Goal: Task Accomplishment & Management: Use online tool/utility

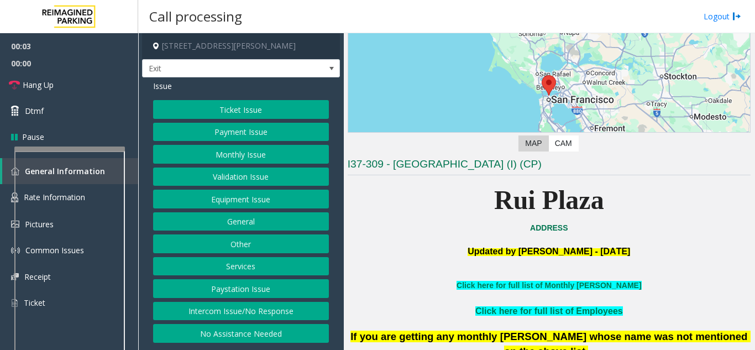
scroll to position [166, 0]
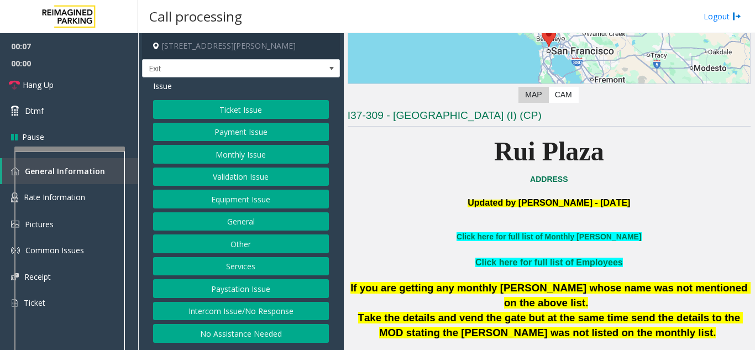
click at [276, 317] on button "Intercom Issue/No Response" at bounding box center [241, 311] width 176 height 19
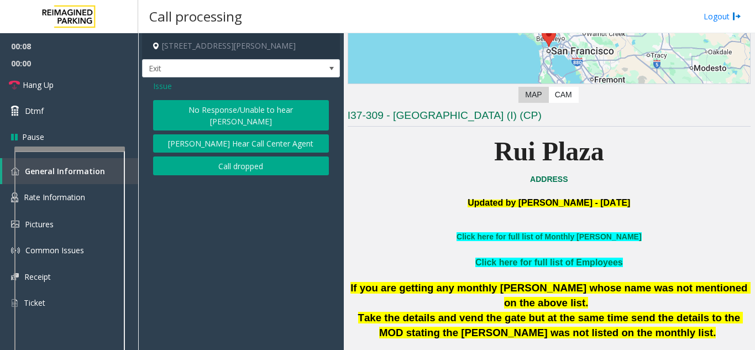
click at [247, 114] on button "No Response/Unable to hear [PERSON_NAME]" at bounding box center [241, 115] width 176 height 30
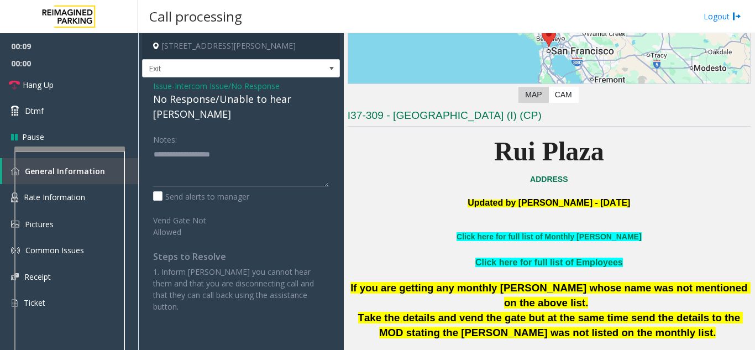
click at [218, 97] on div "No Response/Unable to hear [PERSON_NAME]" at bounding box center [241, 107] width 176 height 30
click at [212, 98] on div "No Response/Unable to hear [PERSON_NAME]" at bounding box center [241, 107] width 176 height 30
click at [217, 101] on div "No Response/Unable to hear [PERSON_NAME]" at bounding box center [241, 107] width 176 height 30
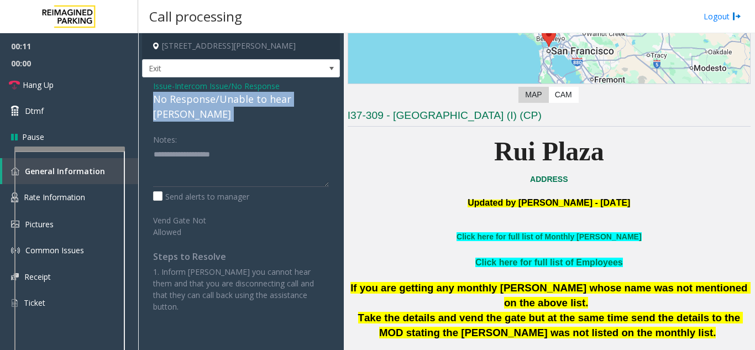
click at [217, 101] on div "No Response/Unable to hear [PERSON_NAME]" at bounding box center [241, 107] width 176 height 30
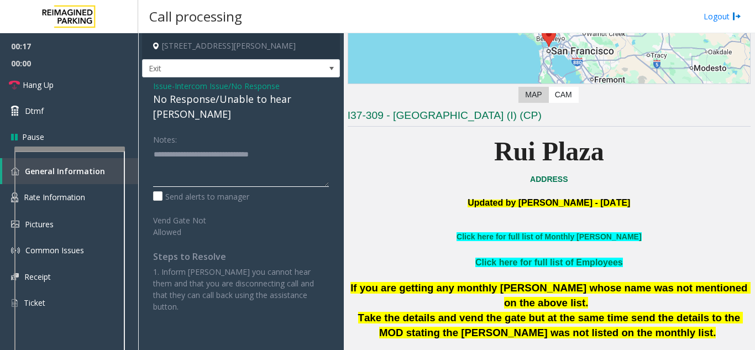
type textarea "**********"
click at [208, 87] on span "Intercom Issue/No Response" at bounding box center [227, 86] width 105 height 12
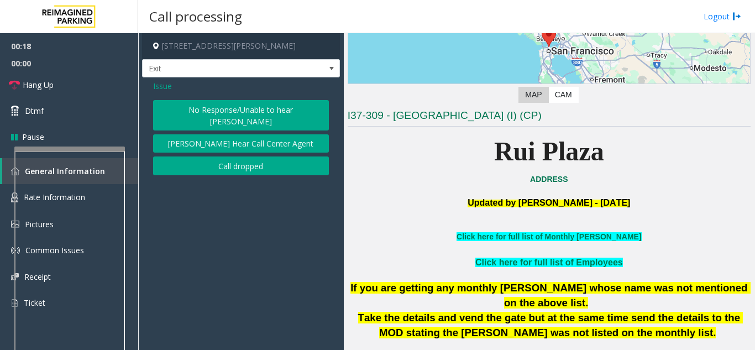
click at [160, 88] on span "Issue" at bounding box center [162, 86] width 19 height 12
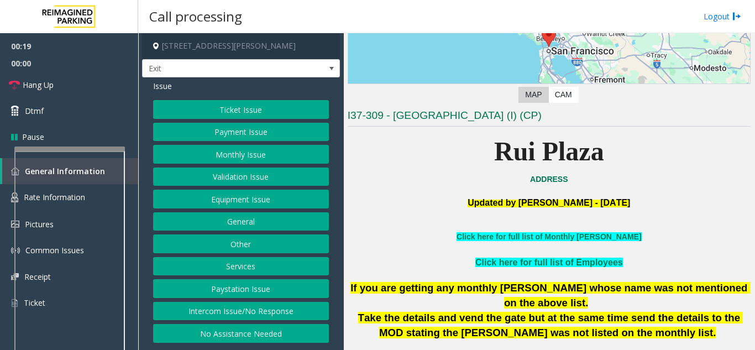
click at [211, 118] on button "Ticket Issue" at bounding box center [241, 109] width 176 height 19
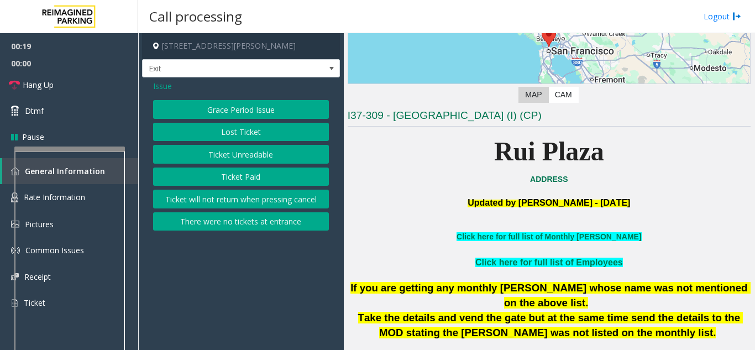
click at [219, 158] on button "Ticket Unreadable" at bounding box center [241, 154] width 176 height 19
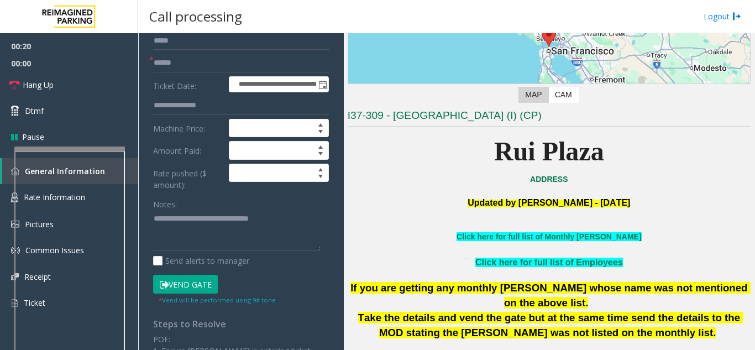
scroll to position [111, 0]
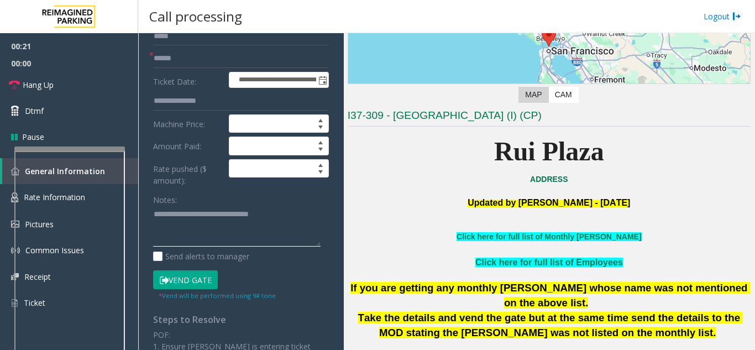
drag, startPoint x: 298, startPoint y: 219, endPoint x: 123, endPoint y: 218, distance: 174.7
click at [100, 65] on app-root "**********" at bounding box center [377, 175] width 755 height 350
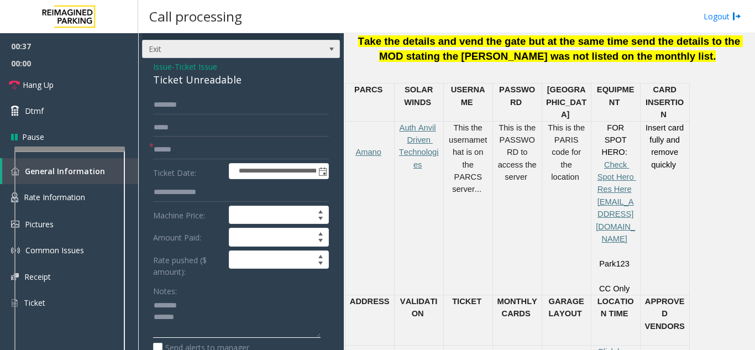
scroll to position [0, 0]
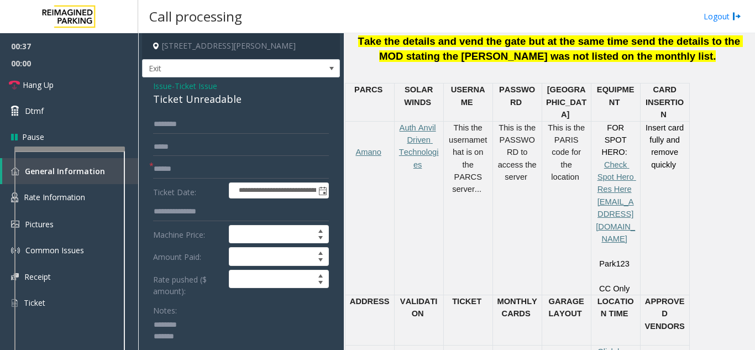
type textarea "******** *****"
click at [207, 83] on span "Ticket Issue" at bounding box center [196, 86] width 43 height 12
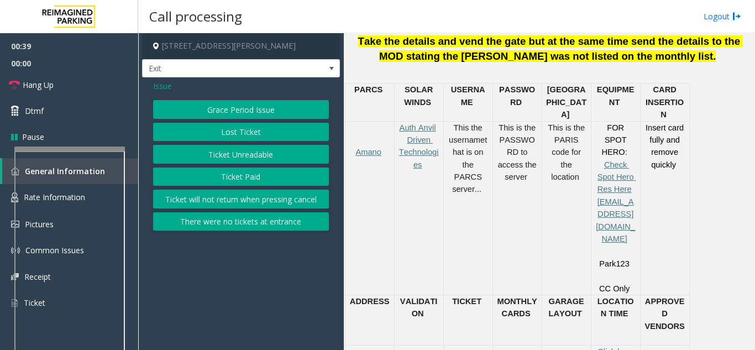
click at [161, 86] on span "Issue" at bounding box center [162, 86] width 19 height 12
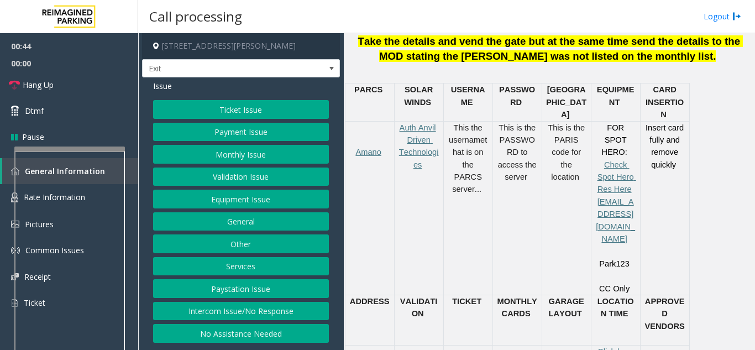
click at [237, 137] on button "Payment Issue" at bounding box center [241, 132] width 176 height 19
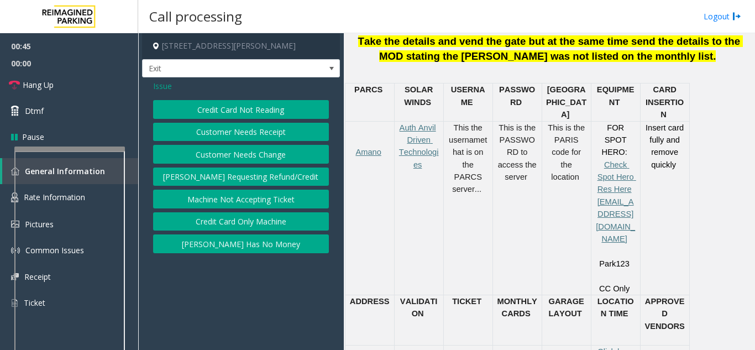
click at [220, 114] on button "Credit Card Not Reading" at bounding box center [241, 109] width 176 height 19
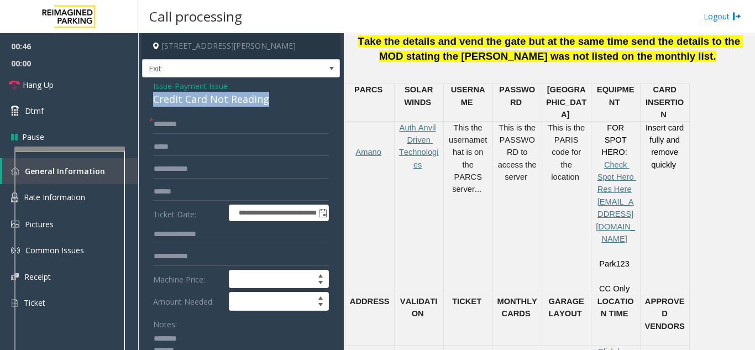
drag, startPoint x: 149, startPoint y: 101, endPoint x: 280, endPoint y: 94, distance: 131.2
copy div "Credit Card Not Reading"
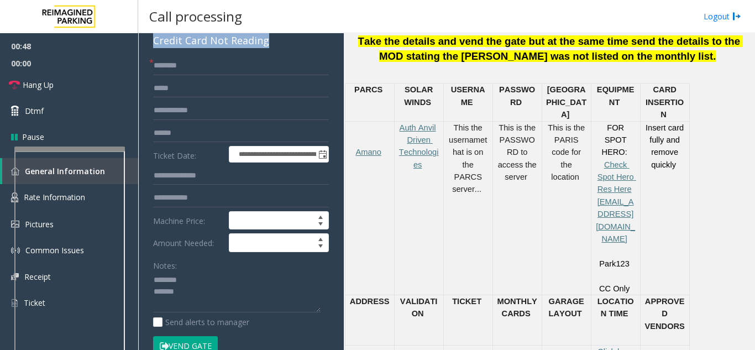
scroll to position [111, 0]
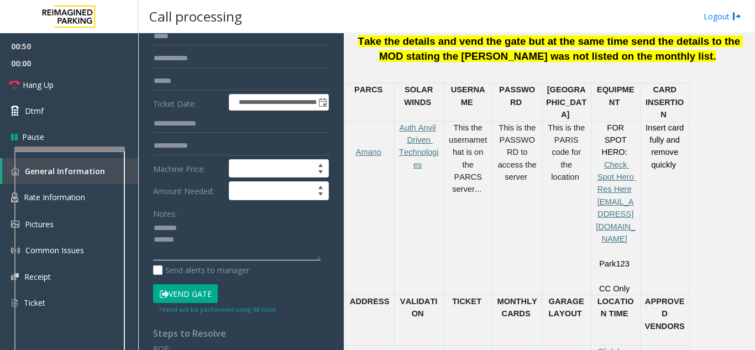
paste textarea "**********"
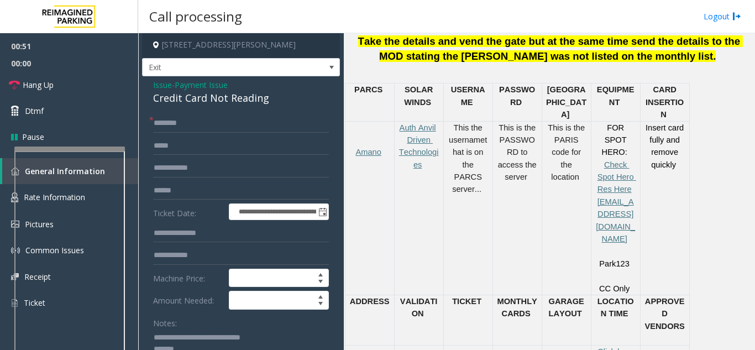
scroll to position [0, 0]
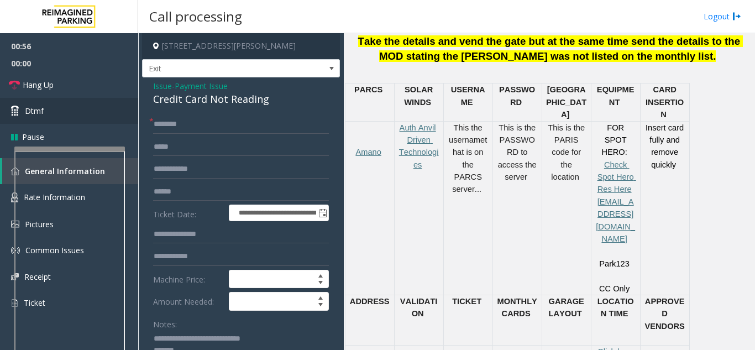
type textarea "**********"
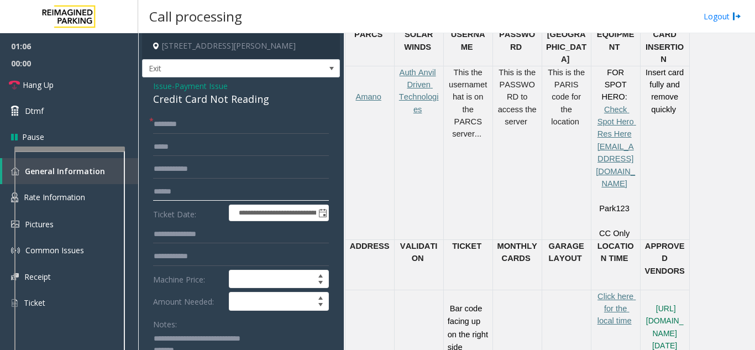
click at [171, 187] on input "text" at bounding box center [241, 191] width 176 height 19
type input "******"
click at [170, 130] on input "text" at bounding box center [241, 124] width 176 height 19
click at [207, 132] on input "text" at bounding box center [241, 124] width 176 height 19
drag, startPoint x: 170, startPoint y: 126, endPoint x: 155, endPoint y: 116, distance: 18.3
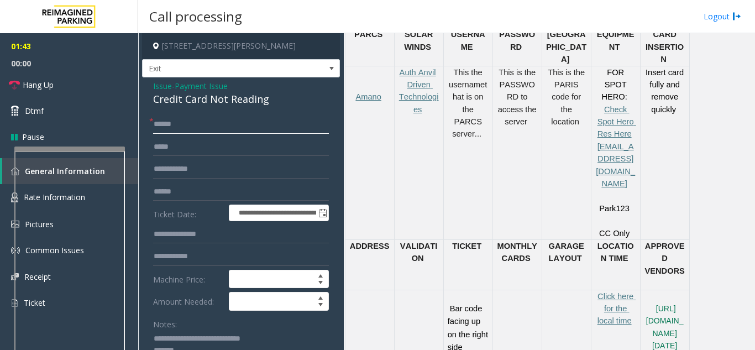
click at [155, 116] on input "*****" at bounding box center [241, 124] width 176 height 19
click at [176, 128] on input "*****" at bounding box center [241, 124] width 176 height 19
click at [176, 122] on input "*****" at bounding box center [241, 124] width 176 height 19
click at [178, 125] on input "*****" at bounding box center [241, 124] width 176 height 19
click at [163, 128] on input "*****" at bounding box center [241, 124] width 176 height 19
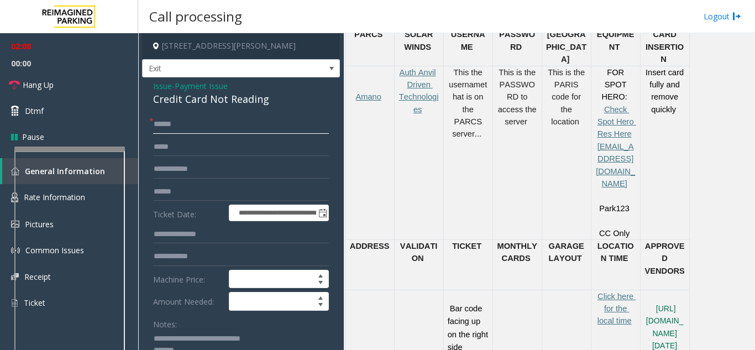
click at [167, 128] on input "*****" at bounding box center [241, 124] width 176 height 19
click at [170, 128] on input "*****" at bounding box center [241, 124] width 176 height 19
click at [172, 128] on input "*****" at bounding box center [241, 124] width 176 height 19
click at [175, 123] on input "****" at bounding box center [241, 124] width 176 height 19
type input "*****"
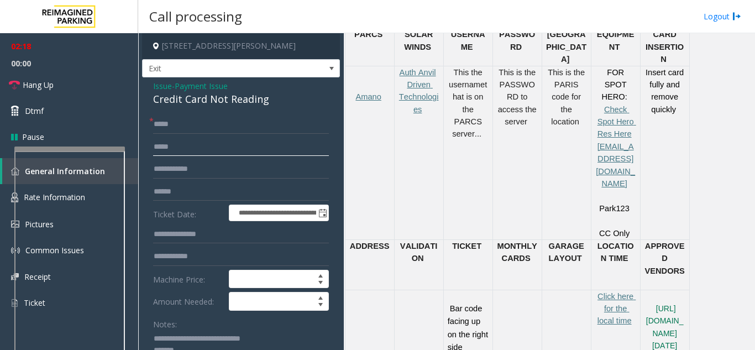
drag, startPoint x: 186, startPoint y: 138, endPoint x: 192, endPoint y: 210, distance: 71.6
click at [193, 190] on form "**********" at bounding box center [241, 270] width 176 height 310
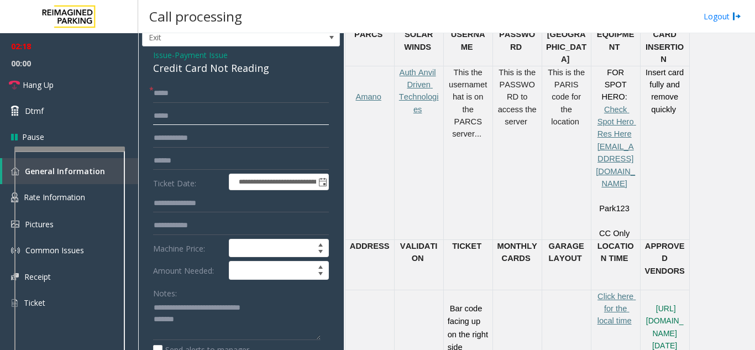
scroll to position [111, 0]
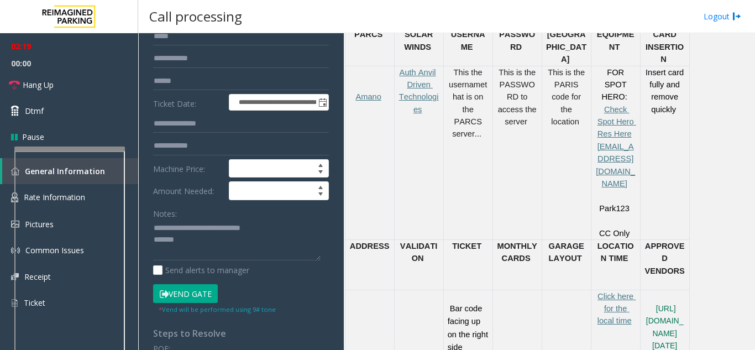
click at [182, 290] on button "Vend Gate" at bounding box center [185, 293] width 65 height 19
click at [61, 94] on link "Hang Up" at bounding box center [69, 85] width 138 height 26
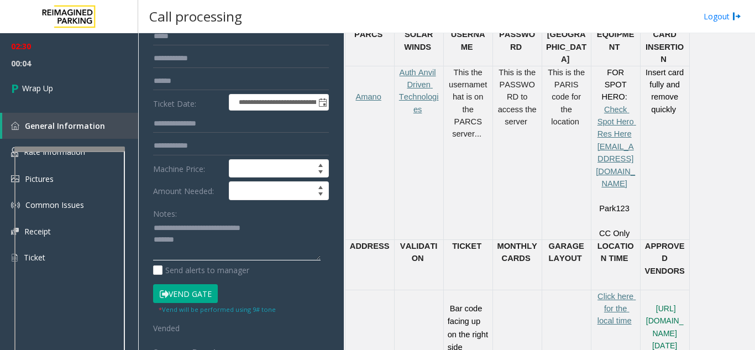
click at [176, 237] on textarea at bounding box center [237, 239] width 168 height 41
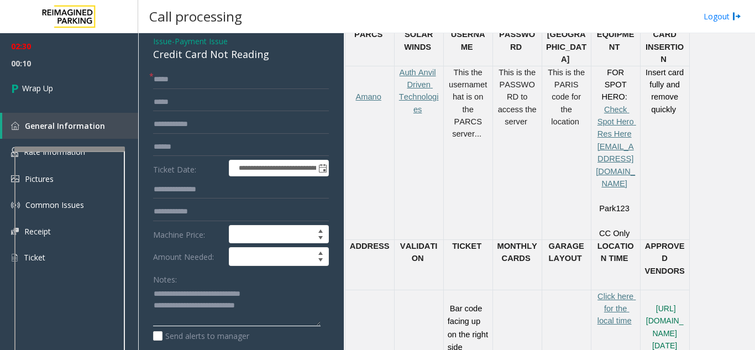
scroll to position [0, 0]
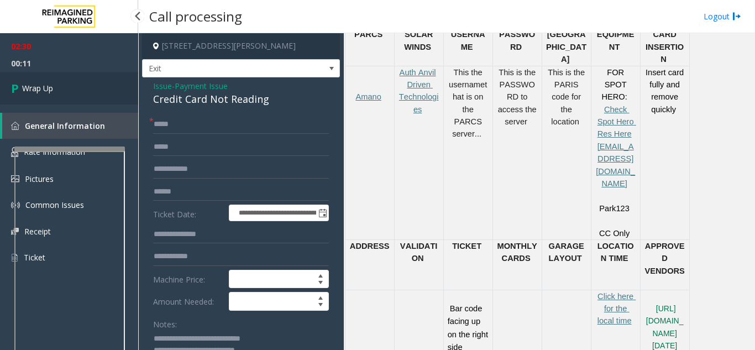
type textarea "**********"
click at [81, 93] on link "Wrap Up" at bounding box center [69, 88] width 138 height 33
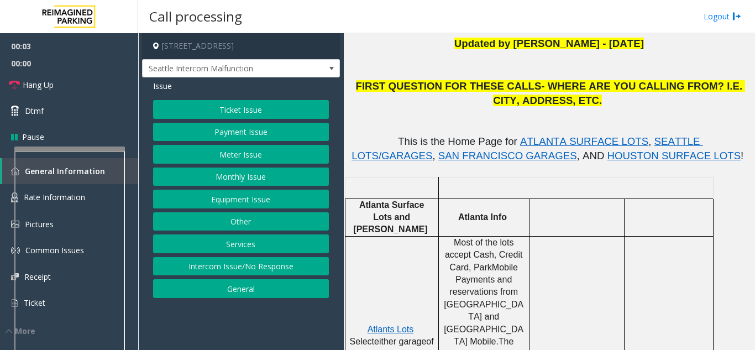
scroll to position [332, 0]
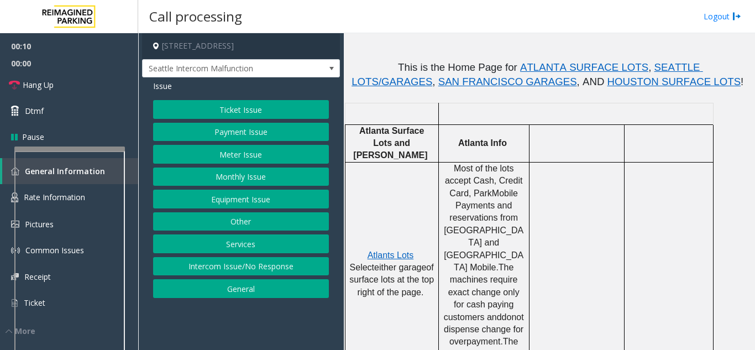
click at [161, 90] on span "Issue" at bounding box center [162, 86] width 19 height 12
click at [163, 88] on span "Issue" at bounding box center [162, 86] width 19 height 12
click at [254, 197] on button "Equipment Issue" at bounding box center [241, 199] width 176 height 19
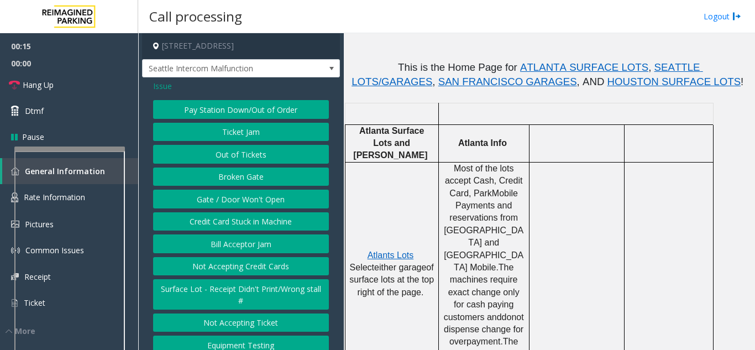
click at [237, 207] on button "Gate / Door Won't Open" at bounding box center [241, 199] width 176 height 19
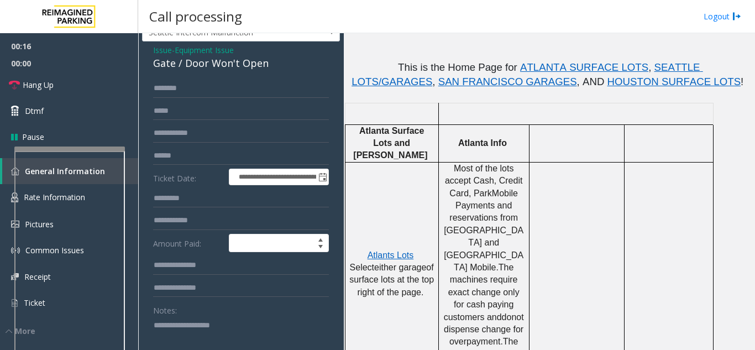
scroll to position [111, 0]
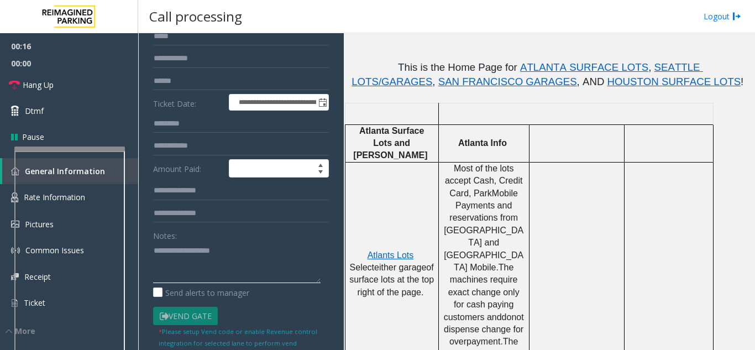
click at [196, 272] on textarea at bounding box center [237, 262] width 168 height 41
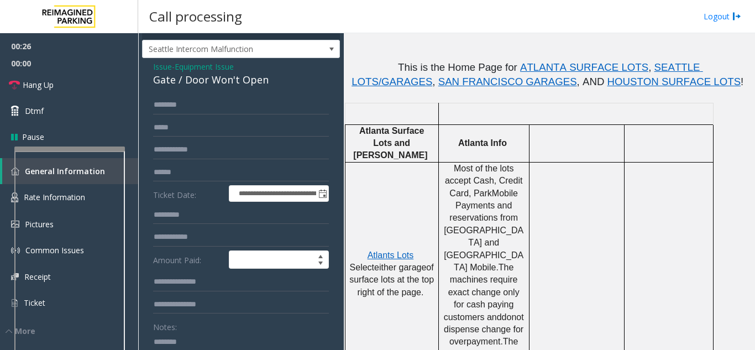
scroll to position [0, 0]
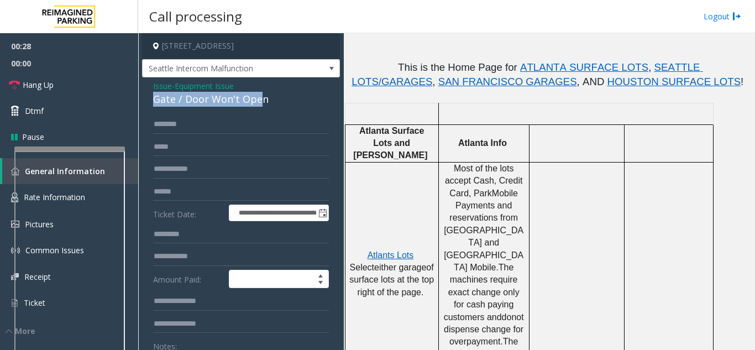
drag, startPoint x: 156, startPoint y: 110, endPoint x: 261, endPoint y: 109, distance: 105.0
click at [261, 107] on div "Gate / Door Won't Open" at bounding box center [241, 99] width 176 height 15
drag, startPoint x: 274, startPoint y: 111, endPoint x: 150, endPoint y: 109, distance: 123.8
click at [150, 109] on div "**********" at bounding box center [241, 322] width 198 height 490
copy div "Gate / Door Won't Open"
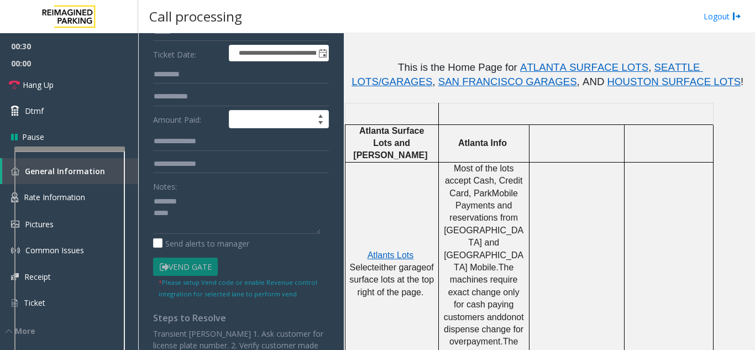
scroll to position [166, 0]
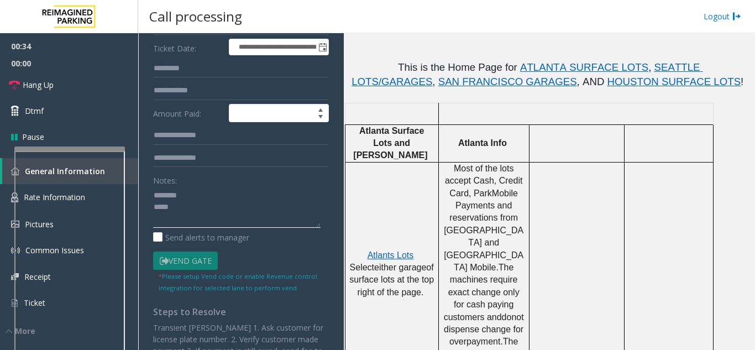
paste textarea "**********"
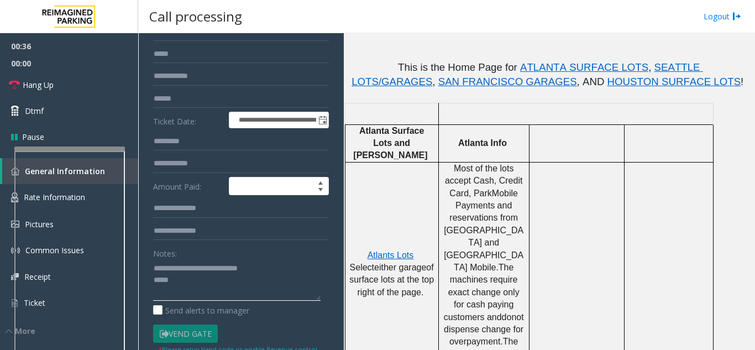
scroll to position [55, 0]
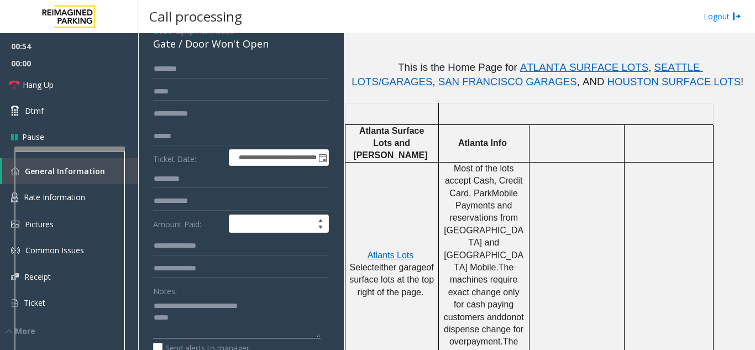
click at [177, 326] on textarea at bounding box center [237, 317] width 168 height 41
click at [198, 331] on textarea at bounding box center [237, 317] width 168 height 41
click at [214, 327] on textarea at bounding box center [237, 317] width 168 height 41
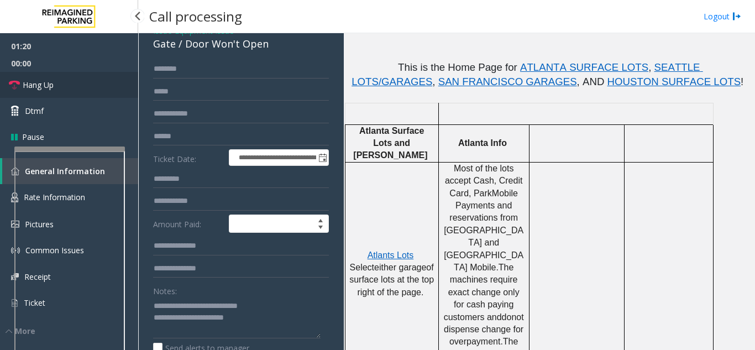
click at [109, 82] on link "Hang Up" at bounding box center [69, 85] width 138 height 26
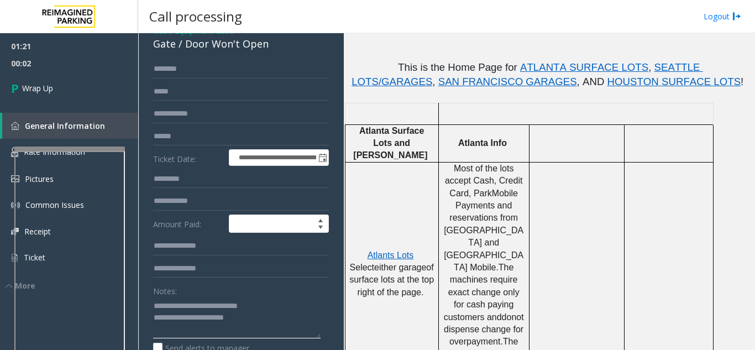
click at [168, 326] on textarea at bounding box center [237, 317] width 168 height 41
click at [170, 329] on textarea at bounding box center [237, 317] width 168 height 41
click at [256, 328] on textarea at bounding box center [237, 317] width 168 height 41
click at [191, 328] on textarea at bounding box center [237, 317] width 168 height 41
click at [170, 323] on textarea at bounding box center [237, 317] width 168 height 41
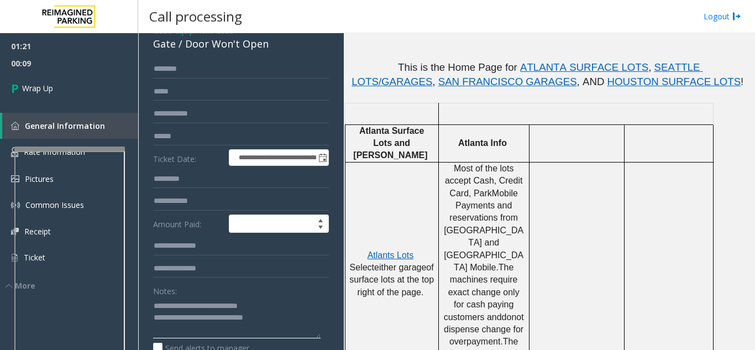
click at [277, 333] on textarea at bounding box center [237, 317] width 168 height 41
click at [274, 329] on textarea at bounding box center [237, 317] width 168 height 41
type textarea "**********"
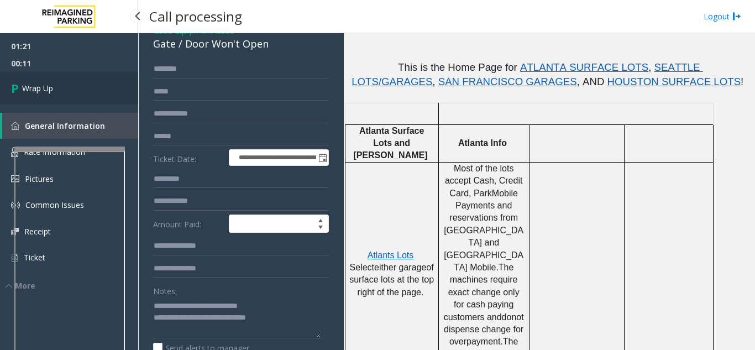
click at [69, 74] on link "Wrap Up" at bounding box center [69, 88] width 138 height 33
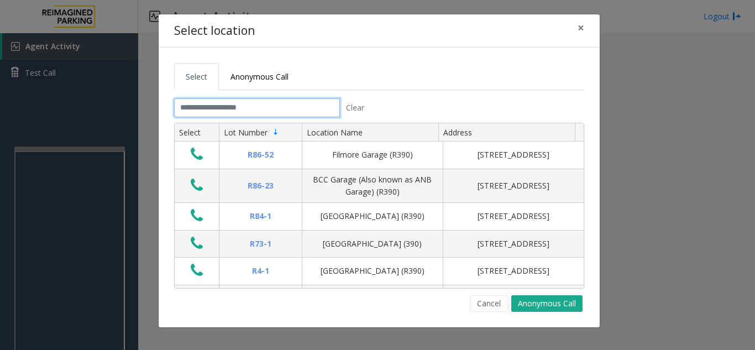
click at [230, 106] on input "text" at bounding box center [257, 107] width 166 height 19
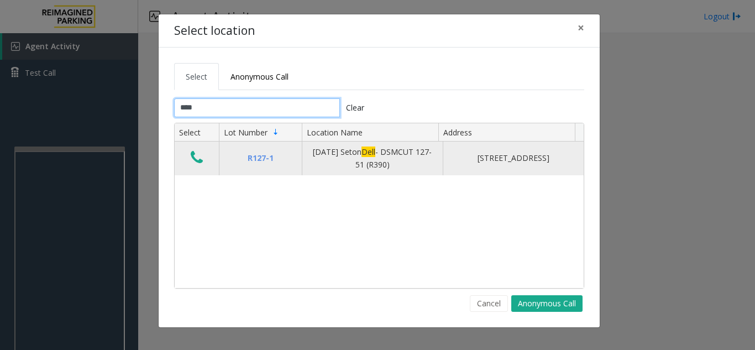
type input "****"
click at [202, 156] on icon "Data table" at bounding box center [197, 157] width 12 height 15
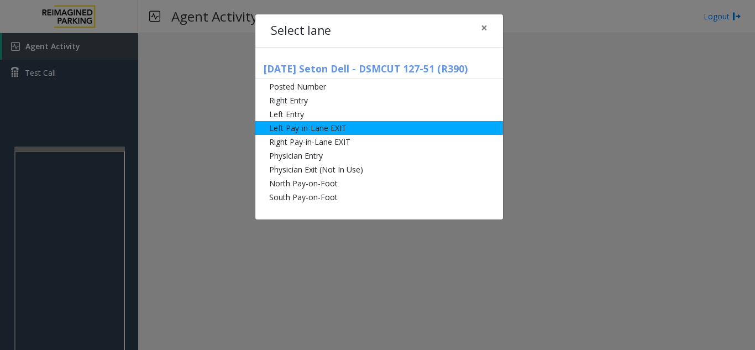
click at [338, 132] on li "Left Pay-in-Lane EXIT" at bounding box center [379, 128] width 248 height 14
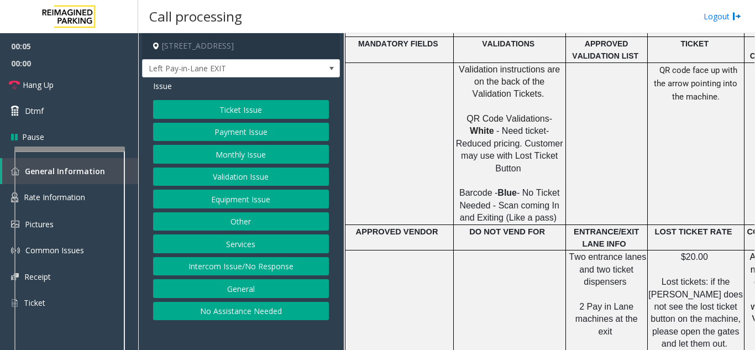
scroll to position [719, 0]
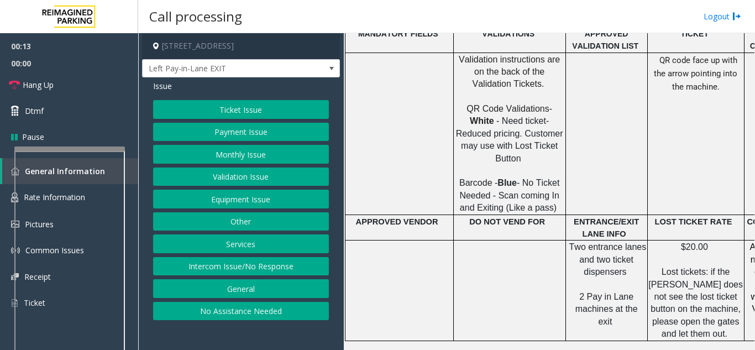
click at [253, 117] on button "Ticket Issue" at bounding box center [241, 109] width 176 height 19
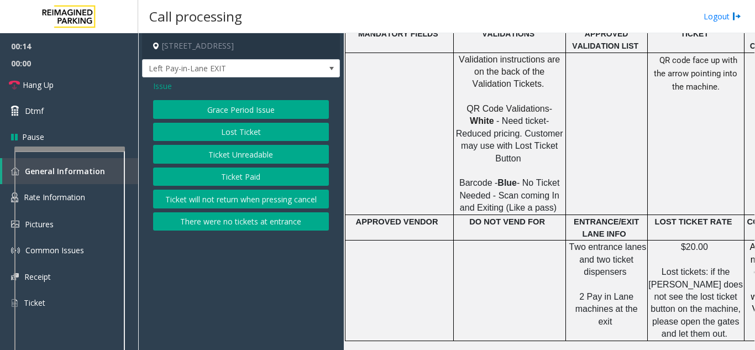
click at [238, 152] on button "Ticket Unreadable" at bounding box center [241, 154] width 176 height 19
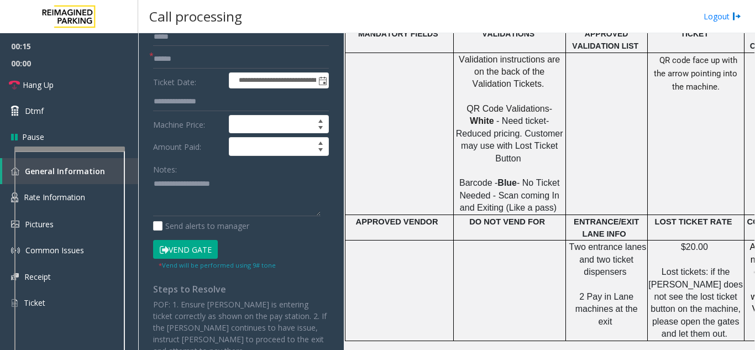
scroll to position [111, 0]
paste textarea "**********"
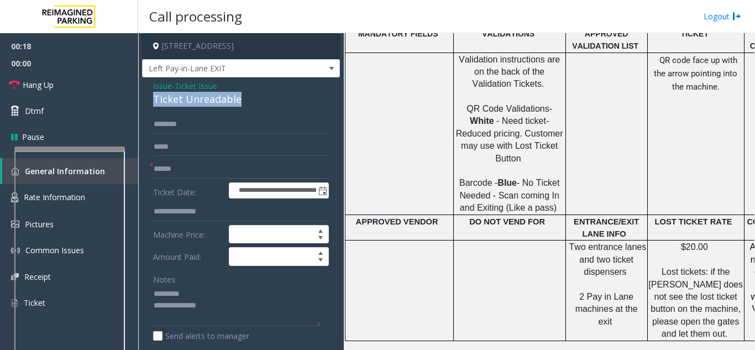
drag, startPoint x: 151, startPoint y: 98, endPoint x: 244, endPoint y: 98, distance: 92.9
click at [244, 98] on div "**********" at bounding box center [241, 347] width 198 height 540
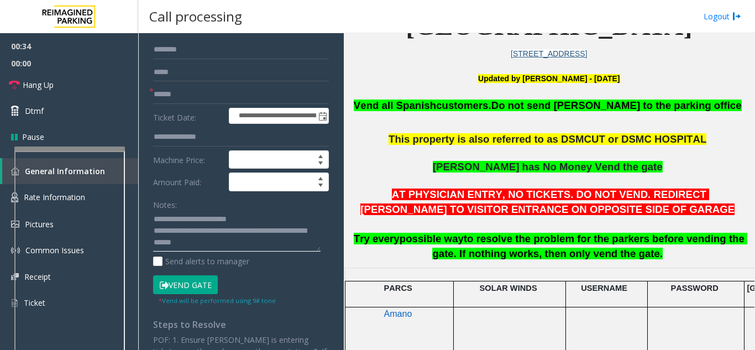
scroll to position [55, 0]
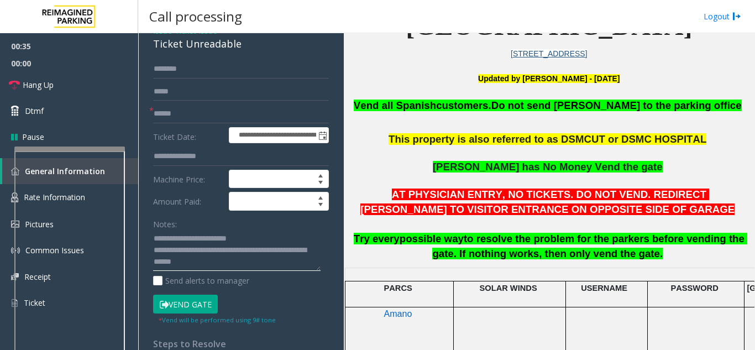
type textarea "**********"
click at [171, 109] on input "text" at bounding box center [241, 113] width 176 height 19
type input "**"
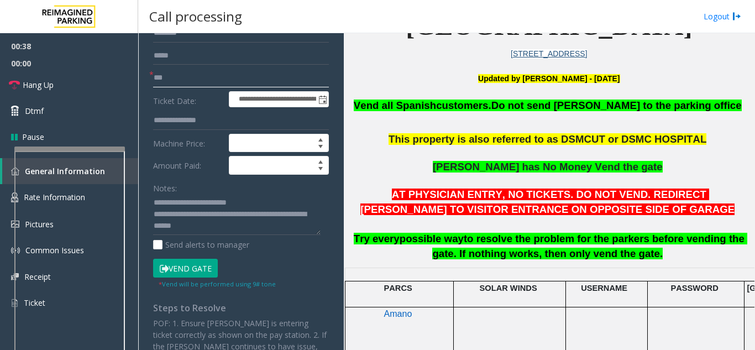
scroll to position [111, 0]
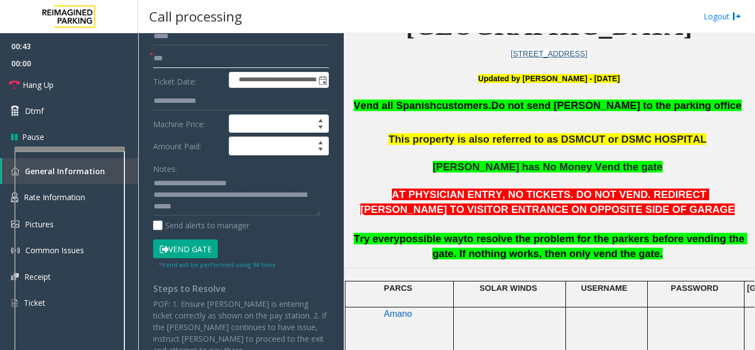
drag, startPoint x: 171, startPoint y: 62, endPoint x: 148, endPoint y: 63, distance: 23.8
click at [148, 63] on div "**********" at bounding box center [241, 249] width 192 height 491
type input "******"
click at [197, 248] on button "Vend Gate" at bounding box center [185, 248] width 65 height 19
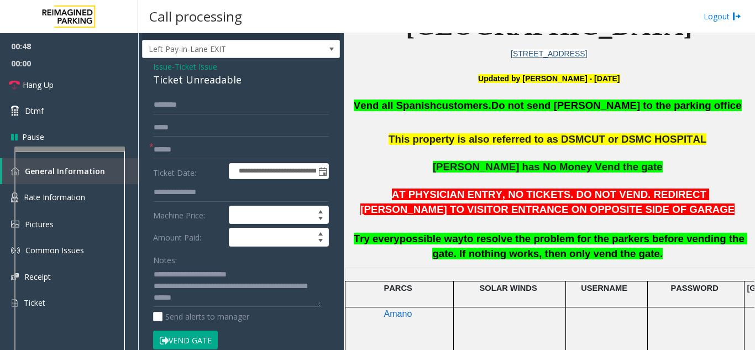
scroll to position [0, 0]
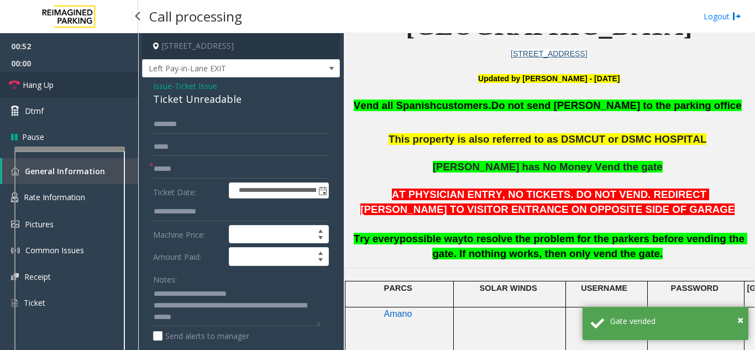
click at [61, 85] on link "Hang Up" at bounding box center [69, 85] width 138 height 26
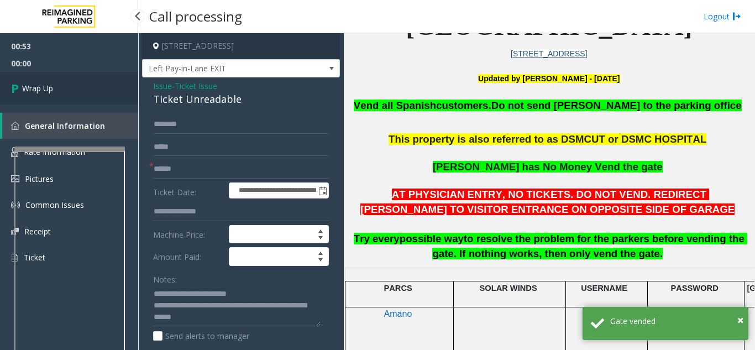
click at [64, 85] on link "Wrap Up" at bounding box center [69, 88] width 138 height 33
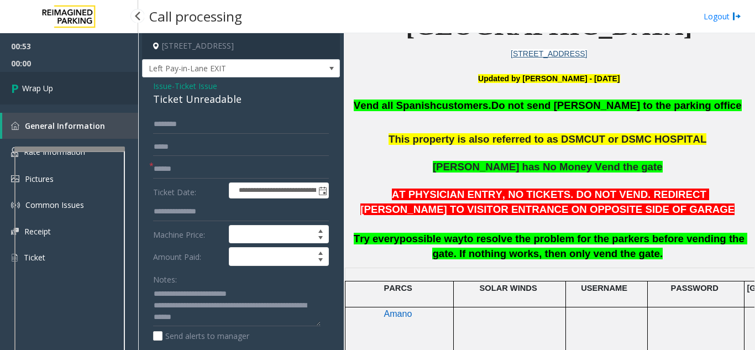
click at [64, 85] on link "Wrap Up" at bounding box center [69, 88] width 138 height 33
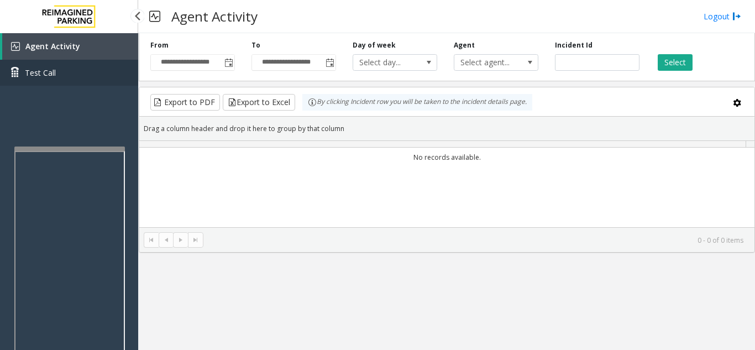
click at [64, 85] on link "Test Call" at bounding box center [69, 73] width 138 height 26
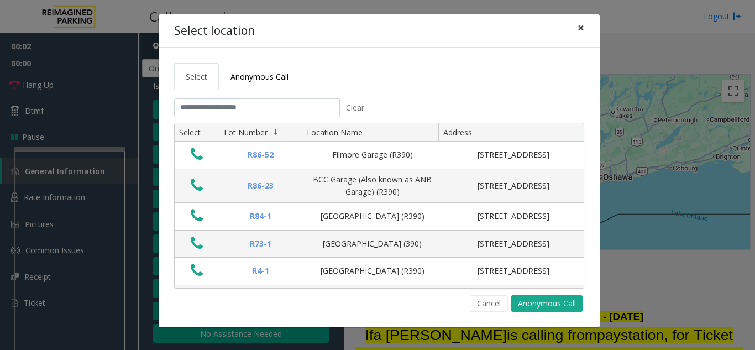
click at [572, 23] on button "×" at bounding box center [581, 27] width 22 height 27
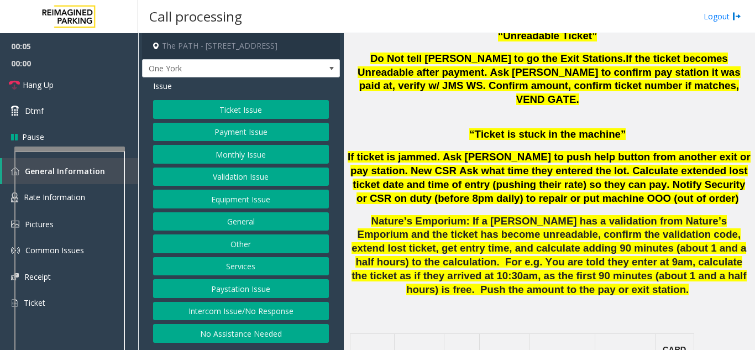
scroll to position [885, 0]
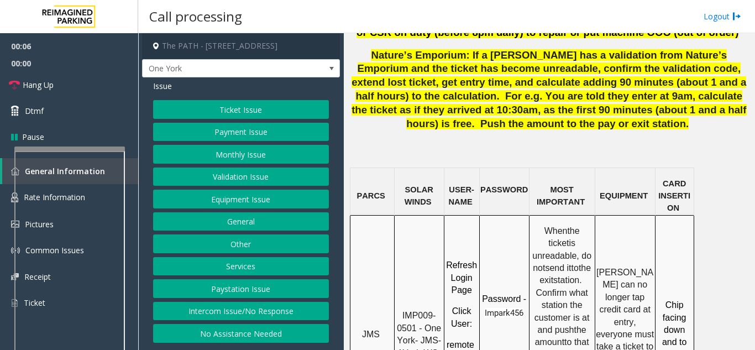
click at [418, 311] on span "IMP009-0501 - One York- JMS-1York-WS" at bounding box center [420, 334] width 47 height 46
drag, startPoint x: 421, startPoint y: 231, endPoint x: 435, endPoint y: 238, distance: 15.1
click at [435, 311] on span "IMP009-0501 - One York- JMS-1York-WS" at bounding box center [420, 334] width 47 height 46
copy span "JMS-1York-WS"
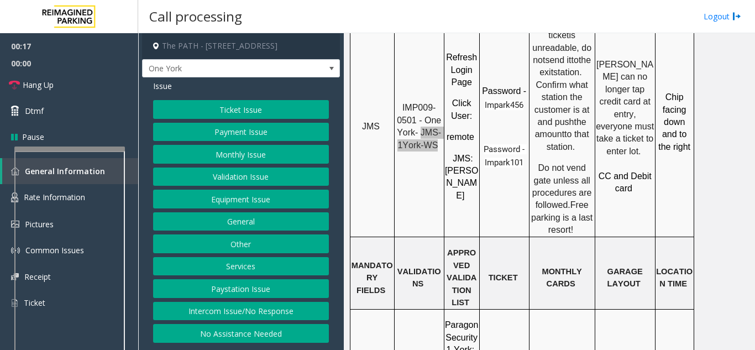
scroll to position [1161, 0]
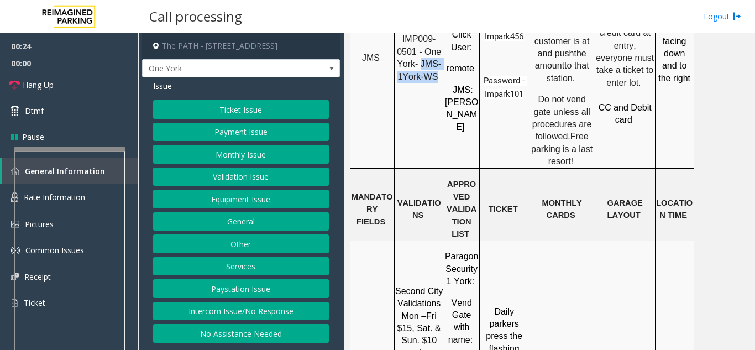
click at [294, 106] on button "Ticket Issue" at bounding box center [241, 109] width 176 height 19
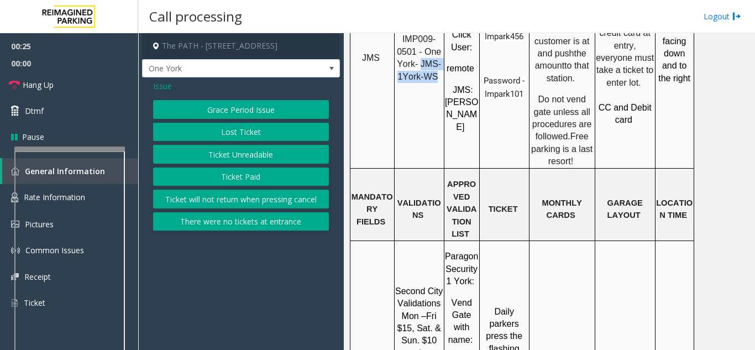
click at [263, 161] on button "Ticket Unreadable" at bounding box center [241, 154] width 176 height 19
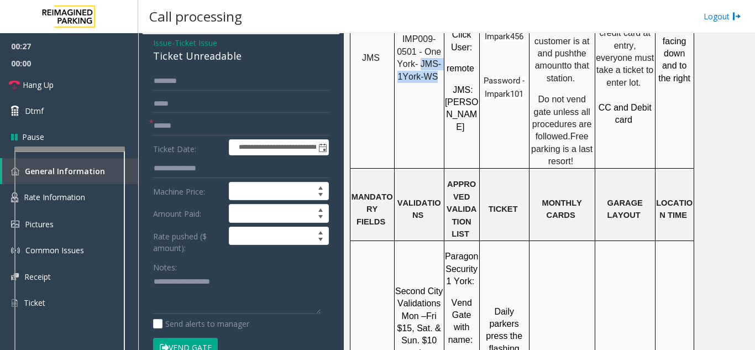
scroll to position [55, 0]
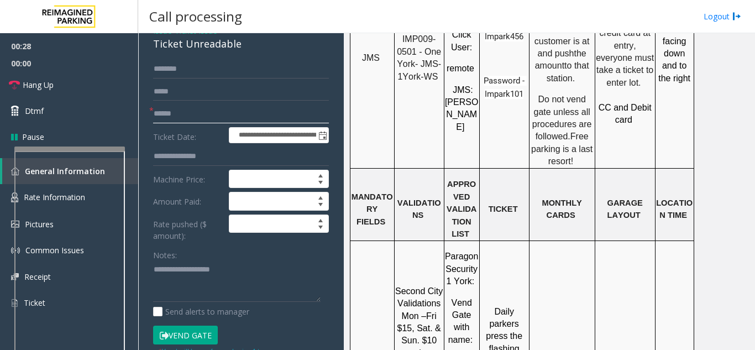
click at [185, 116] on input "text" at bounding box center [241, 113] width 176 height 19
click at [163, 274] on textarea at bounding box center [237, 281] width 168 height 41
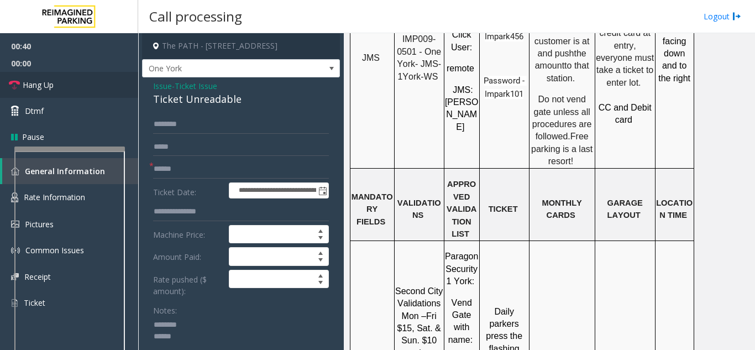
type textarea "******** *****"
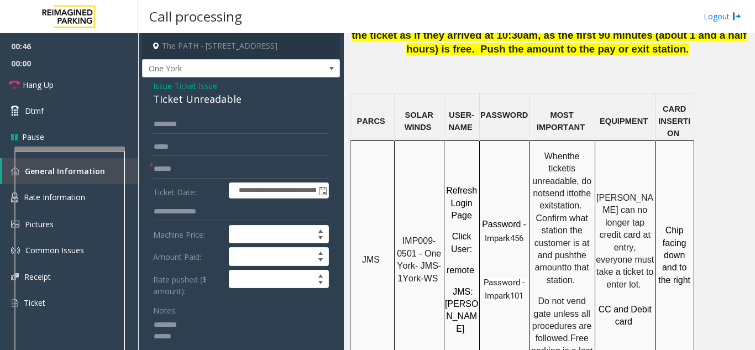
scroll to position [940, 0]
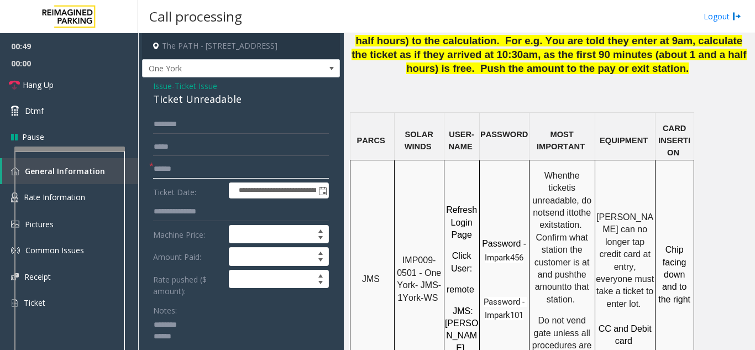
click at [186, 172] on input "text" at bounding box center [241, 169] width 176 height 19
type input "********"
click at [226, 101] on div "Ticket Unreadable" at bounding box center [241, 99] width 176 height 15
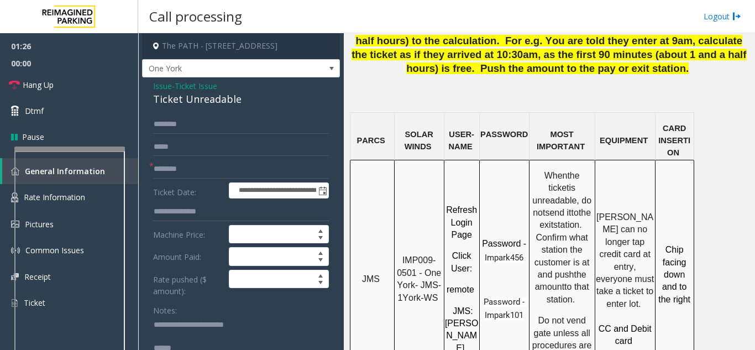
scroll to position [55, 0]
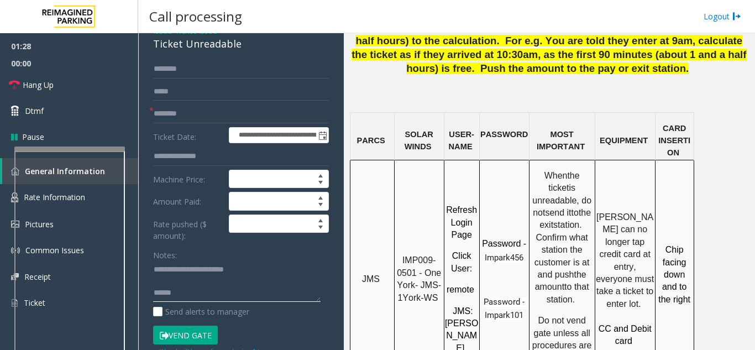
paste textarea "**********"
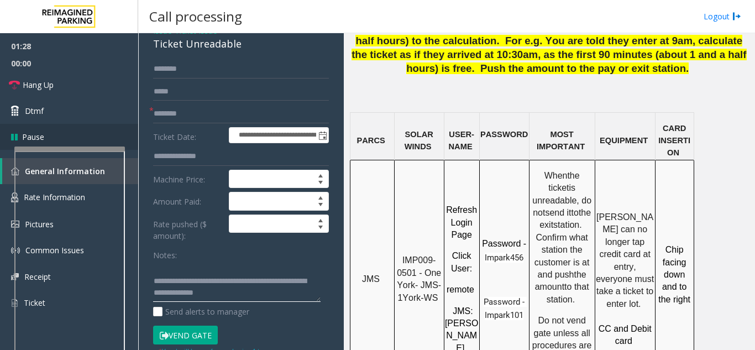
type textarea "**********"
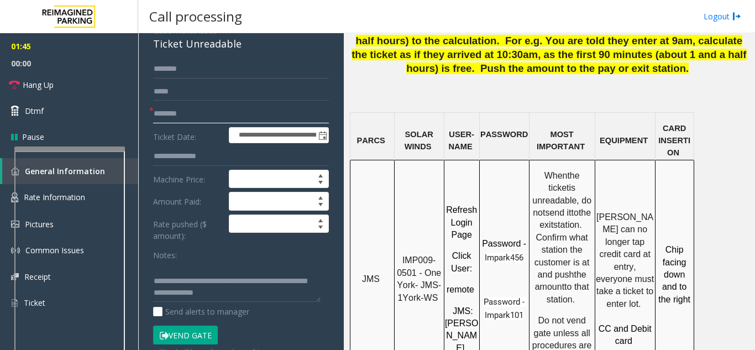
drag, startPoint x: 191, startPoint y: 113, endPoint x: 153, endPoint y: 111, distance: 38.2
click at [153, 110] on div "* ********" at bounding box center [241, 113] width 176 height 19
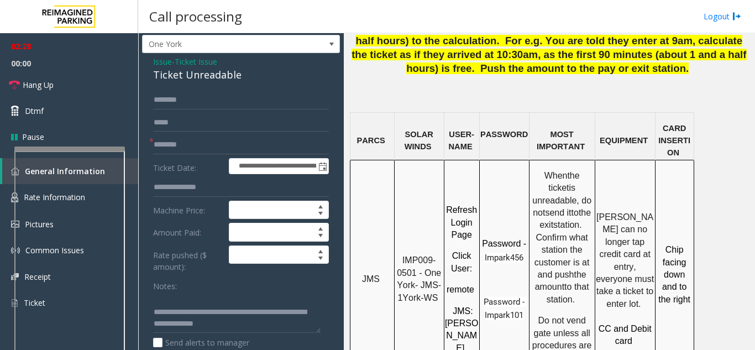
scroll to position [0, 0]
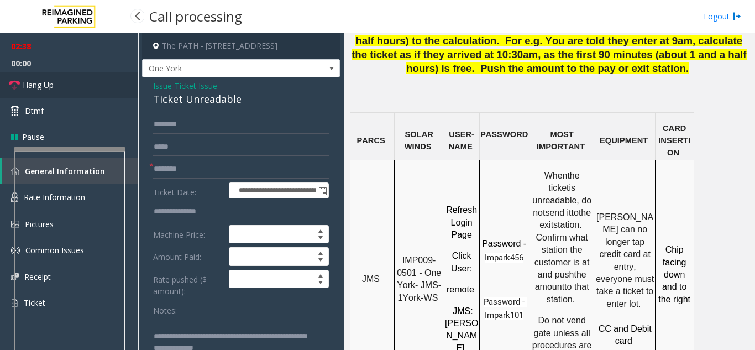
click at [63, 80] on link "Hang Up" at bounding box center [69, 85] width 138 height 26
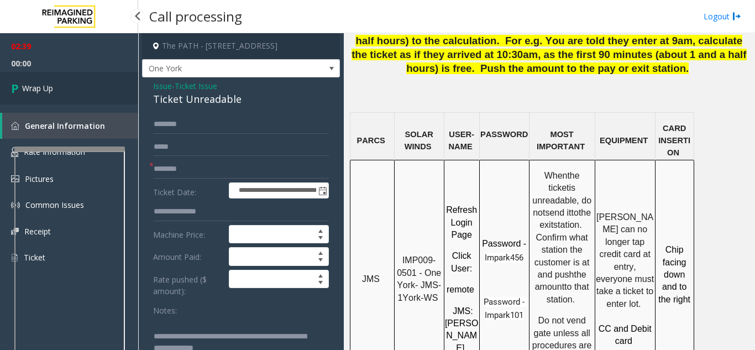
click at [63, 80] on link "Wrap Up" at bounding box center [69, 88] width 138 height 33
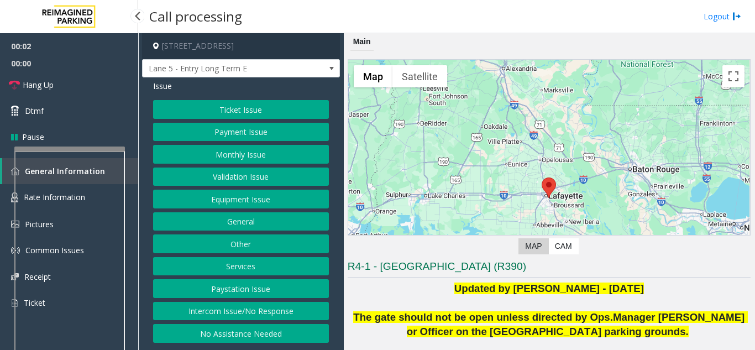
click at [302, 305] on button "Intercom Issue/No Response" at bounding box center [241, 311] width 176 height 19
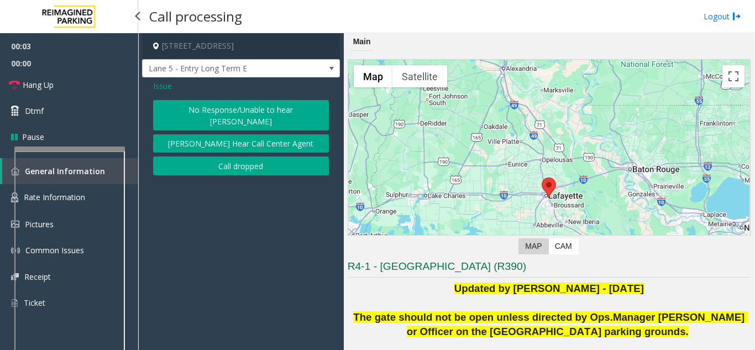
click at [220, 118] on button "No Response/Unable to hear [PERSON_NAME]" at bounding box center [241, 115] width 176 height 30
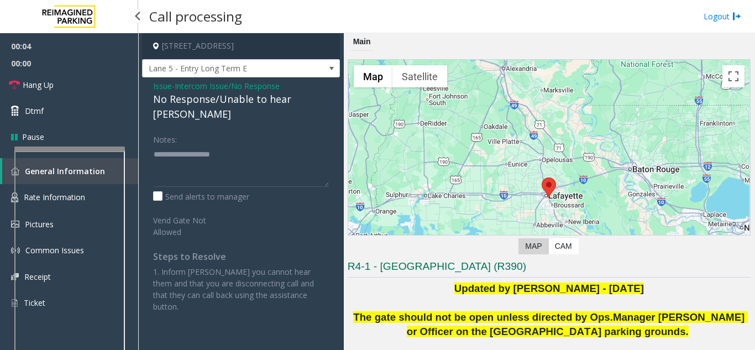
click at [204, 106] on div "No Response/Unable to hear [PERSON_NAME]" at bounding box center [241, 107] width 176 height 30
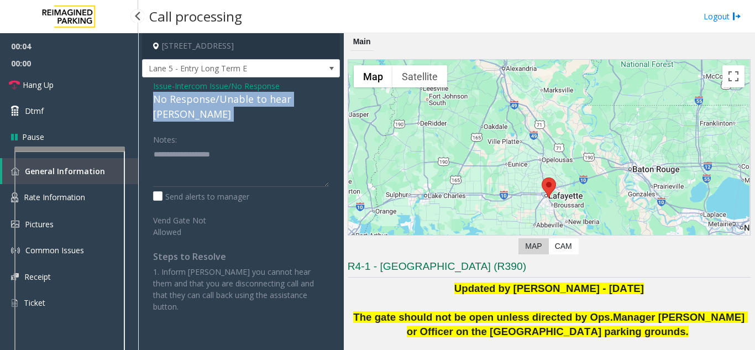
click at [204, 106] on div "No Response/Unable to hear [PERSON_NAME]" at bounding box center [241, 107] width 176 height 30
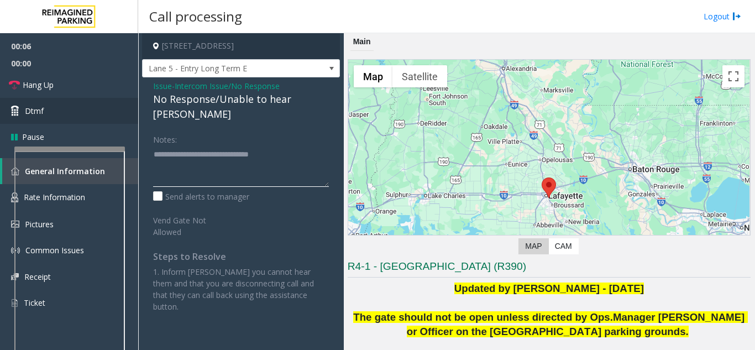
type textarea "**********"
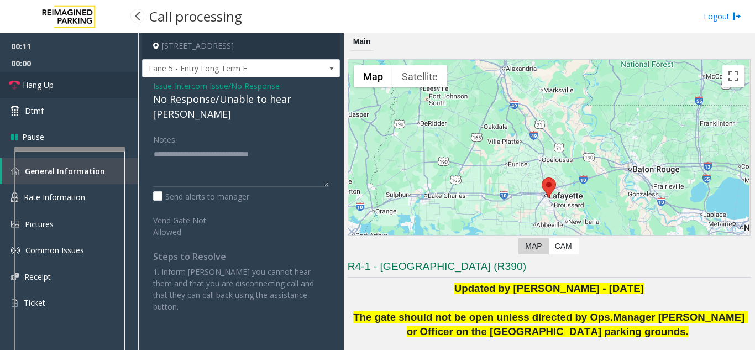
click at [61, 83] on link "Hang Up" at bounding box center [69, 85] width 138 height 26
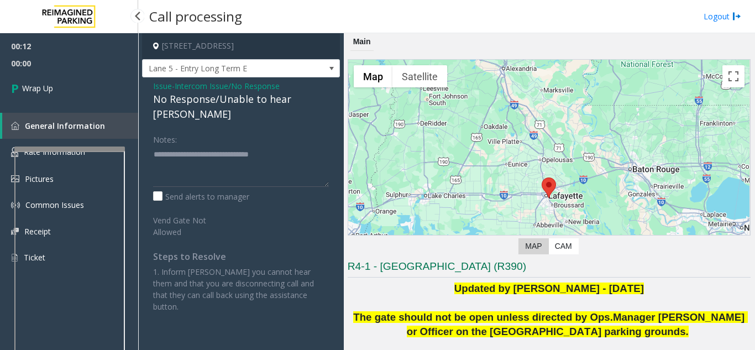
click at [61, 83] on link "Wrap Up" at bounding box center [69, 88] width 138 height 33
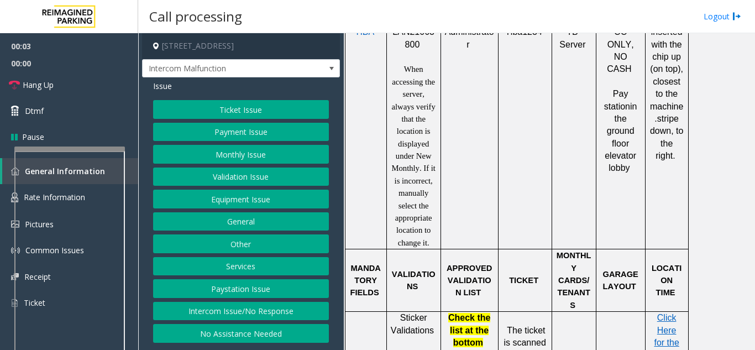
scroll to position [719, 0]
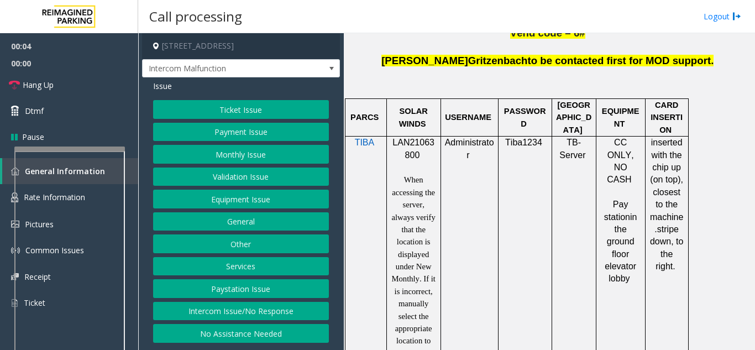
click at [404, 138] on span "LAN21063800" at bounding box center [414, 149] width 42 height 22
copy p "LAN21063800"
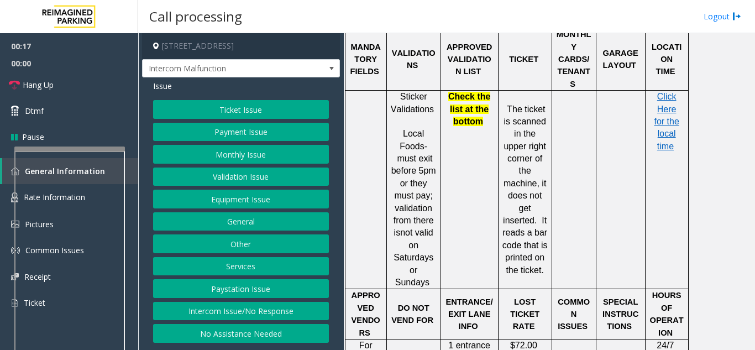
scroll to position [1106, 0]
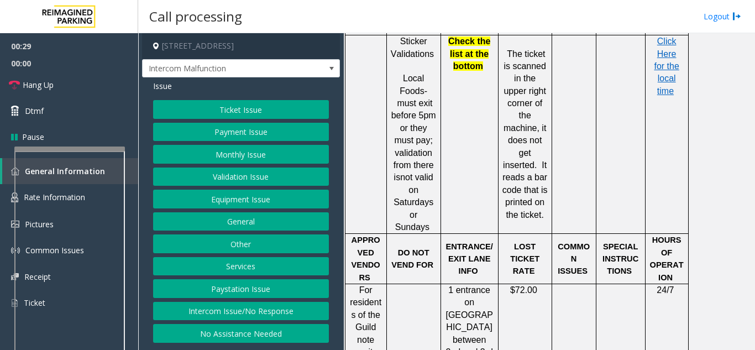
click at [224, 104] on button "Ticket Issue" at bounding box center [241, 109] width 176 height 19
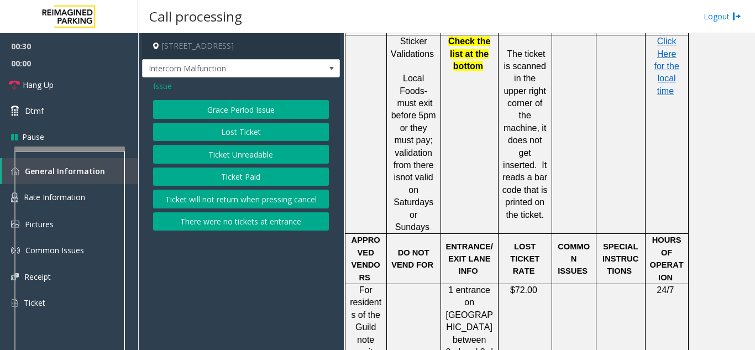
click at [238, 137] on button "Lost Ticket" at bounding box center [241, 132] width 176 height 19
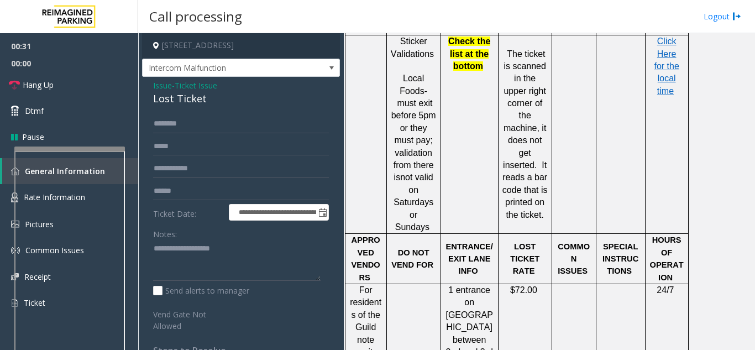
scroll to position [0, 0]
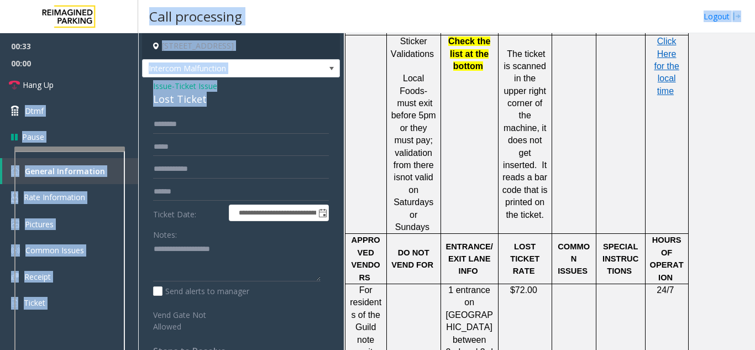
drag, startPoint x: 221, startPoint y: 105, endPoint x: 168, endPoint y: 96, distance: 53.3
click at [143, 86] on div "**********" at bounding box center [241, 276] width 198 height 399
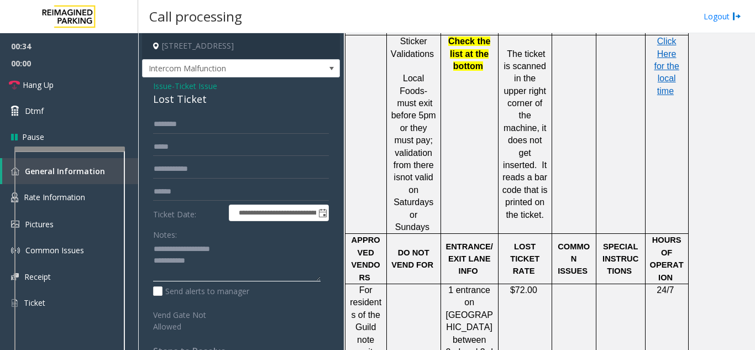
click at [207, 264] on textarea at bounding box center [237, 260] width 168 height 41
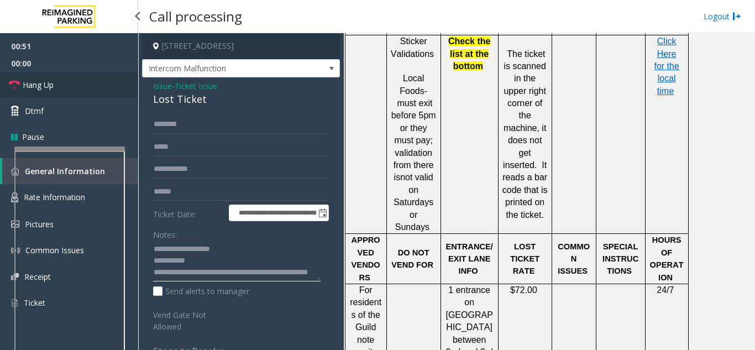
type textarea "**********"
click at [40, 81] on span "Hang Up" at bounding box center [38, 85] width 31 height 12
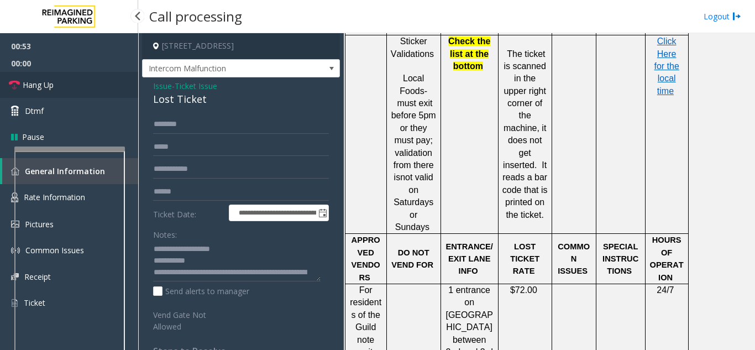
click at [40, 81] on span "Hang Up" at bounding box center [38, 85] width 31 height 12
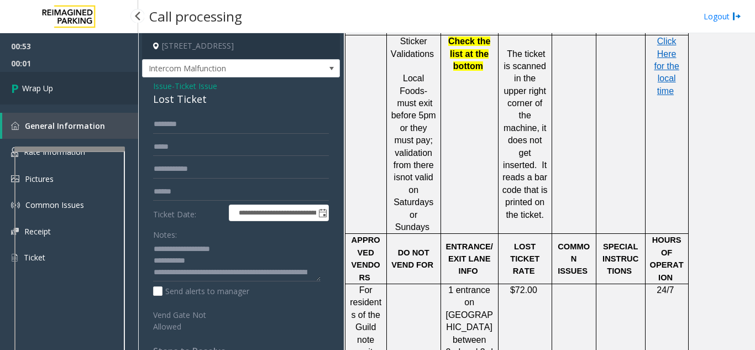
click at [40, 81] on link "Wrap Up" at bounding box center [69, 88] width 138 height 33
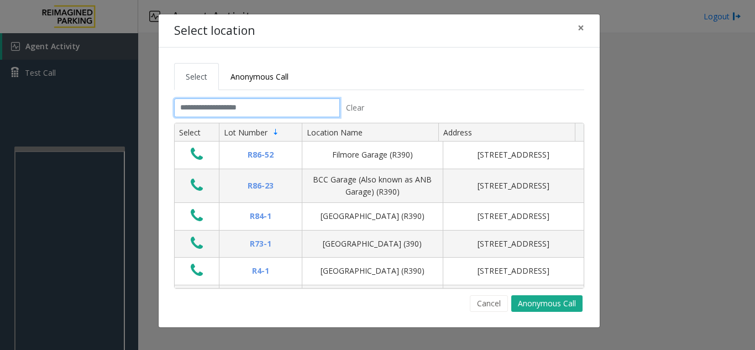
click at [299, 103] on input "text" at bounding box center [257, 107] width 166 height 19
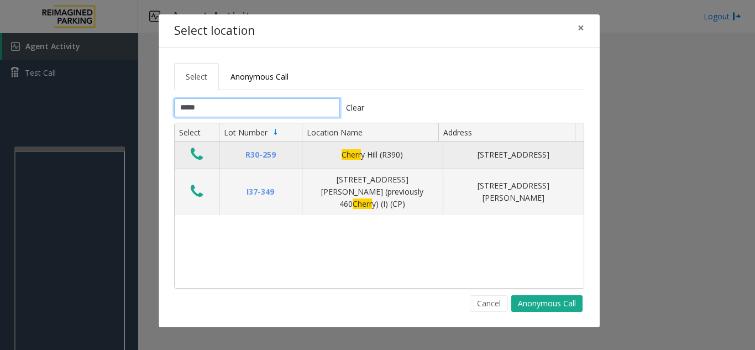
type input "*****"
click at [191, 159] on icon "Data table" at bounding box center [197, 154] width 12 height 15
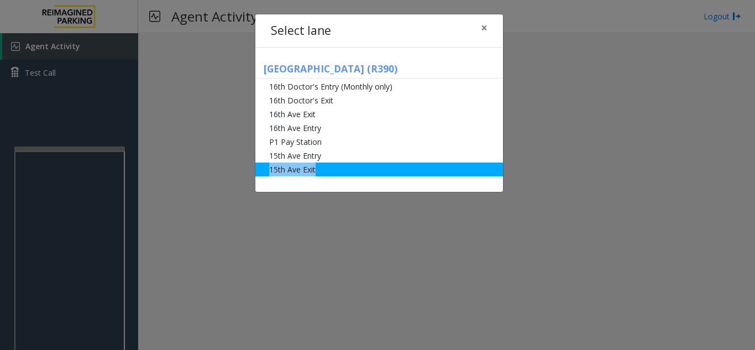
drag, startPoint x: 324, startPoint y: 160, endPoint x: 323, endPoint y: 166, distance: 6.7
click at [323, 166] on ul "16th Doctor's Entry (Monthly only) 16th Doctor's Exit [GEOGRAPHIC_DATA] [GEOGRA…" at bounding box center [379, 128] width 248 height 97
click at [323, 166] on li "15th Ave Exit" at bounding box center [379, 170] width 248 height 14
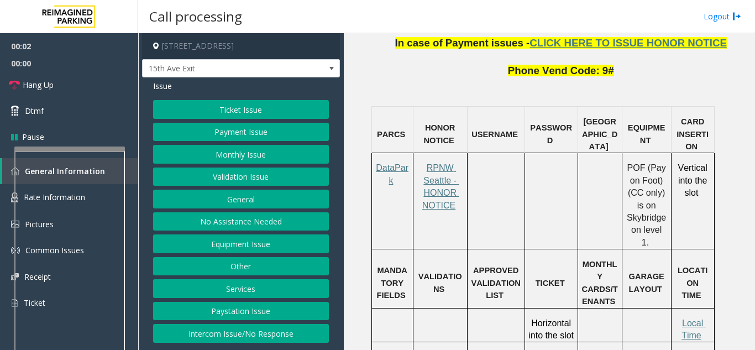
scroll to position [829, 0]
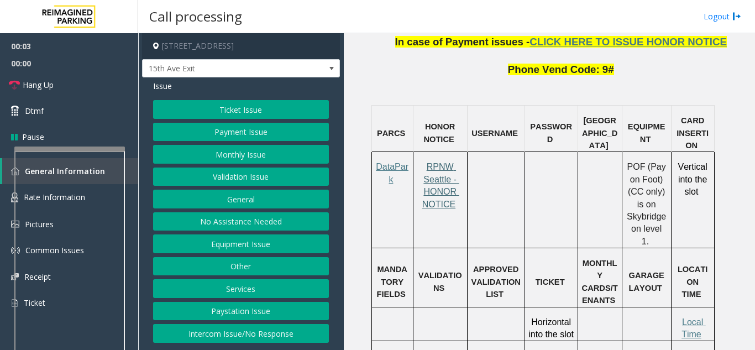
click at [438, 162] on span "RPNW Seattle - HONOR NOTICE" at bounding box center [440, 185] width 37 height 46
click at [233, 113] on button "Ticket Issue" at bounding box center [241, 109] width 176 height 19
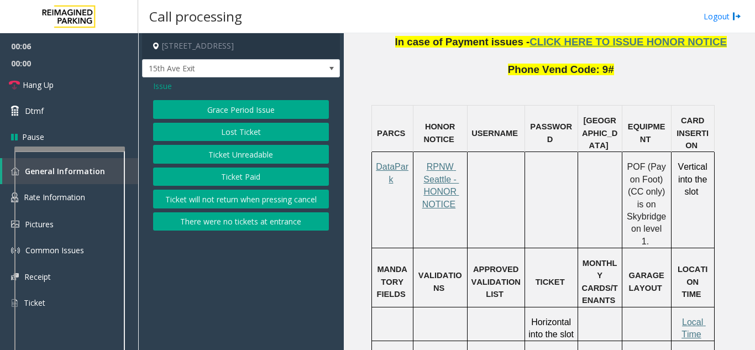
click at [228, 153] on button "Ticket Unreadable" at bounding box center [241, 154] width 176 height 19
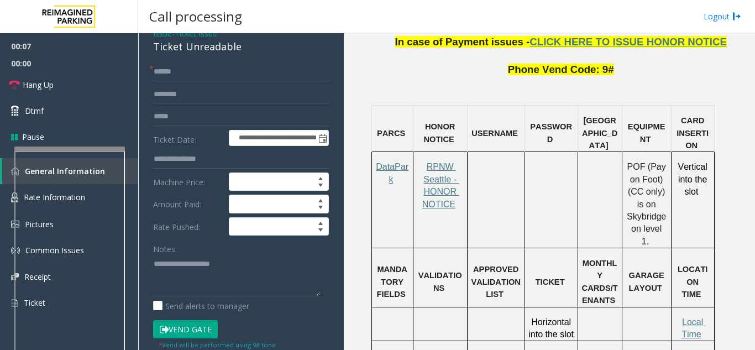
scroll to position [111, 0]
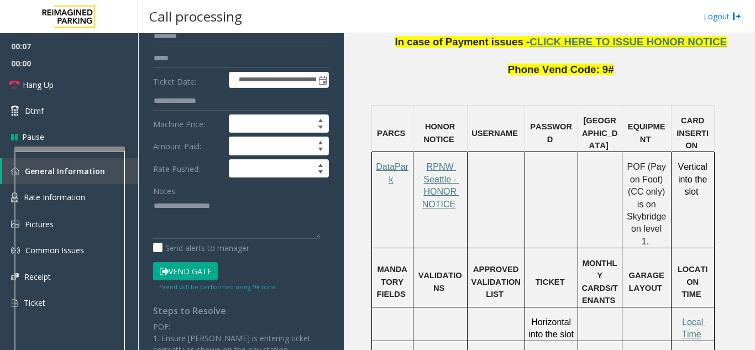
click at [171, 222] on textarea at bounding box center [237, 217] width 168 height 41
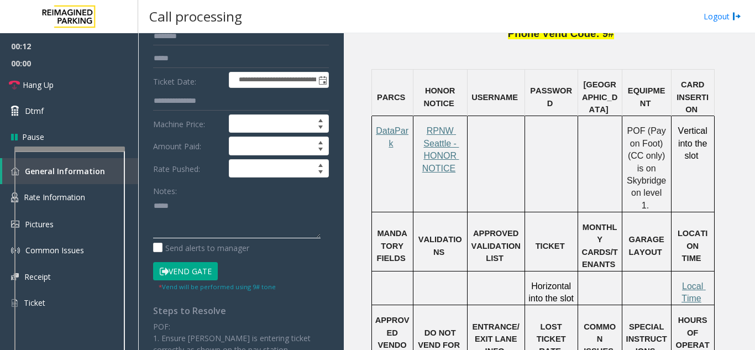
scroll to position [885, 0]
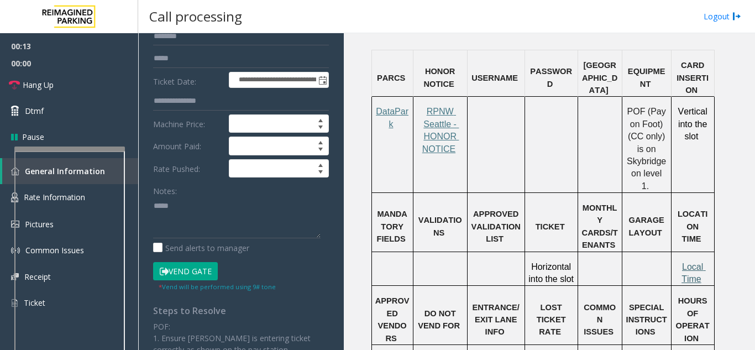
click at [696, 262] on span "Local Time" at bounding box center [694, 273] width 24 height 22
click at [193, 204] on textarea at bounding box center [237, 217] width 168 height 41
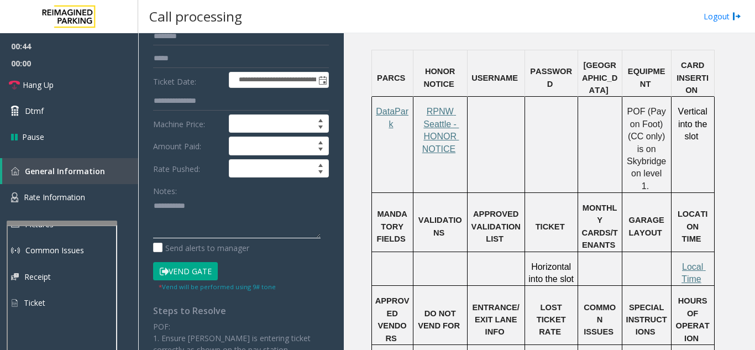
click at [93, 225] on div at bounding box center [62, 223] width 111 height 4
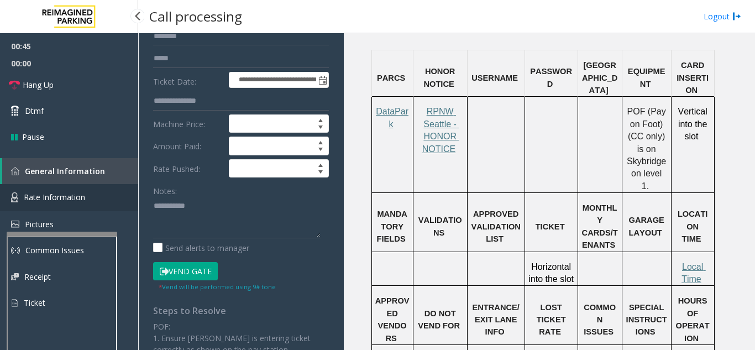
click at [76, 200] on span "Rate Information" at bounding box center [54, 197] width 61 height 11
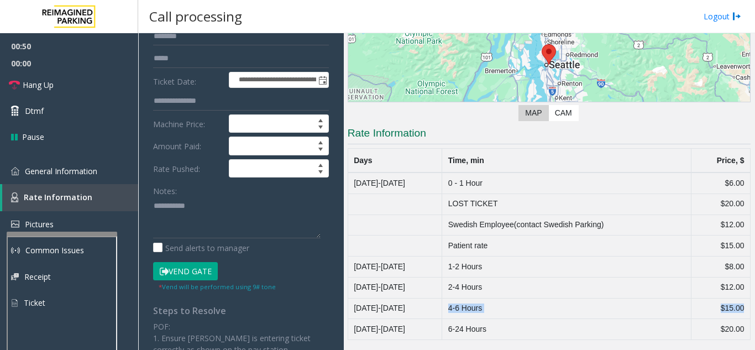
drag, startPoint x: 453, startPoint y: 307, endPoint x: 739, endPoint y: 311, distance: 285.8
click at [739, 311] on tr "[DATE]-[DATE] 4-6 Hours $15.00" at bounding box center [549, 308] width 402 height 21
click at [260, 219] on textarea at bounding box center [237, 217] width 168 height 41
click at [155, 218] on textarea at bounding box center [237, 217] width 168 height 41
type textarea "**********"
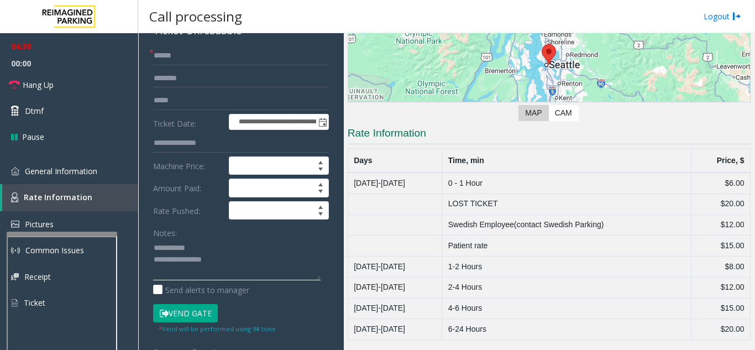
scroll to position [0, 0]
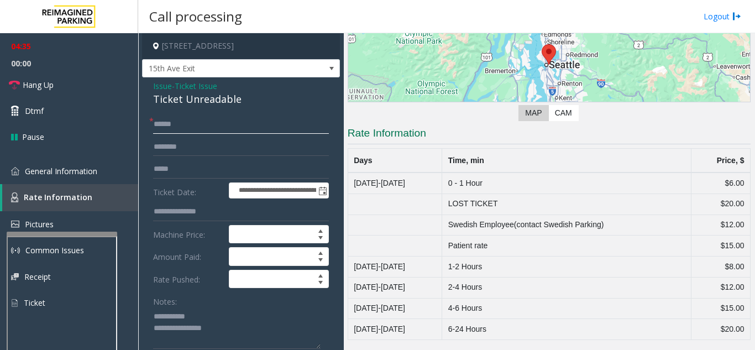
click at [191, 124] on input "text" at bounding box center [241, 124] width 176 height 19
type input "*"
type input "**"
drag, startPoint x: 160, startPoint y: 318, endPoint x: 149, endPoint y: 316, distance: 10.6
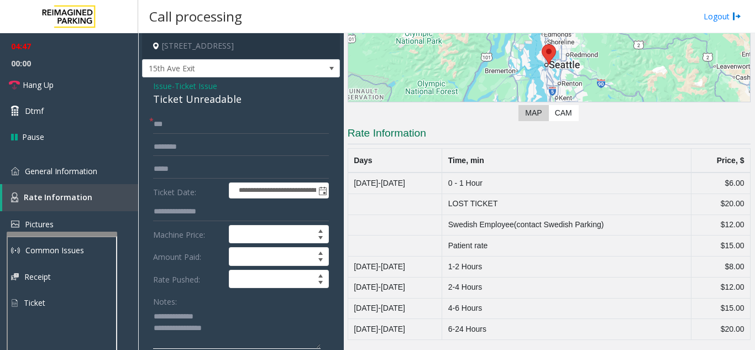
click at [161, 318] on textarea at bounding box center [237, 327] width 168 height 41
click at [223, 329] on textarea at bounding box center [237, 327] width 168 height 41
click at [76, 88] on link "Hang Up" at bounding box center [69, 85] width 138 height 26
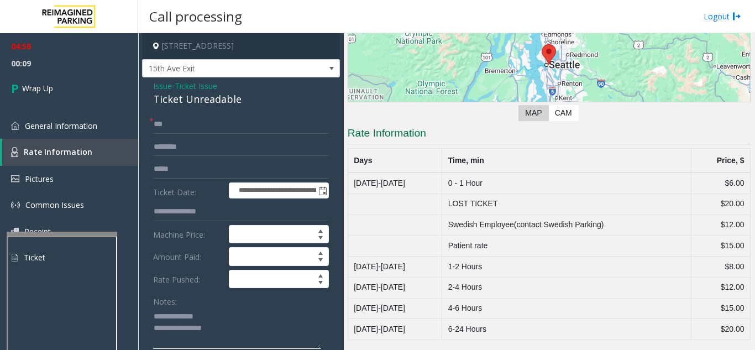
click at [154, 320] on textarea at bounding box center [237, 327] width 168 height 41
click at [176, 101] on div "Ticket Unreadable" at bounding box center [241, 99] width 176 height 15
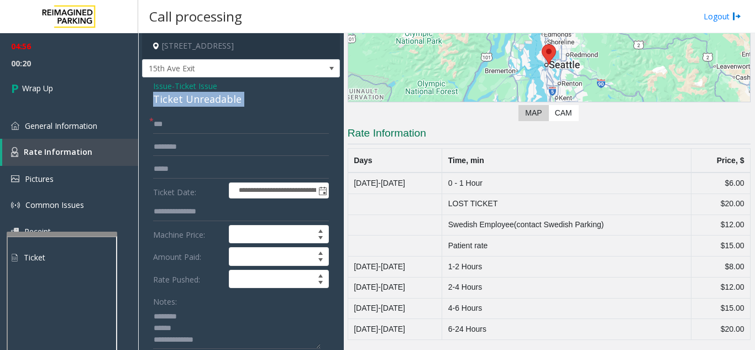
click at [176, 101] on div "Ticket Unreadable" at bounding box center [241, 99] width 176 height 15
copy div "Ticket Unreadable"
click at [200, 322] on textarea at bounding box center [237, 327] width 168 height 41
paste textarea "**********"
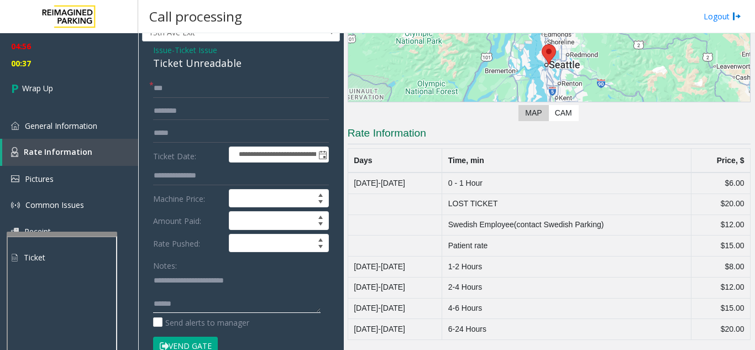
scroll to position [55, 0]
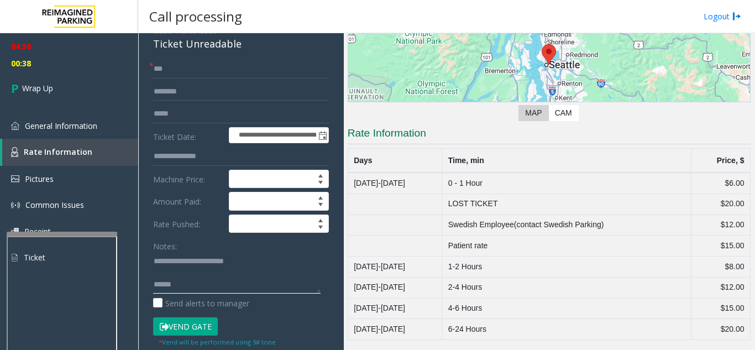
click at [194, 284] on textarea at bounding box center [237, 272] width 168 height 41
click at [208, 281] on textarea at bounding box center [237, 272] width 168 height 41
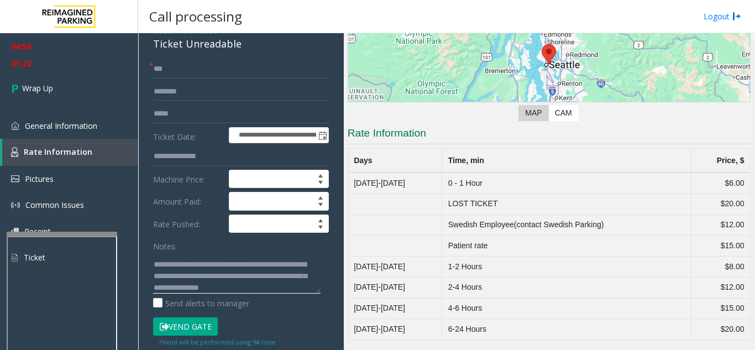
scroll to position [32, 0]
drag, startPoint x: 173, startPoint y: 275, endPoint x: 165, endPoint y: 279, distance: 9.4
click at [165, 279] on textarea at bounding box center [237, 272] width 168 height 41
click at [167, 278] on textarea at bounding box center [237, 272] width 168 height 41
click at [195, 287] on textarea at bounding box center [237, 272] width 168 height 41
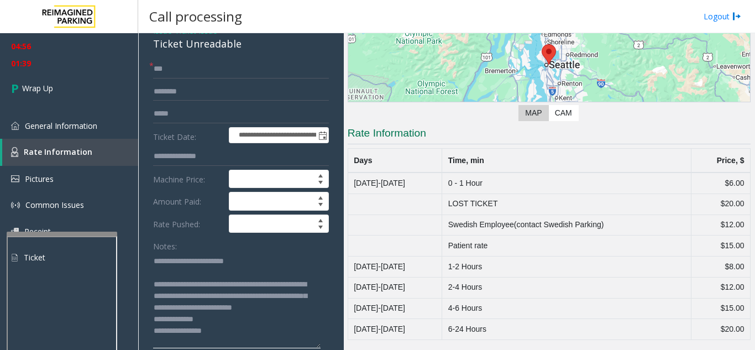
scroll to position [0, 0]
drag, startPoint x: 319, startPoint y: 291, endPoint x: 331, endPoint y: 359, distance: 68.4
click at [331, 349] on html "**********" at bounding box center [377, 175] width 755 height 350
drag, startPoint x: 226, startPoint y: 283, endPoint x: 239, endPoint y: 280, distance: 13.6
click at [242, 283] on textarea at bounding box center [237, 306] width 168 height 108
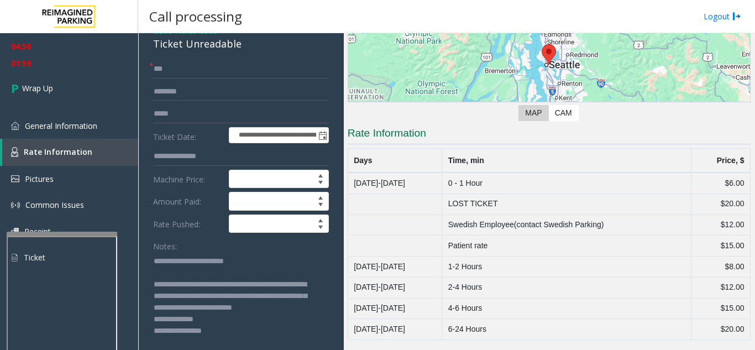
click at [172, 293] on textarea at bounding box center [237, 306] width 168 height 108
click at [175, 293] on textarea at bounding box center [237, 306] width 168 height 108
click at [242, 298] on textarea at bounding box center [237, 306] width 168 height 108
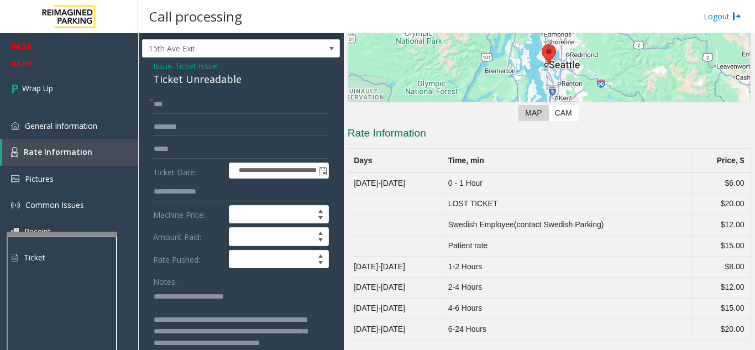
scroll to position [55, 0]
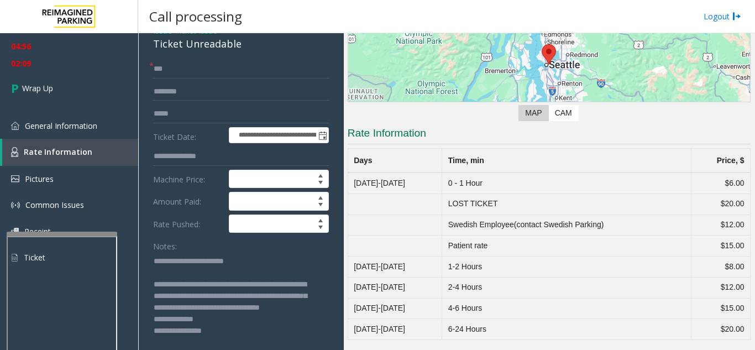
click at [179, 309] on textarea at bounding box center [237, 306] width 168 height 108
type textarea "**********"
click at [82, 87] on link "Wrap Up" at bounding box center [69, 88] width 138 height 33
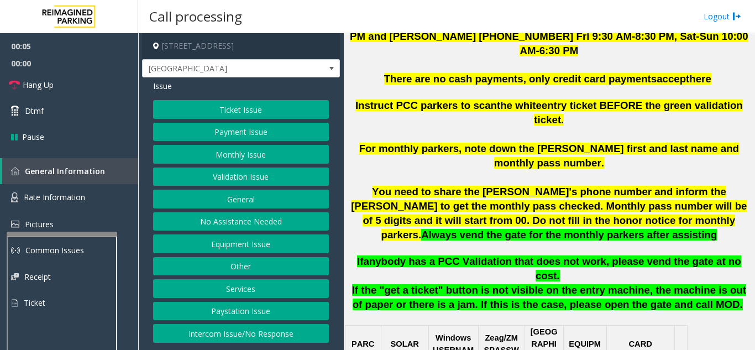
scroll to position [442, 0]
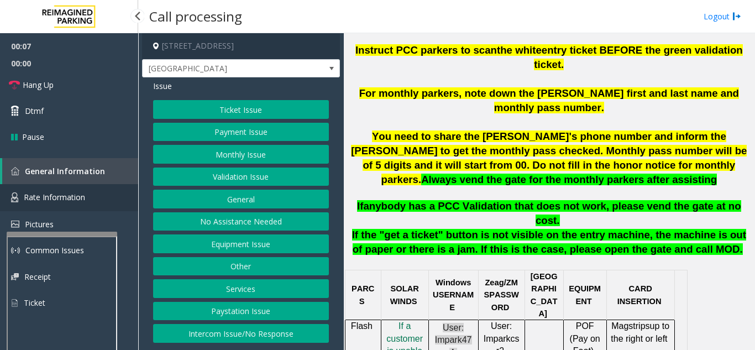
click at [82, 199] on span "Rate Information" at bounding box center [54, 197] width 61 height 11
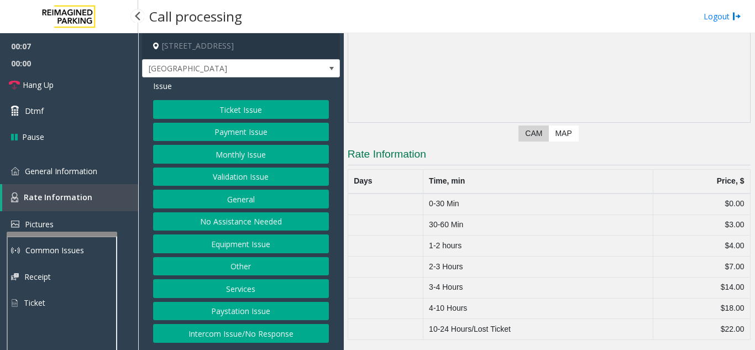
scroll to position [127, 0]
click at [78, 176] on span "General Information" at bounding box center [61, 171] width 72 height 11
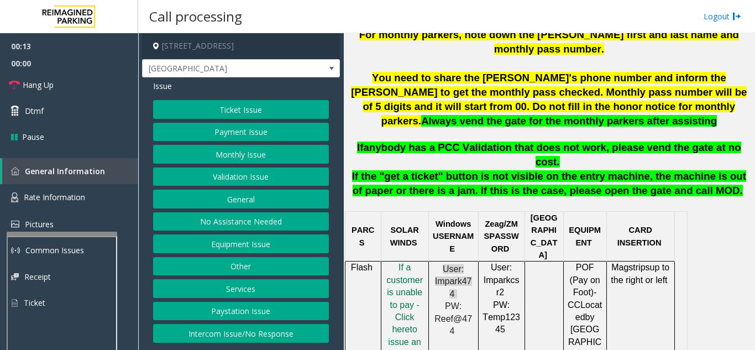
scroll to position [498, 0]
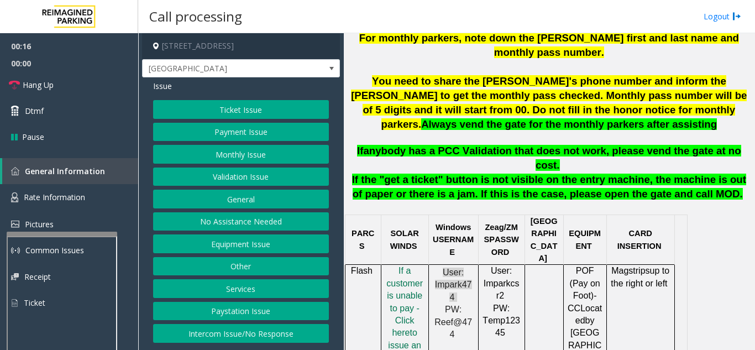
click at [230, 114] on button "Ticket Issue" at bounding box center [241, 109] width 176 height 19
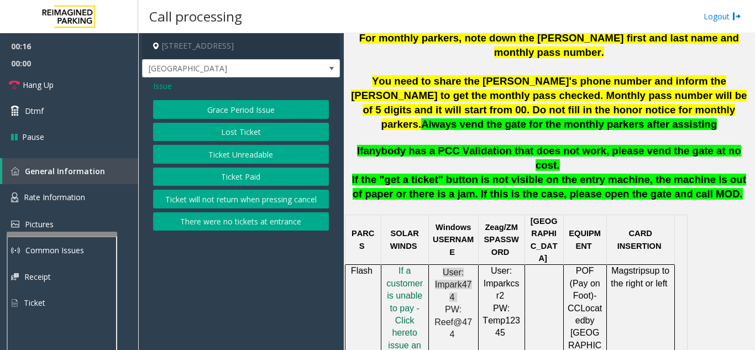
click at [230, 150] on button "Ticket Unreadable" at bounding box center [241, 154] width 176 height 19
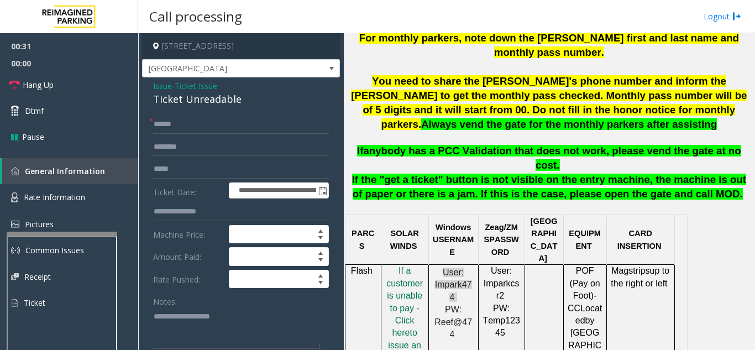
click at [195, 86] on span "Ticket Issue" at bounding box center [196, 86] width 43 height 12
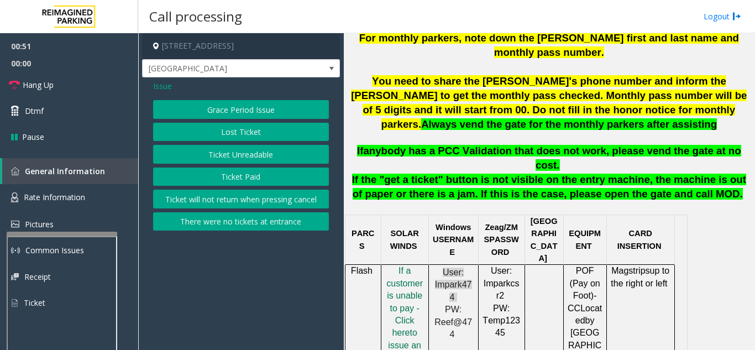
click at [166, 83] on span "Issue" at bounding box center [162, 86] width 19 height 12
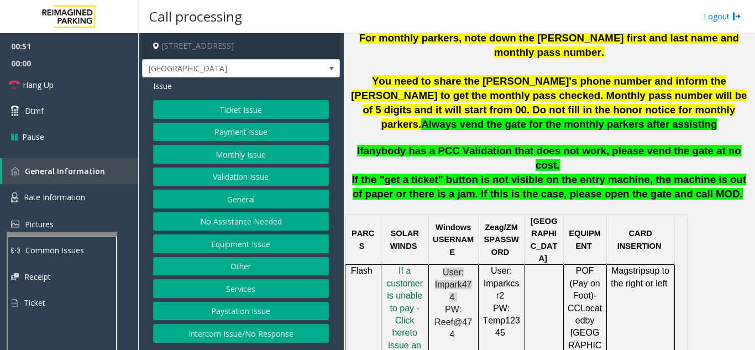
click at [224, 182] on button "Validation Issue" at bounding box center [241, 177] width 176 height 19
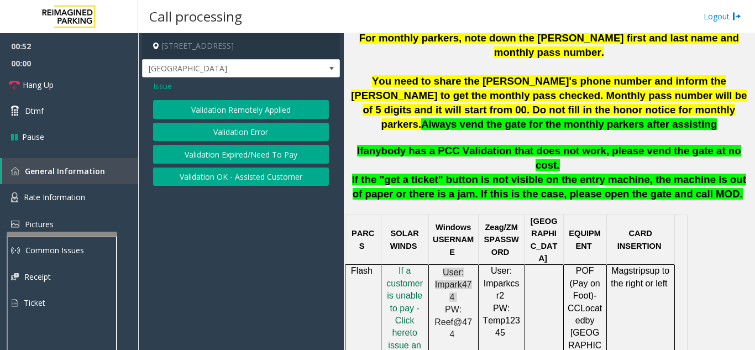
click at [217, 132] on button "Validation Error" at bounding box center [241, 132] width 176 height 19
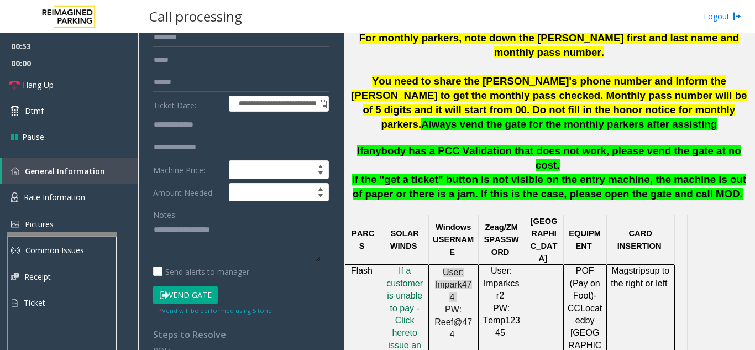
scroll to position [111, 0]
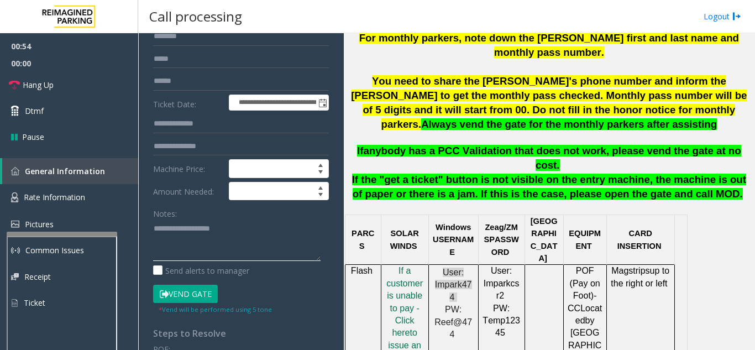
click at [164, 244] on textarea at bounding box center [237, 239] width 168 height 41
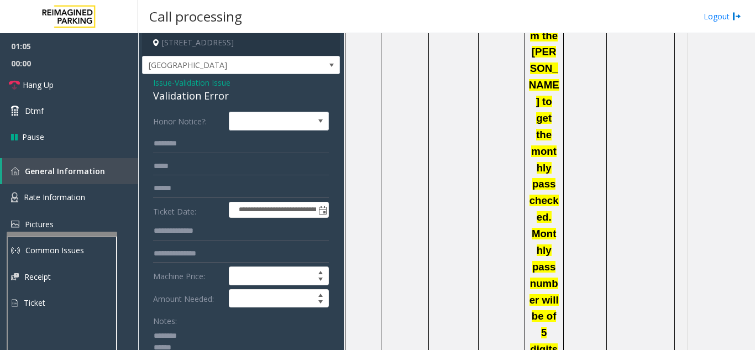
scroll to position [0, 0]
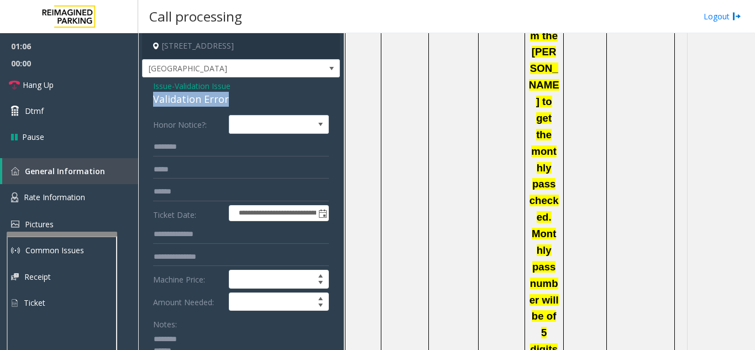
drag, startPoint x: 151, startPoint y: 100, endPoint x: 231, endPoint y: 100, distance: 79.1
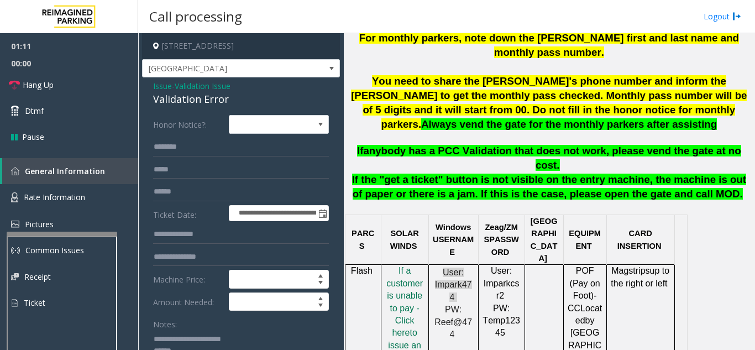
scroll to position [442, 0]
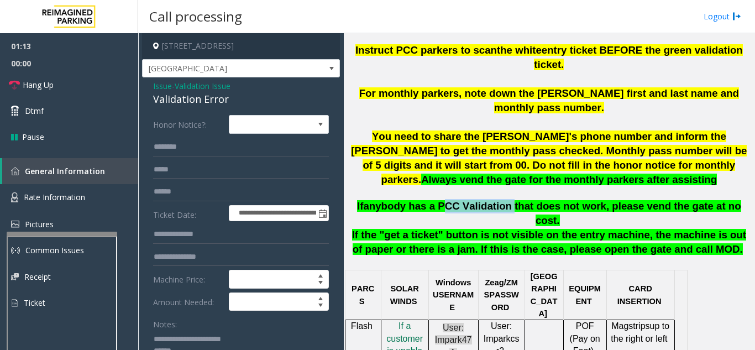
drag, startPoint x: 435, startPoint y: 159, endPoint x: 499, endPoint y: 163, distance: 64.2
click at [499, 200] on span "anybody has a PCC Validation that does not work, please vend the gate at no cos…" at bounding box center [552, 213] width 378 height 26
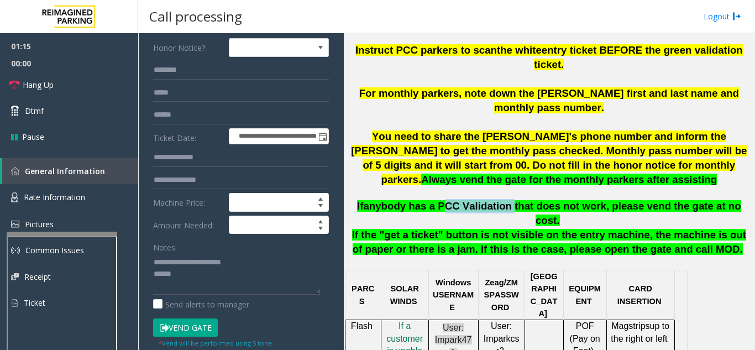
scroll to position [78, 0]
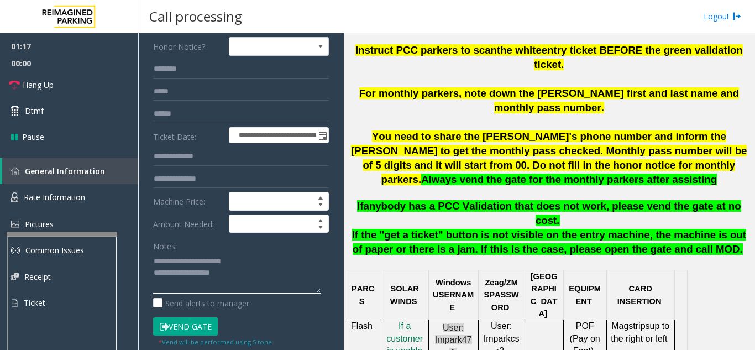
click at [171, 275] on textarea at bounding box center [237, 272] width 168 height 41
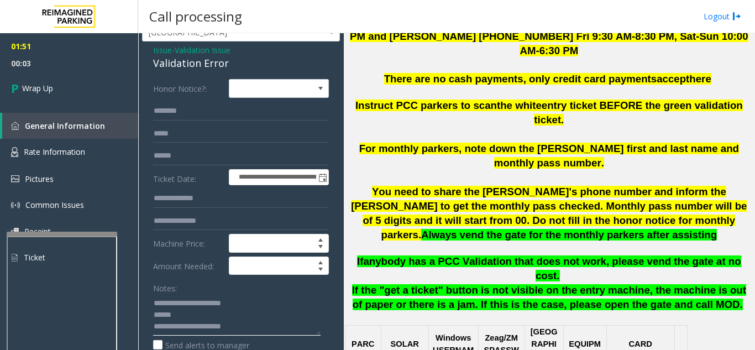
scroll to position [55, 0]
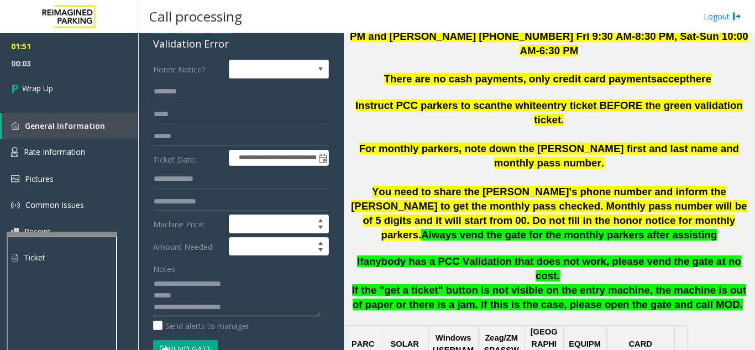
click at [249, 289] on textarea at bounding box center [237, 295] width 168 height 41
click at [248, 289] on textarea at bounding box center [237, 295] width 168 height 41
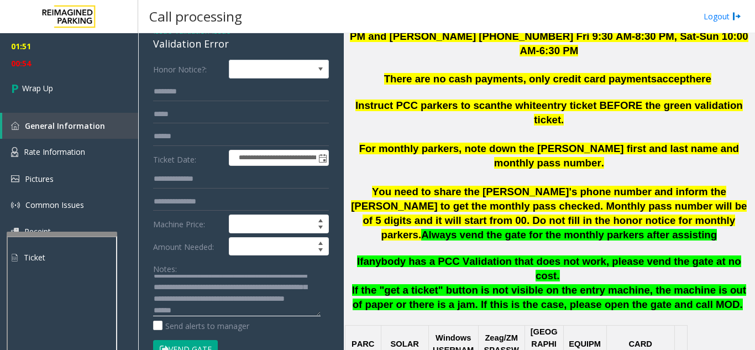
drag, startPoint x: 276, startPoint y: 284, endPoint x: 282, endPoint y: 296, distance: 13.1
click at [282, 296] on textarea at bounding box center [237, 295] width 168 height 41
click at [289, 286] on textarea at bounding box center [237, 295] width 168 height 41
click at [159, 303] on textarea at bounding box center [237, 295] width 168 height 41
drag, startPoint x: 197, startPoint y: 299, endPoint x: 213, endPoint y: 306, distance: 17.9
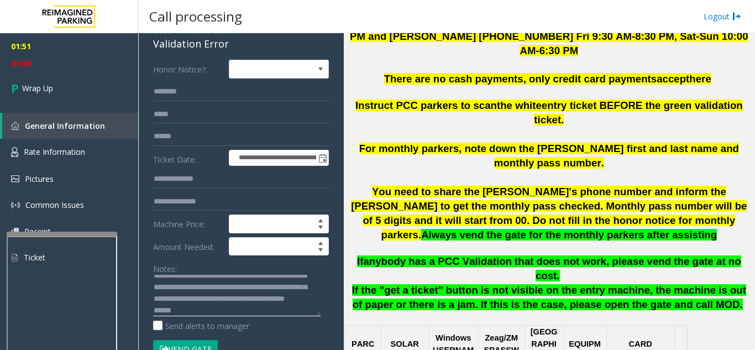
click at [213, 306] on textarea at bounding box center [237, 295] width 168 height 41
click at [204, 299] on textarea at bounding box center [237, 295] width 168 height 41
click at [227, 300] on textarea at bounding box center [237, 295] width 168 height 41
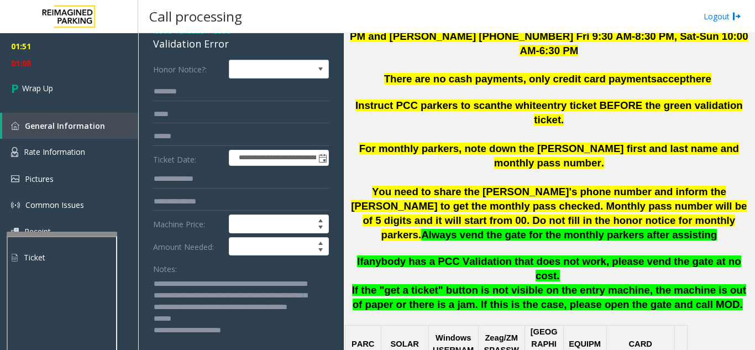
drag, startPoint x: 320, startPoint y: 315, endPoint x: 322, endPoint y: 364, distance: 49.8
click at [322, 349] on html "**********" at bounding box center [377, 175] width 755 height 350
click at [243, 284] on textarea at bounding box center [237, 320] width 168 height 91
click at [156, 297] on textarea at bounding box center [237, 320] width 168 height 91
click at [153, 296] on textarea at bounding box center [237, 320] width 168 height 91
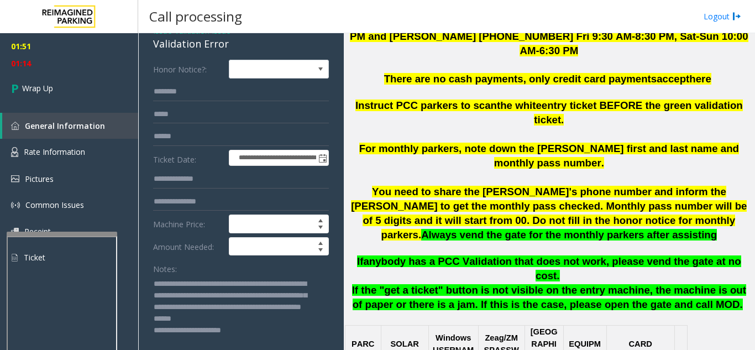
drag, startPoint x: 184, startPoint y: 329, endPoint x: 146, endPoint y: 328, distance: 37.6
click at [163, 294] on textarea at bounding box center [237, 320] width 168 height 91
click at [169, 299] on textarea at bounding box center [237, 320] width 168 height 91
click at [171, 299] on textarea at bounding box center [237, 320] width 168 height 91
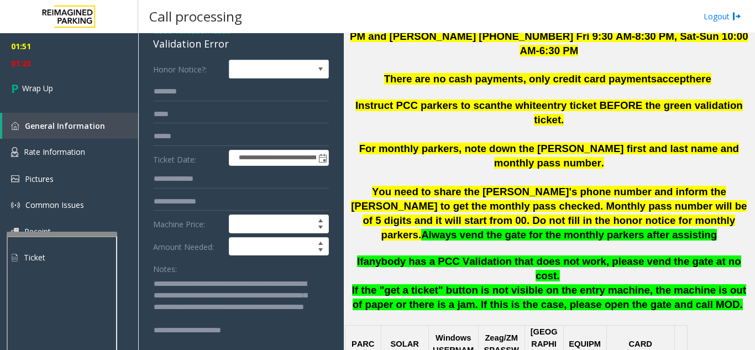
click at [181, 295] on textarea at bounding box center [237, 320] width 168 height 91
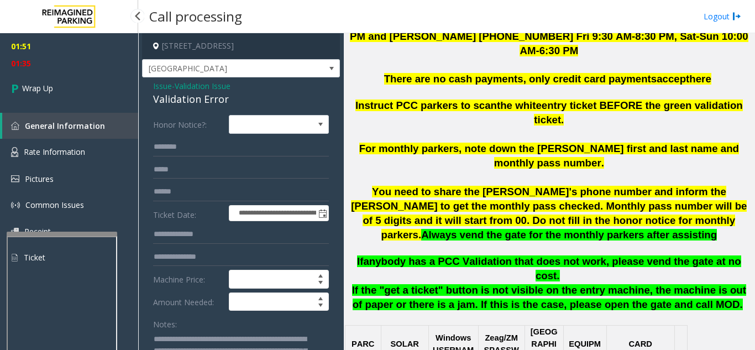
type textarea "**********"
click at [59, 107] on div "01:51 01:35 Wrap Up General Information Rate Information Pictures Common Issues…" at bounding box center [69, 156] width 138 height 247
click at [50, 100] on link "Wrap Up" at bounding box center [69, 88] width 138 height 33
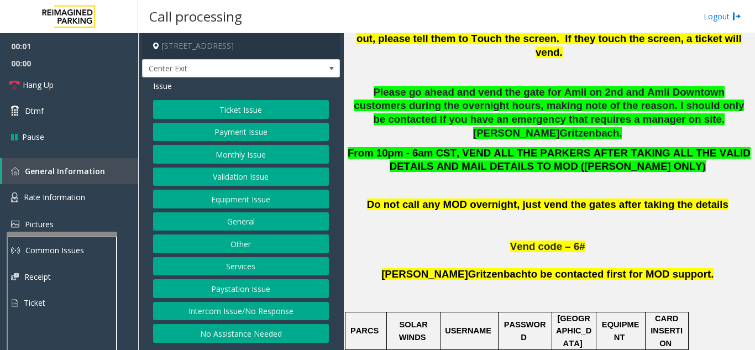
scroll to position [608, 0]
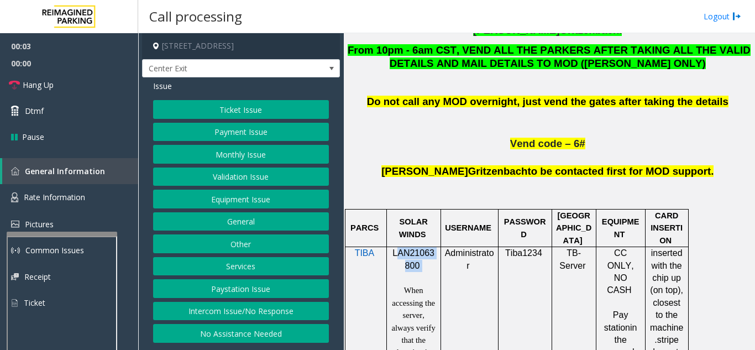
drag, startPoint x: 399, startPoint y: 197, endPoint x: 423, endPoint y: 208, distance: 27.2
click at [423, 247] on p "LAN21063800" at bounding box center [414, 259] width 46 height 25
click at [416, 248] on span "LAN21063800" at bounding box center [414, 259] width 42 height 22
click at [424, 247] on p "LAN21063800" at bounding box center [414, 259] width 46 height 25
click at [393, 248] on span "LAN21063800" at bounding box center [414, 259] width 42 height 22
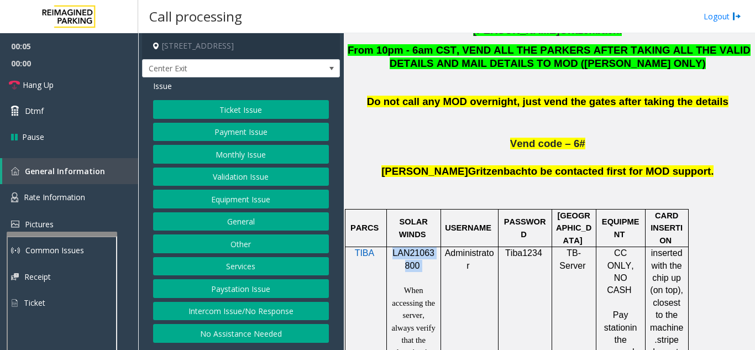
drag, startPoint x: 392, startPoint y: 201, endPoint x: 422, endPoint y: 210, distance: 31.7
click at [422, 247] on p "LAN21063800" at bounding box center [414, 259] width 46 height 25
copy p "LAN21063800"
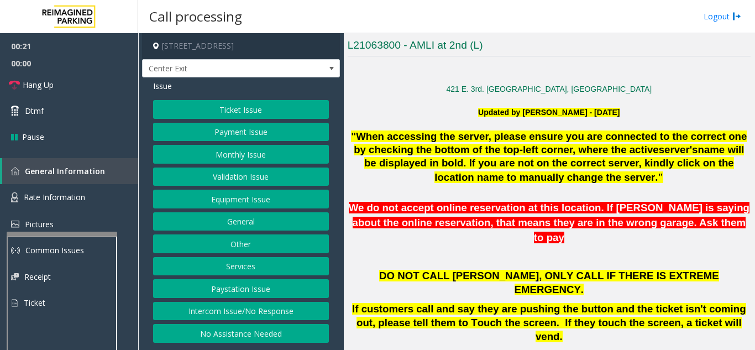
scroll to position [55, 0]
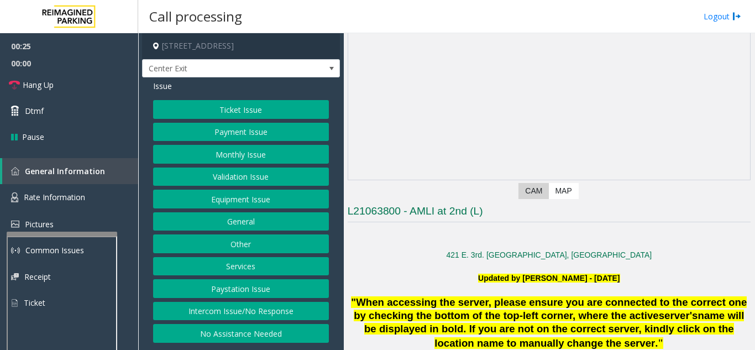
click at [208, 119] on div "Ticket Issue Payment Issue Monthly Issue Validation Issue Equipment Issue Gener…" at bounding box center [241, 221] width 176 height 243
drag, startPoint x: 232, startPoint y: 174, endPoint x: 228, endPoint y: 116, distance: 58.2
click at [228, 116] on div "Ticket Issue Payment Issue Monthly Issue Validation Issue Equipment Issue Gener…" at bounding box center [241, 221] width 176 height 243
click at [228, 107] on button "Ticket Issue" at bounding box center [241, 109] width 176 height 19
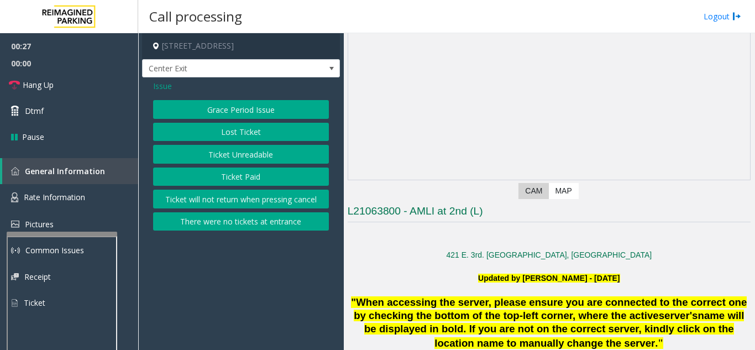
click at [234, 159] on button "Ticket Unreadable" at bounding box center [241, 154] width 176 height 19
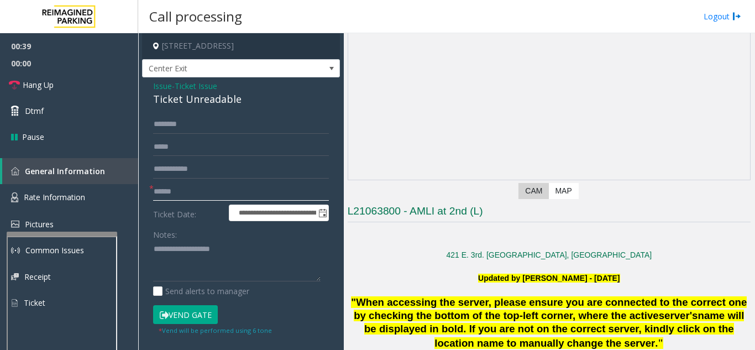
click at [189, 198] on input "text" at bounding box center [241, 191] width 176 height 19
type input "*******"
click at [201, 243] on textarea at bounding box center [237, 260] width 168 height 41
click at [177, 99] on div "Ticket Unreadable" at bounding box center [241, 99] width 176 height 15
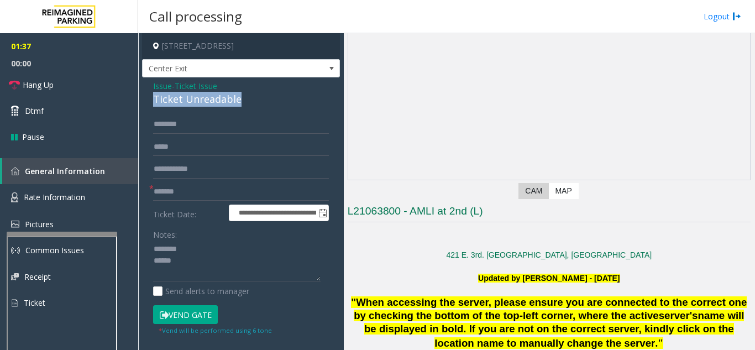
click at [177, 99] on div "Ticket Unreadable" at bounding box center [241, 99] width 176 height 15
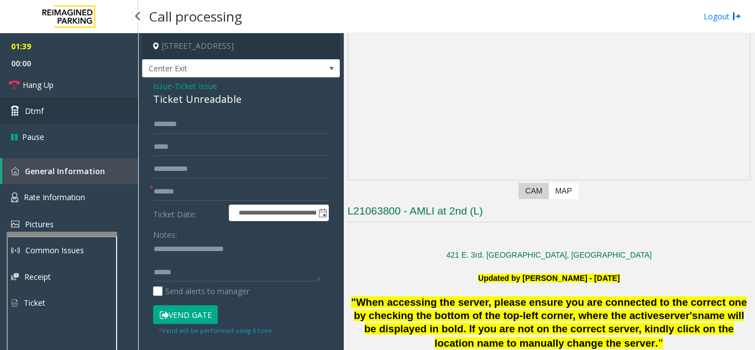
click at [57, 98] on link "Dtmf" at bounding box center [69, 111] width 138 height 26
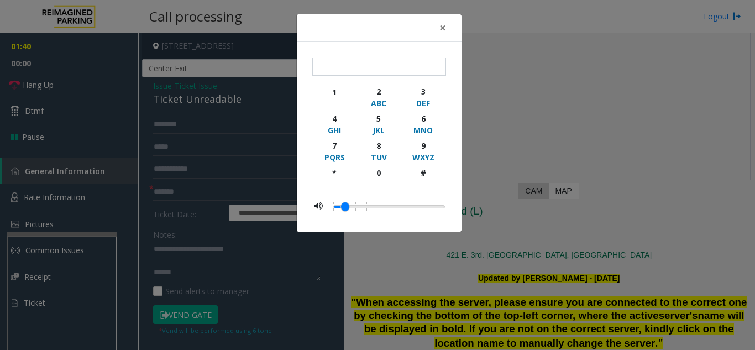
click at [49, 82] on div "× 1 2 ABC 3 DEF 4 GHI 5 JKL 6 MNO 7 PQRS 8 TUV 9 WXYZ * 0 #" at bounding box center [377, 175] width 755 height 350
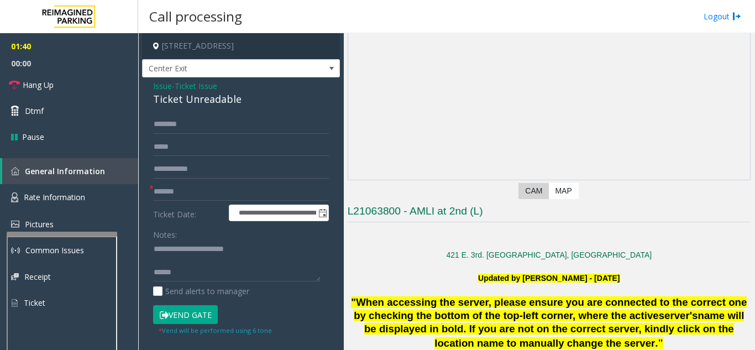
click at [55, 87] on body "**********" at bounding box center [377, 175] width 755 height 350
click at [54, 87] on span "Hang Up" at bounding box center [38, 85] width 31 height 12
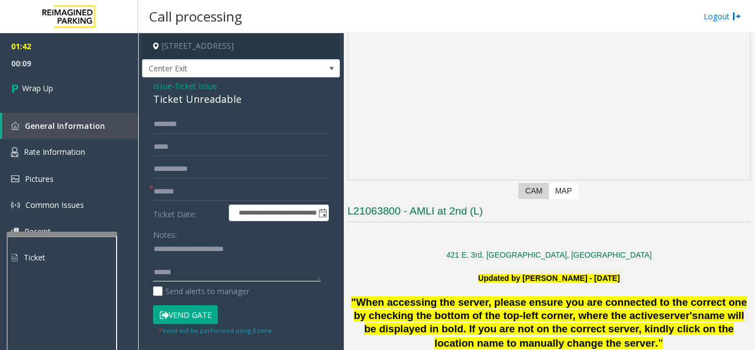
click at [199, 268] on textarea at bounding box center [237, 260] width 168 height 41
paste textarea "**********"
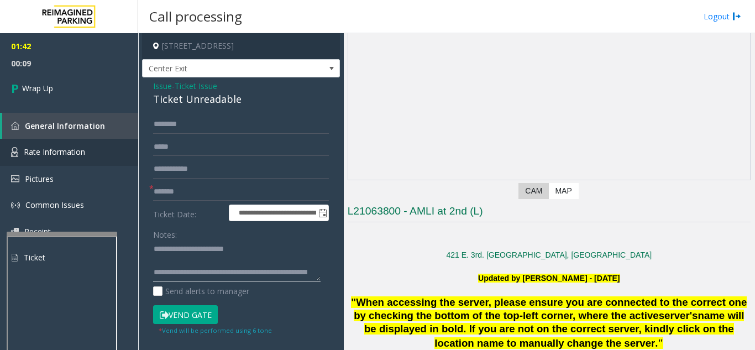
scroll to position [20, 0]
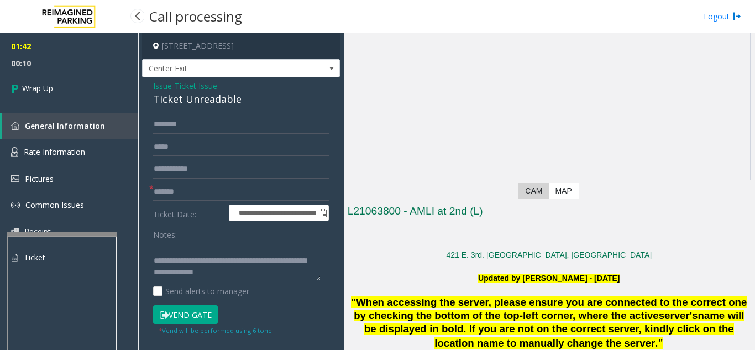
type textarea "**********"
click at [66, 71] on span "00:10" at bounding box center [69, 63] width 138 height 17
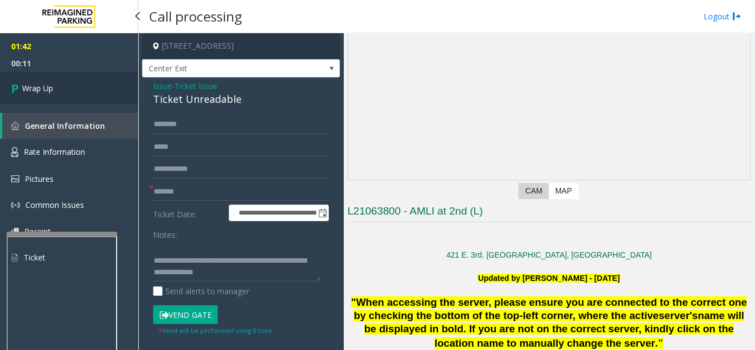
click at [70, 81] on link "Wrap Up" at bounding box center [69, 88] width 138 height 33
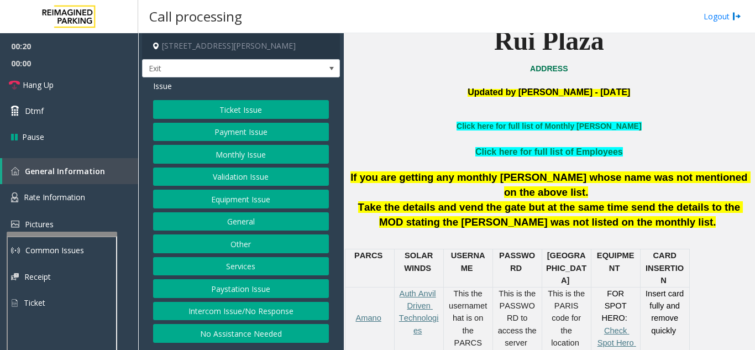
scroll to position [387, 0]
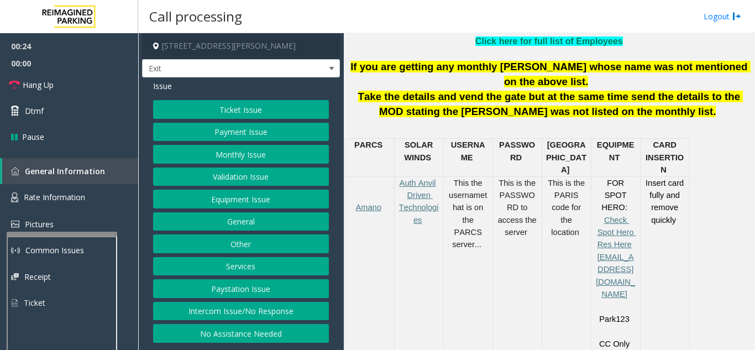
click at [233, 116] on button "Ticket Issue" at bounding box center [241, 109] width 176 height 19
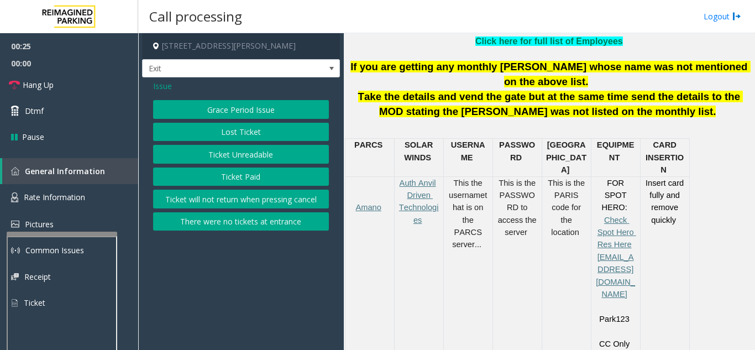
click at [239, 164] on div "Grace Period Issue Lost Ticket Ticket Unreadable Ticket Paid Ticket will not re…" at bounding box center [241, 165] width 176 height 130
click at [229, 154] on button "Ticket Unreadable" at bounding box center [241, 154] width 176 height 19
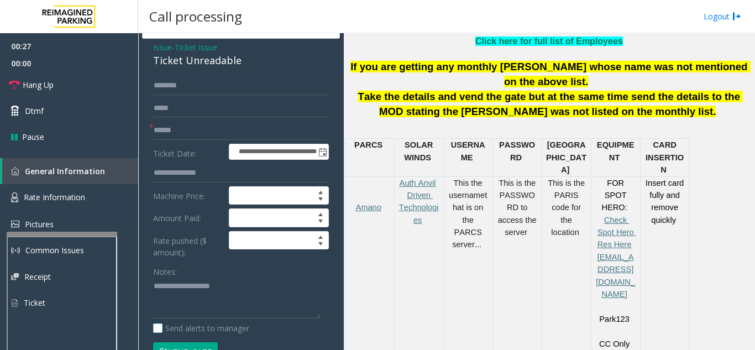
scroll to position [111, 0]
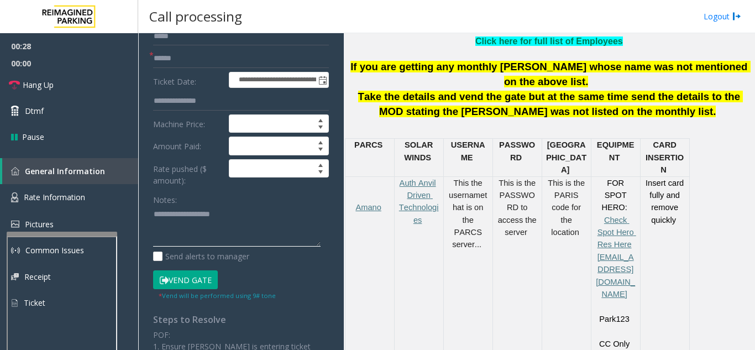
paste textarea "**********"
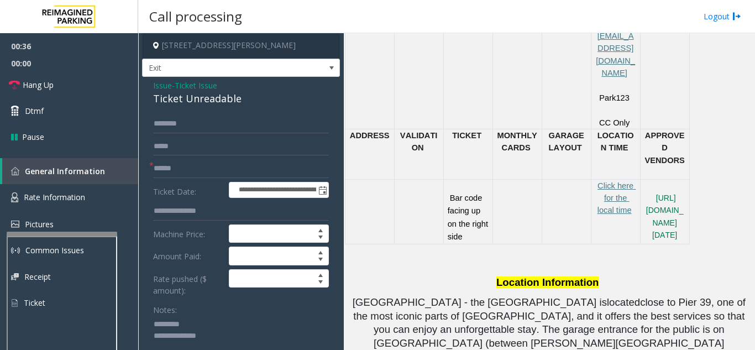
scroll to position [0, 0]
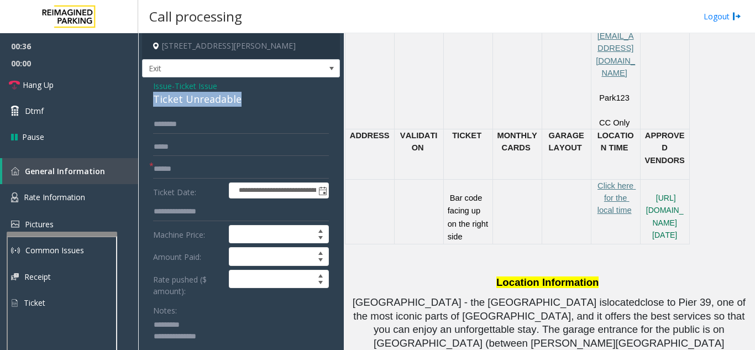
drag, startPoint x: 153, startPoint y: 100, endPoint x: 254, endPoint y: 94, distance: 101.3
click at [257, 93] on div "Ticket Unreadable" at bounding box center [241, 99] width 176 height 15
copy div "Ticket Unreadable"
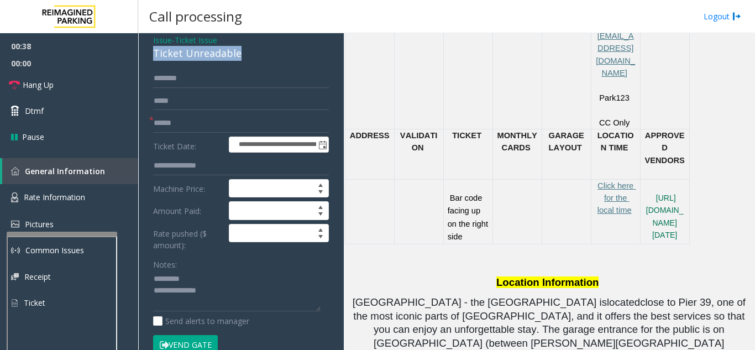
scroll to position [111, 0]
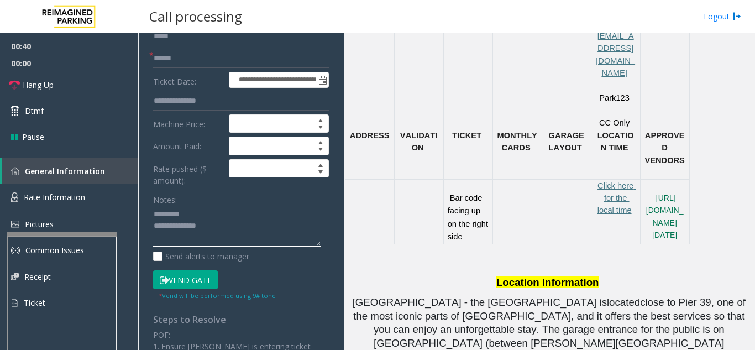
paste textarea "**********"
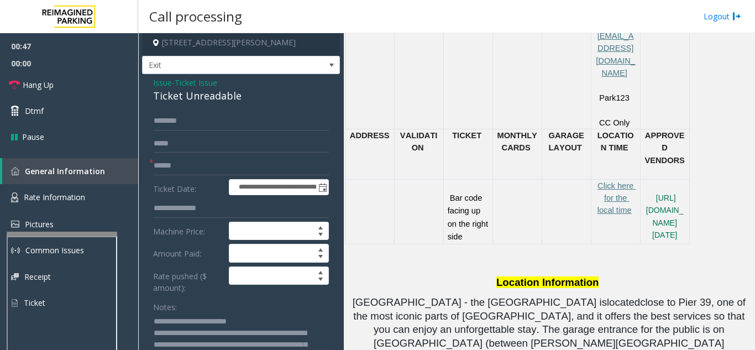
scroll to position [0, 0]
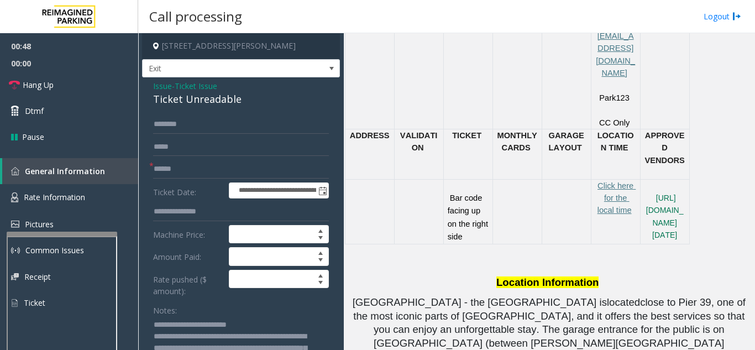
type textarea "**********"
click at [197, 161] on input "text" at bounding box center [241, 169] width 176 height 19
type input "******"
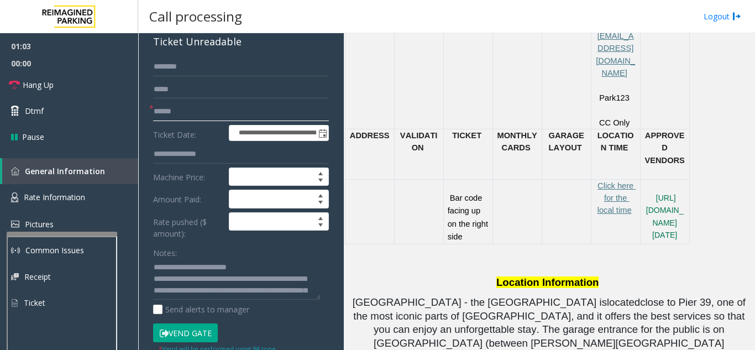
scroll to position [111, 0]
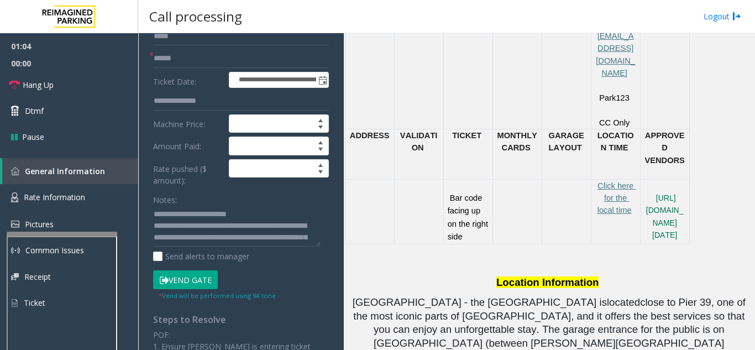
click at [191, 276] on button "Vend Gate" at bounding box center [185, 279] width 65 height 19
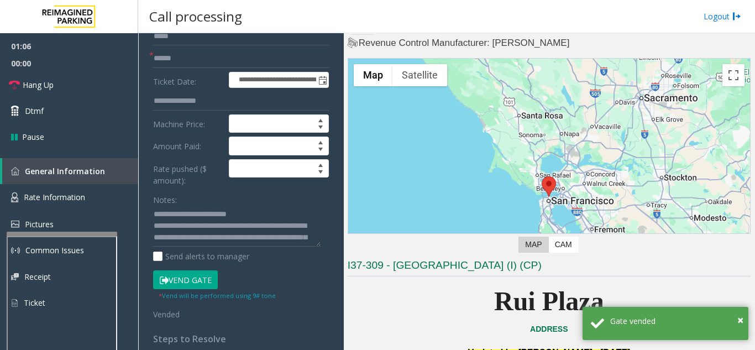
scroll to position [0, 0]
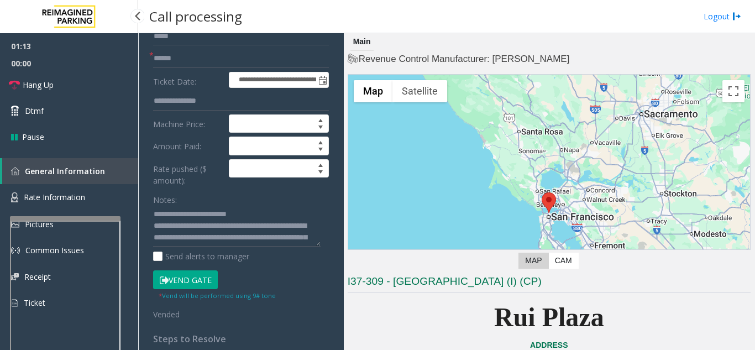
click at [78, 216] on div at bounding box center [65, 218] width 111 height 4
click at [44, 94] on link "Hang Up" at bounding box center [69, 85] width 138 height 26
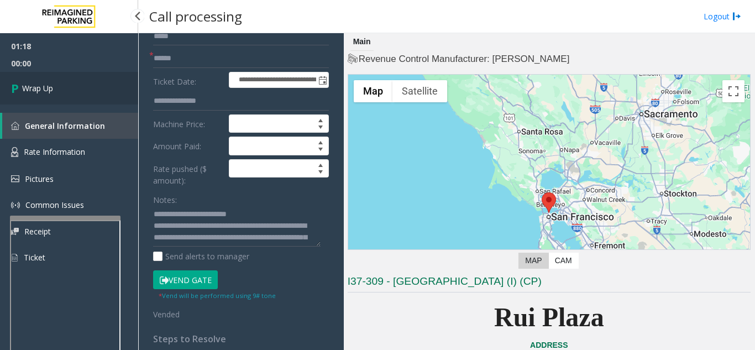
click at [44, 94] on link "Wrap Up" at bounding box center [69, 88] width 138 height 33
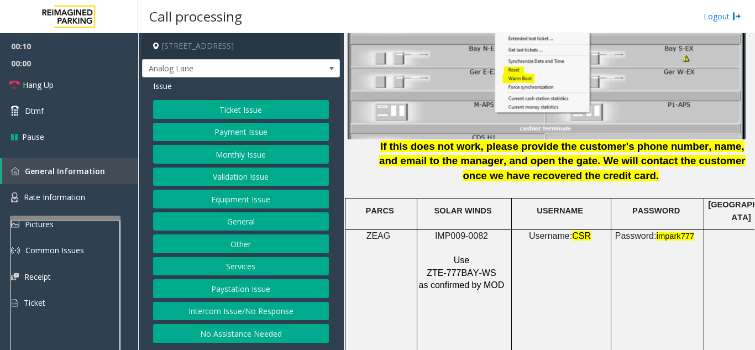
scroll to position [1493, 0]
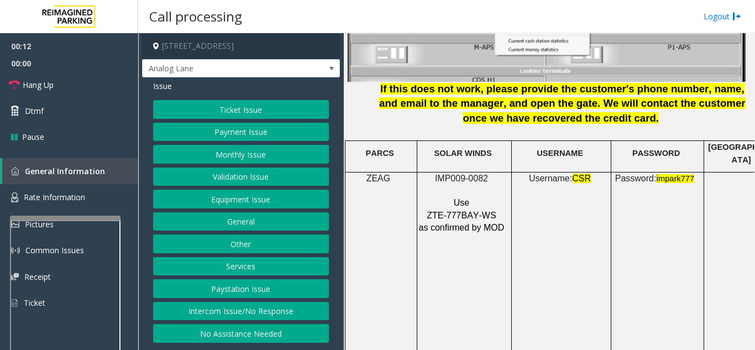
click at [454, 211] on span "ZTE-777BAY-WS" at bounding box center [461, 215] width 69 height 9
copy p "ZTE-777BAY-WS"
click at [262, 196] on button "Equipment Issue" at bounding box center [241, 199] width 176 height 19
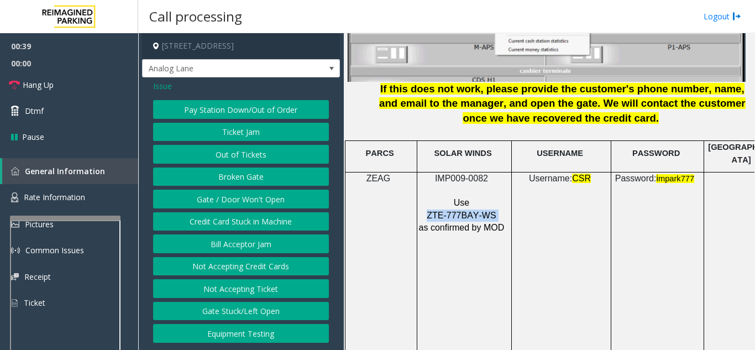
click at [241, 133] on button "Ticket Jam" at bounding box center [241, 132] width 176 height 19
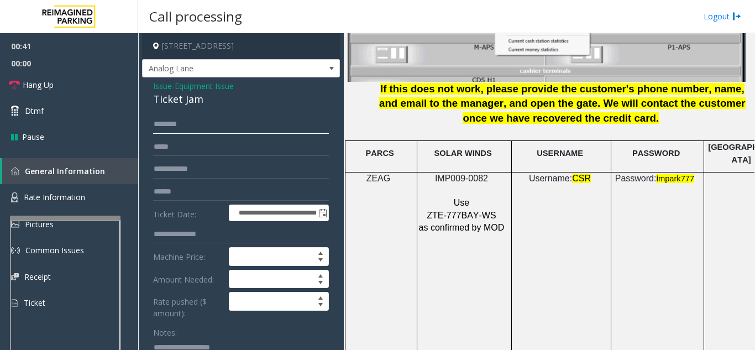
click at [182, 125] on input "text" at bounding box center [241, 124] width 176 height 19
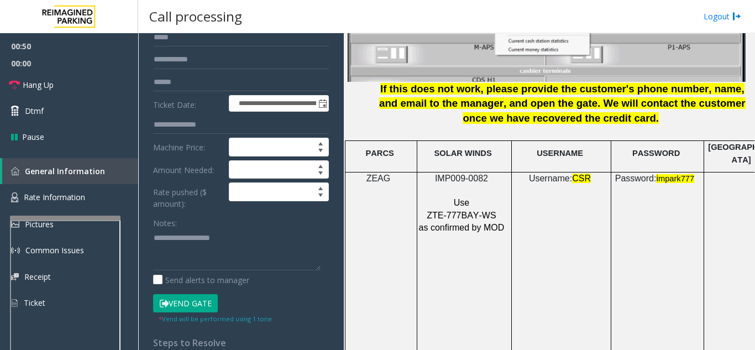
scroll to position [111, 0]
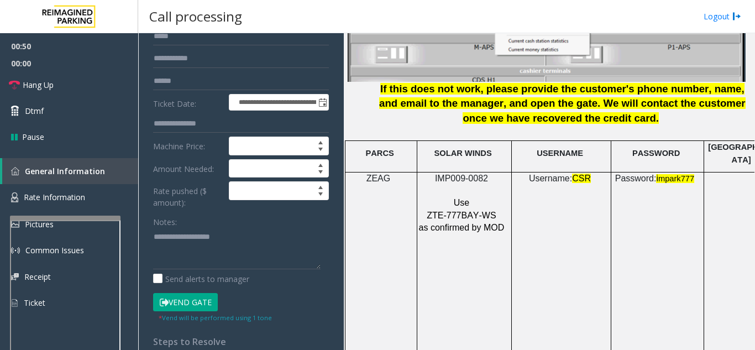
type input "********"
click at [177, 248] on textarea at bounding box center [237, 248] width 168 height 41
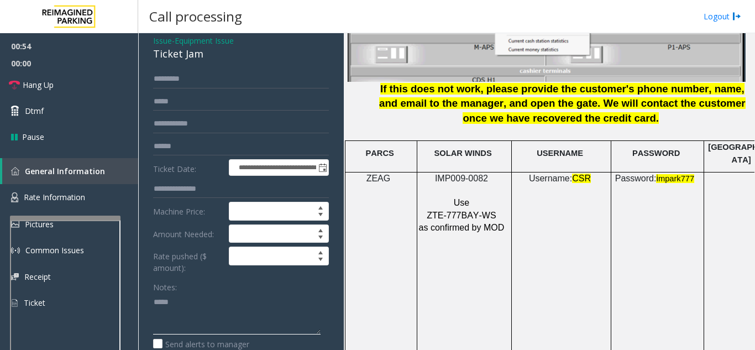
scroll to position [0, 0]
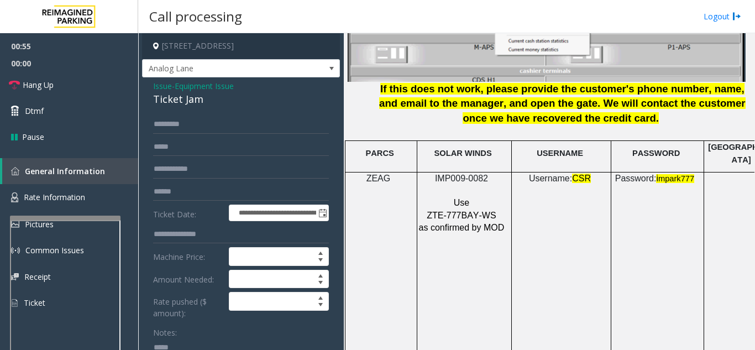
type textarea "****"
click at [199, 122] on input "********" at bounding box center [241, 124] width 176 height 19
drag, startPoint x: 184, startPoint y: 122, endPoint x: 142, endPoint y: 120, distance: 42.6
click at [142, 120] on app-call-processing-form "**********" at bounding box center [241, 191] width 206 height 317
click at [166, 125] on input "***" at bounding box center [241, 124] width 176 height 19
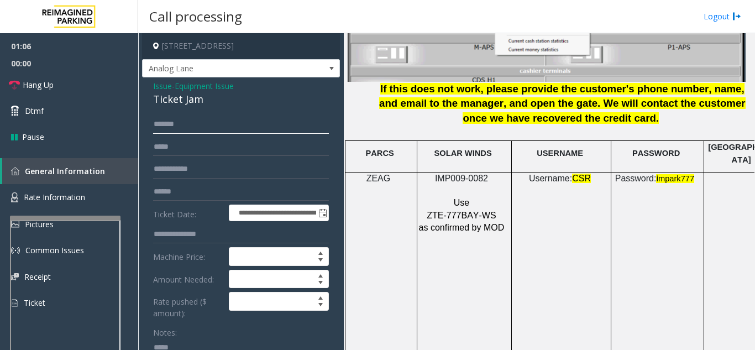
drag, startPoint x: 166, startPoint y: 120, endPoint x: 156, endPoint y: 121, distance: 10.0
click at [156, 121] on input "******" at bounding box center [241, 124] width 176 height 19
click at [171, 125] on input "******" at bounding box center [241, 124] width 176 height 19
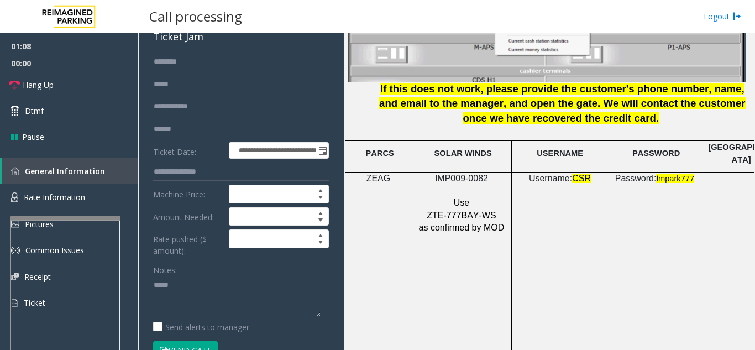
scroll to position [166, 0]
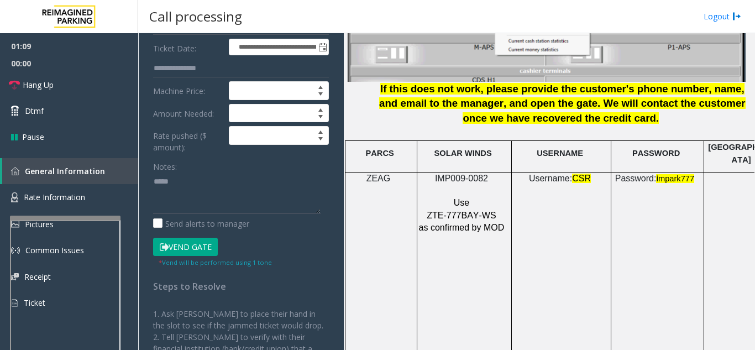
type input "*******"
click at [189, 243] on button "Vend Gate" at bounding box center [185, 247] width 65 height 19
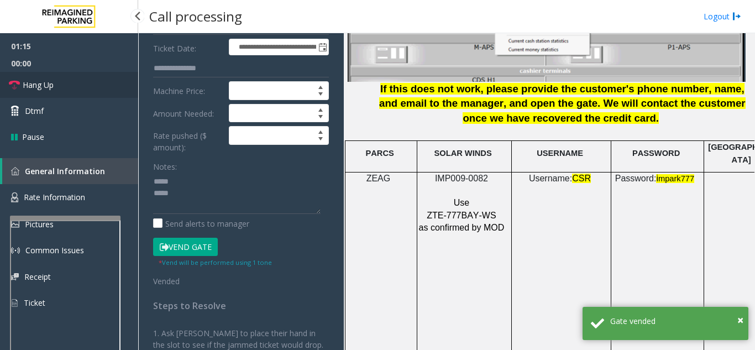
click at [53, 93] on link "Hang Up" at bounding box center [69, 85] width 138 height 26
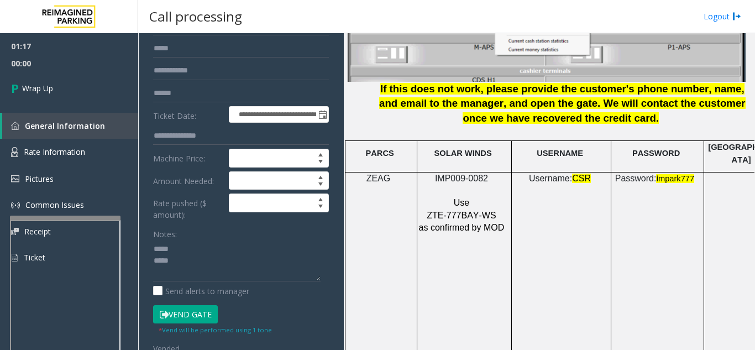
scroll to position [0, 0]
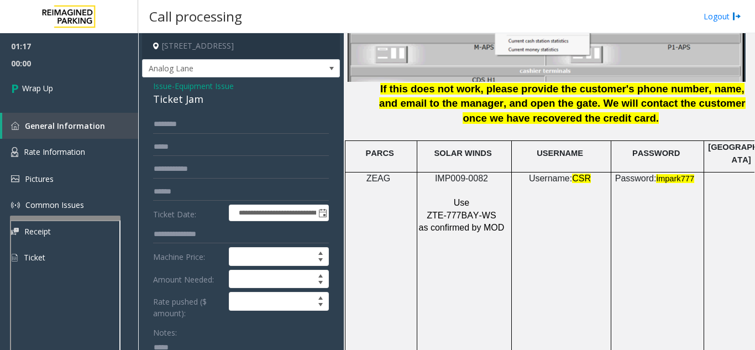
click at [166, 105] on div "Ticket Jam" at bounding box center [241, 99] width 176 height 15
copy div "Ticket Jam"
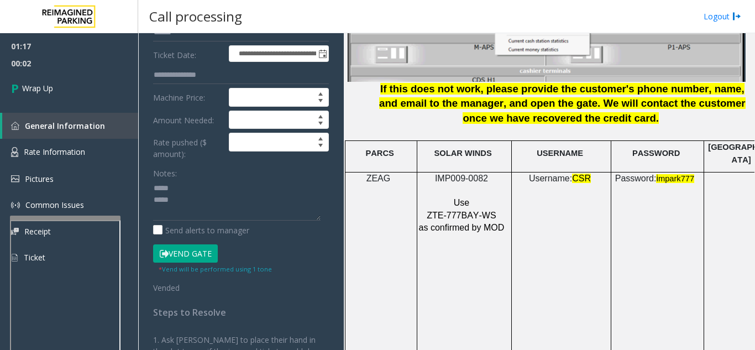
scroll to position [166, 0]
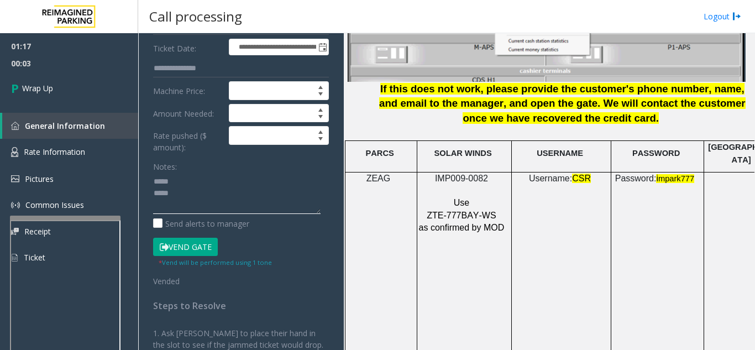
click at [184, 179] on textarea at bounding box center [237, 192] width 168 height 41
paste textarea "**********"
click at [175, 205] on textarea at bounding box center [237, 192] width 168 height 41
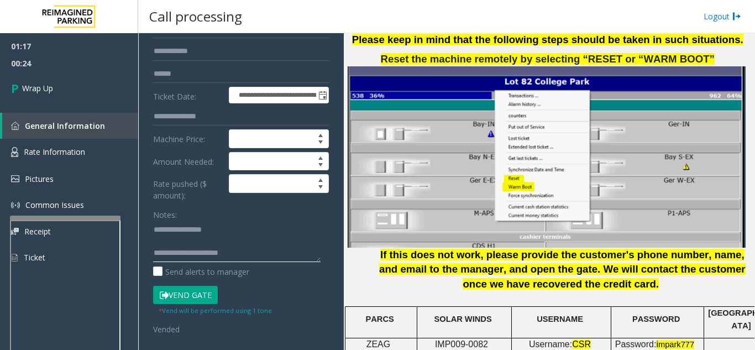
scroll to position [0, 0]
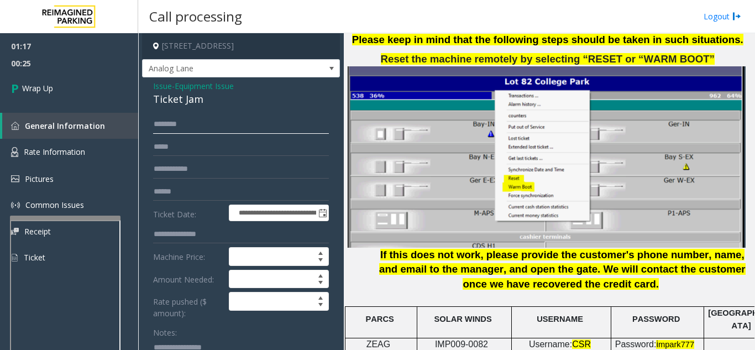
click at [184, 127] on input "*******" at bounding box center [241, 124] width 176 height 19
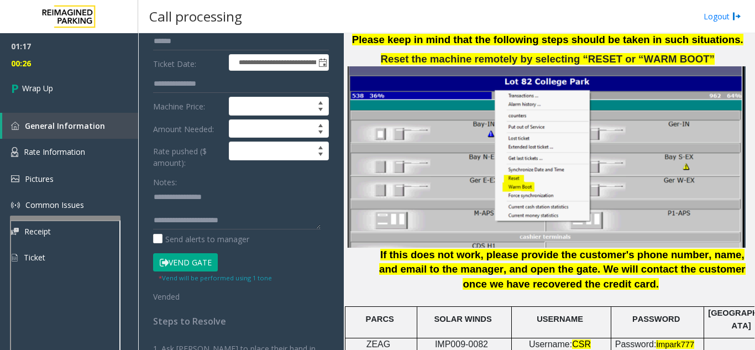
scroll to position [166, 0]
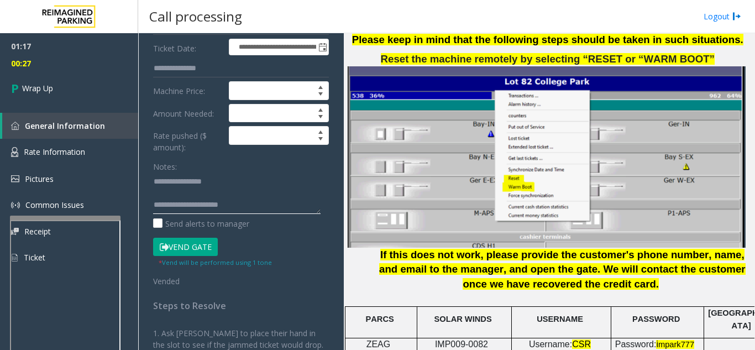
click at [248, 204] on textarea at bounding box center [237, 192] width 168 height 41
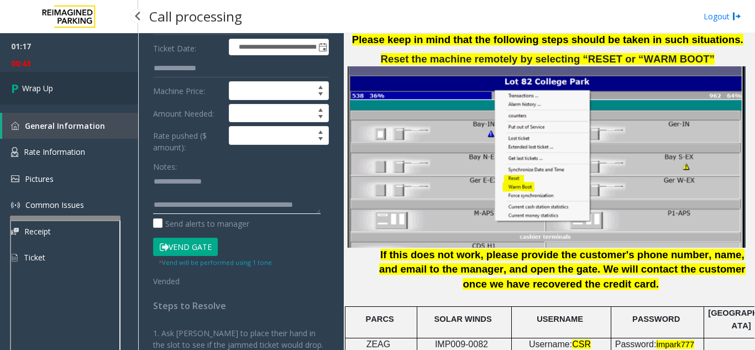
type textarea "**********"
click at [88, 90] on link "Wrap Up" at bounding box center [69, 88] width 138 height 33
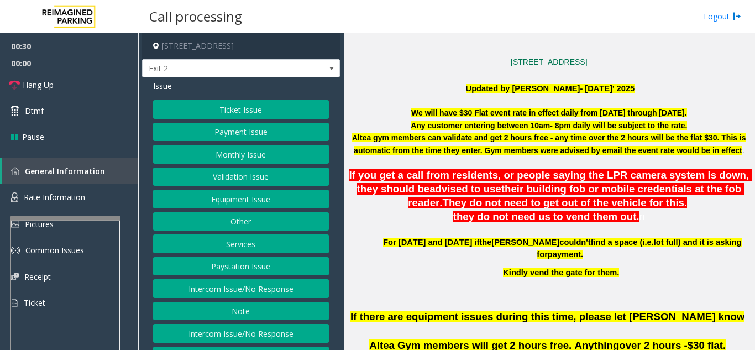
scroll to position [276, 0]
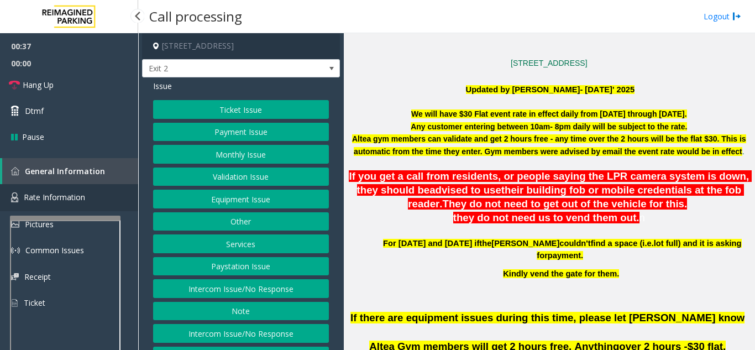
click at [72, 195] on span "Rate Information" at bounding box center [54, 197] width 61 height 11
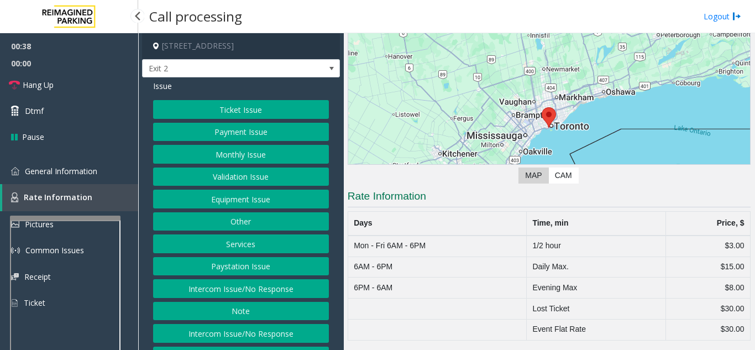
scroll to position [85, 0]
click at [64, 172] on span "General Information" at bounding box center [61, 171] width 72 height 11
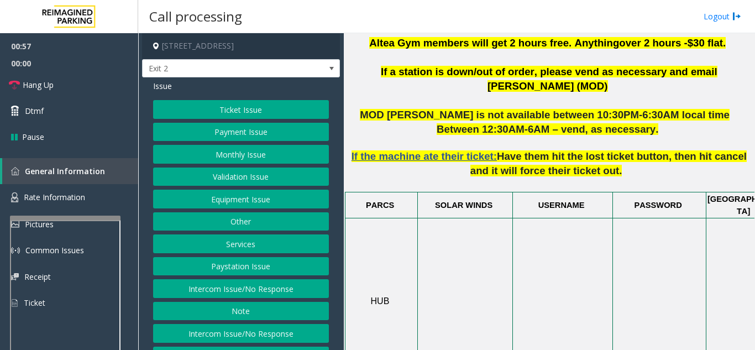
scroll to position [553, 0]
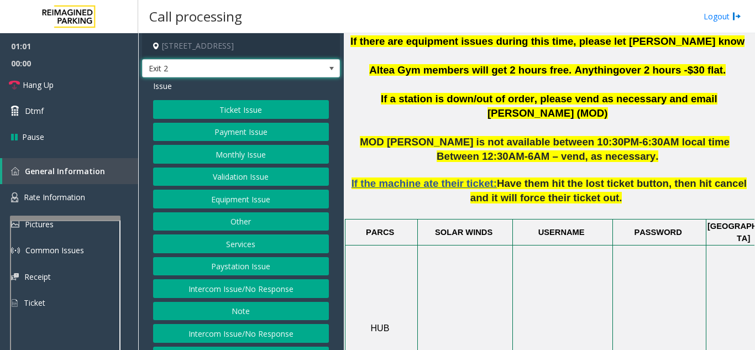
click at [312, 71] on span "Exit 2" at bounding box center [241, 68] width 198 height 19
click at [369, 149] on p "Between 12:30AM-6AM – vend, as necessary." at bounding box center [549, 156] width 403 height 14
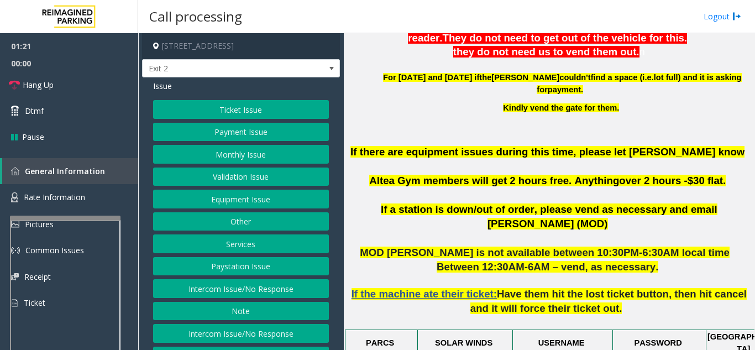
scroll to position [276, 0]
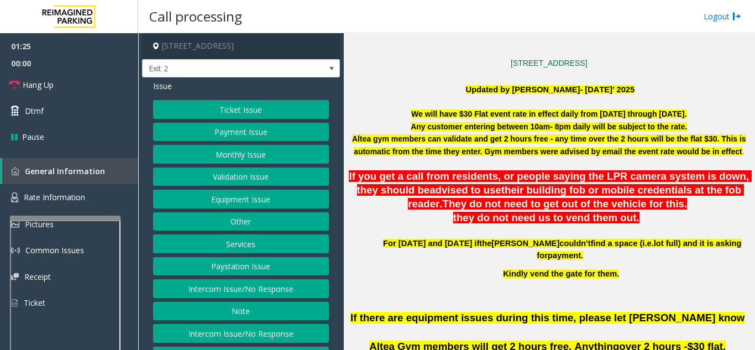
click at [262, 245] on button "Services" at bounding box center [241, 243] width 176 height 19
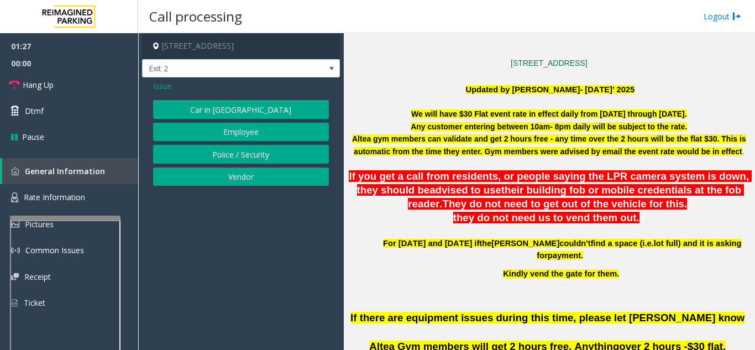
click at [159, 92] on div "Issue Car in Tow Employee Police / Security Vendor" at bounding box center [241, 134] width 198 height 114
click at [165, 90] on span "Issue" at bounding box center [162, 86] width 19 height 12
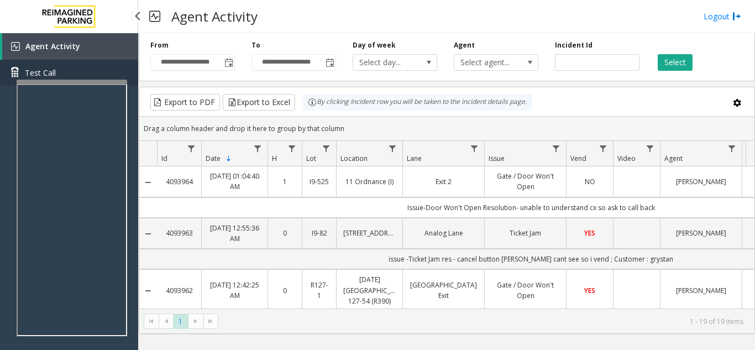
click at [73, 76] on link "Test Call" at bounding box center [69, 73] width 138 height 26
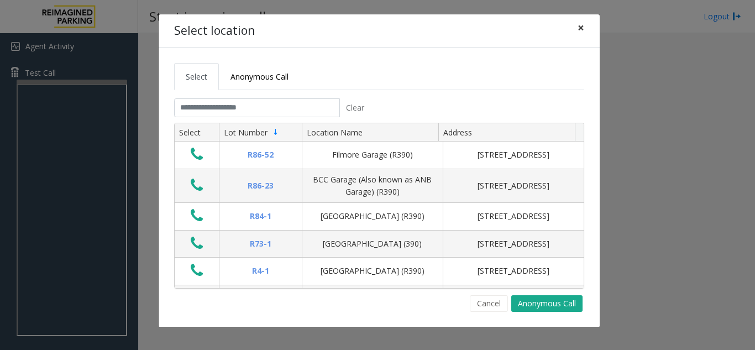
click at [579, 24] on span "×" at bounding box center [581, 27] width 7 height 15
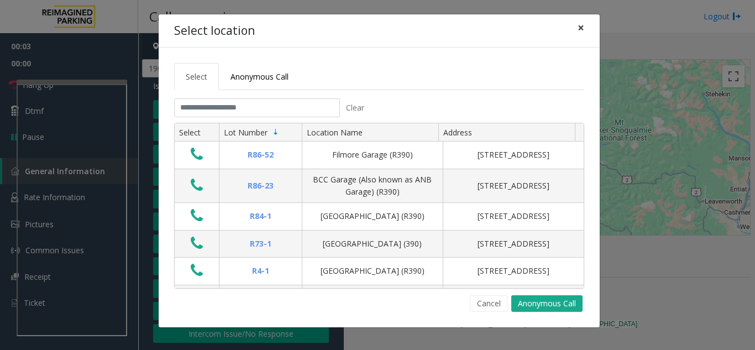
click at [582, 38] on button "×" at bounding box center [581, 27] width 22 height 27
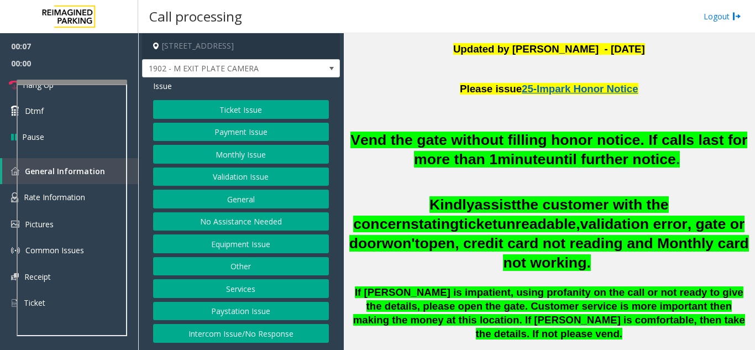
scroll to position [276, 0]
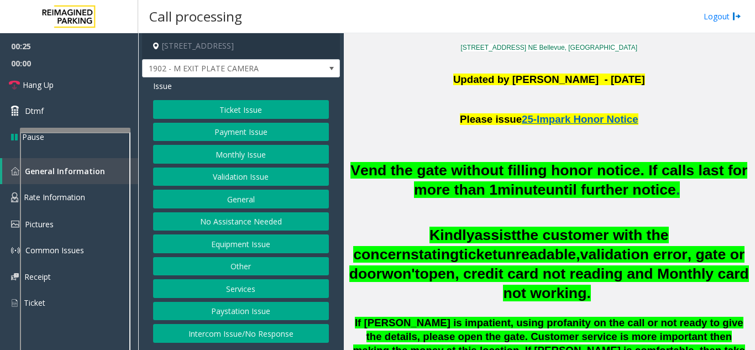
click at [100, 132] on div at bounding box center [75, 130] width 111 height 4
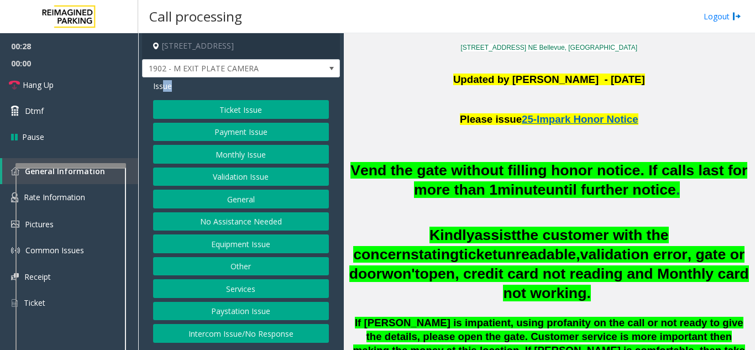
drag, startPoint x: 165, startPoint y: 88, endPoint x: 204, endPoint y: 203, distance: 121.5
click at [206, 198] on div "Issue Ticket Issue Payment Issue Monthly Issue Validation Issue General No Assi…" at bounding box center [241, 212] width 198 height 271
click at [209, 240] on button "Equipment Issue" at bounding box center [241, 243] width 176 height 19
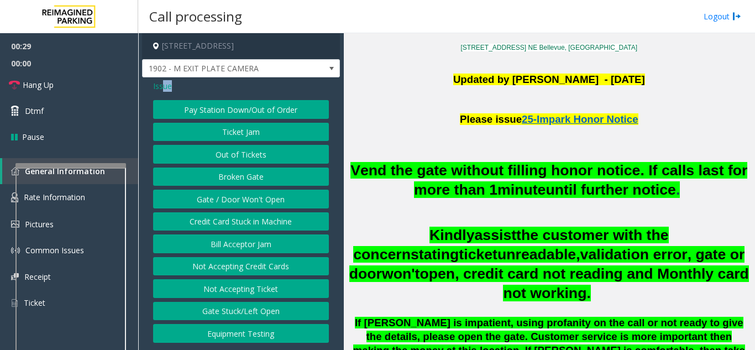
click at [249, 200] on button "Gate / Door Won't Open" at bounding box center [241, 199] width 176 height 19
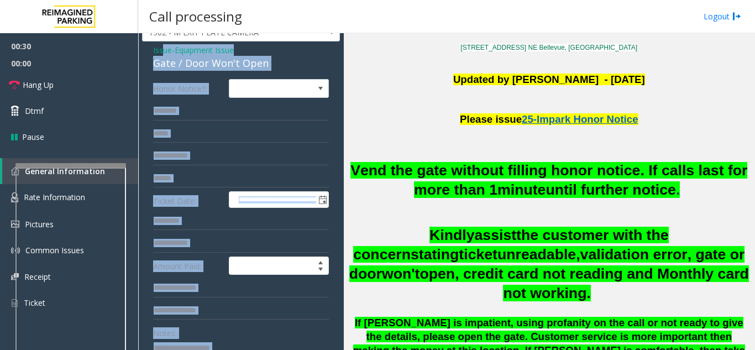
scroll to position [55, 0]
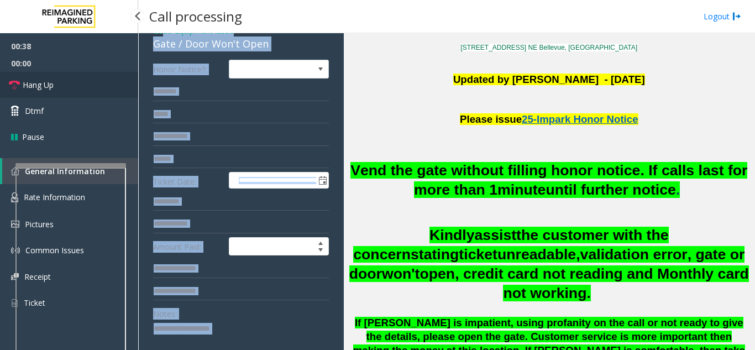
click at [58, 93] on link "Hang Up" at bounding box center [69, 85] width 138 height 26
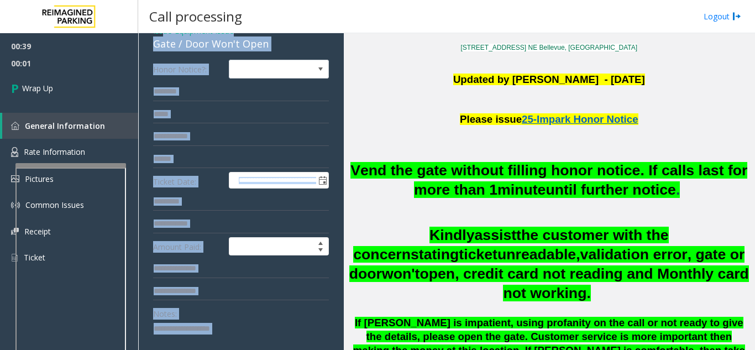
click at [227, 319] on div "Notes:" at bounding box center [241, 332] width 176 height 57
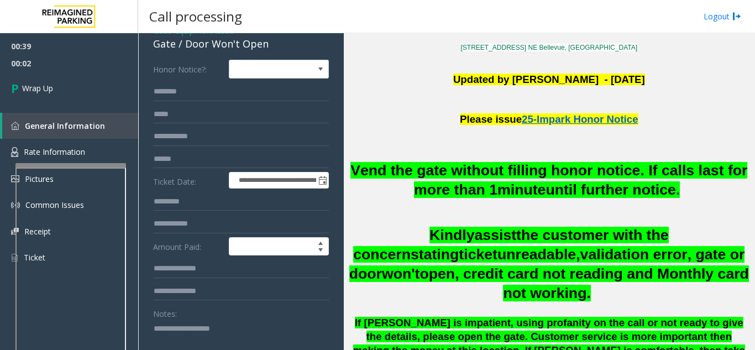
click at [205, 333] on textarea at bounding box center [237, 340] width 168 height 41
paste textarea "**********"
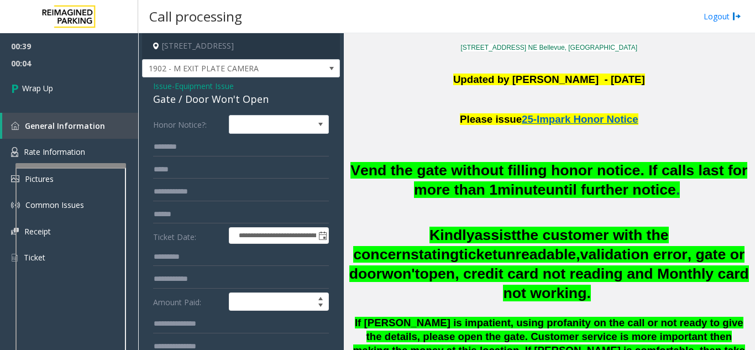
click at [177, 103] on div "Gate / Door Won't Open" at bounding box center [241, 99] width 176 height 15
copy div "Gate / Door Won't Open"
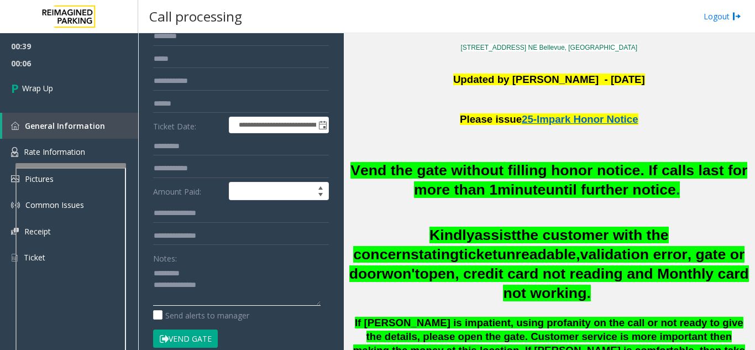
click at [184, 276] on textarea at bounding box center [237, 284] width 168 height 41
paste textarea "**********"
click at [226, 296] on textarea at bounding box center [237, 284] width 168 height 41
paste textarea "**********"
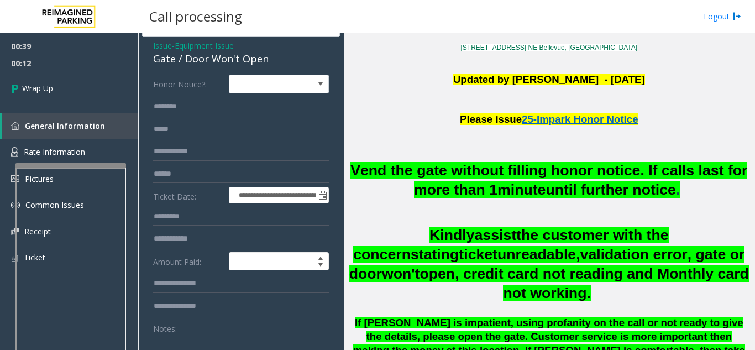
scroll to position [0, 0]
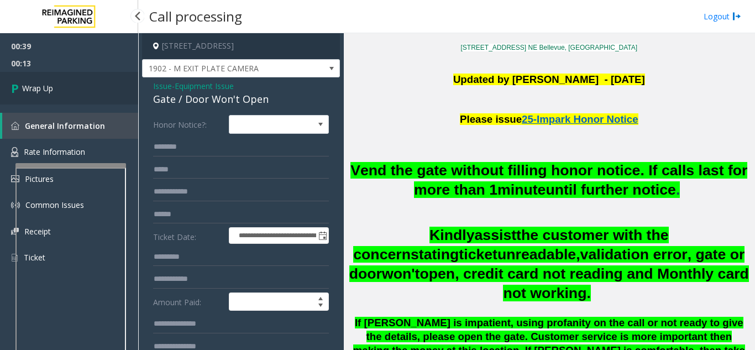
type textarea "**********"
click at [92, 98] on link "Wrap Up" at bounding box center [69, 88] width 138 height 33
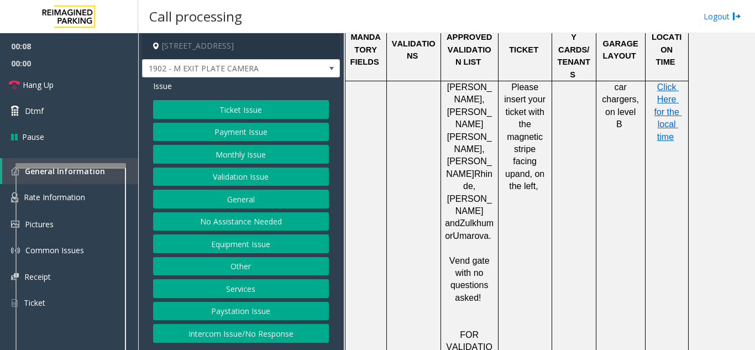
scroll to position [829, 0]
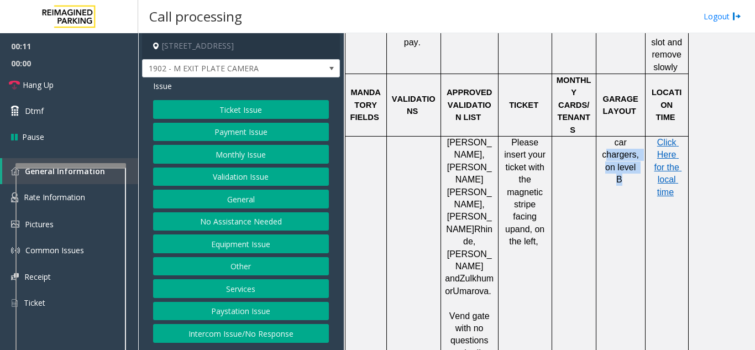
drag, startPoint x: 608, startPoint y: 98, endPoint x: 637, endPoint y: 115, distance: 33.7
click at [637, 137] on p "car chargers, on level B" at bounding box center [620, 162] width 41 height 50
click at [242, 240] on button "Equipment Issue" at bounding box center [241, 243] width 176 height 19
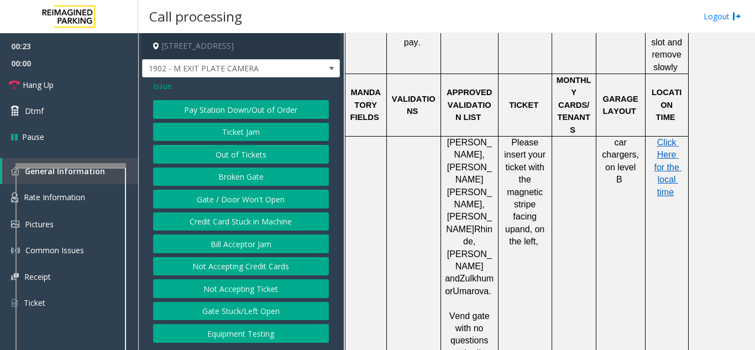
click at [159, 84] on span "Issue" at bounding box center [162, 86] width 19 height 12
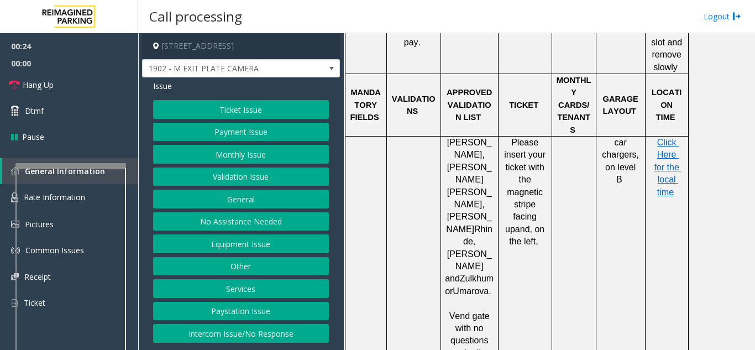
click at [255, 192] on button "General" at bounding box center [241, 199] width 176 height 19
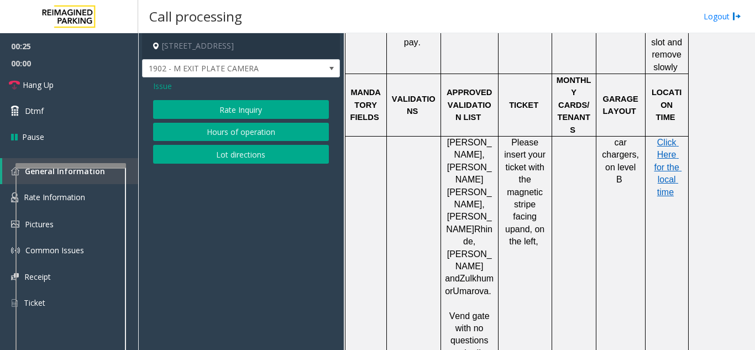
click at [164, 87] on span "Issue" at bounding box center [162, 86] width 19 height 12
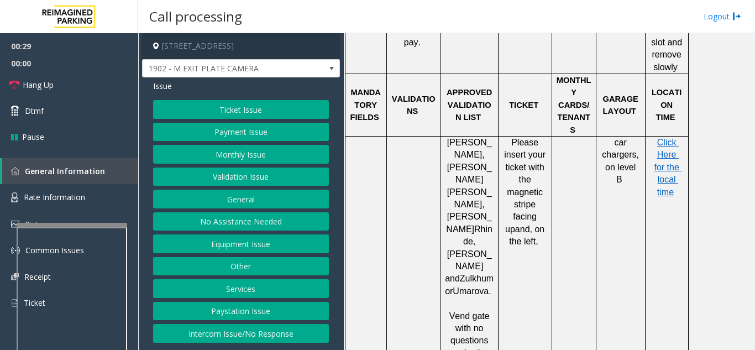
click at [90, 227] on div at bounding box center [72, 225] width 111 height 4
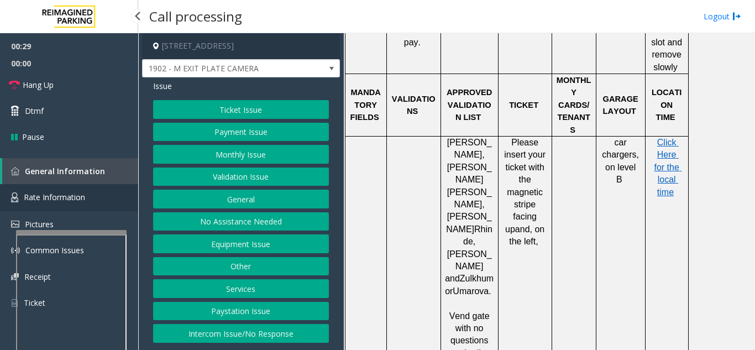
click at [75, 199] on span "Rate Information" at bounding box center [54, 197] width 61 height 11
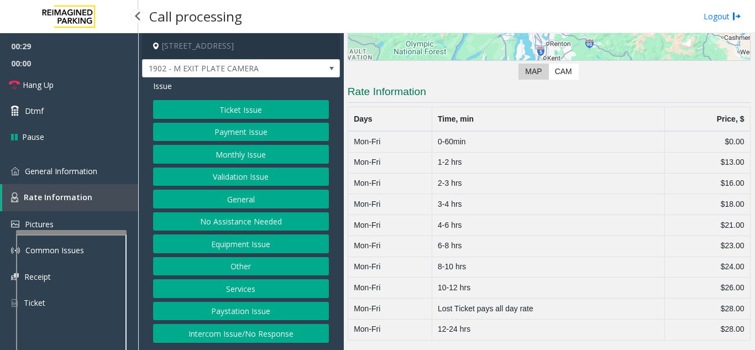
scroll to position [175, 0]
click at [92, 176] on span "General Information" at bounding box center [61, 171] width 72 height 11
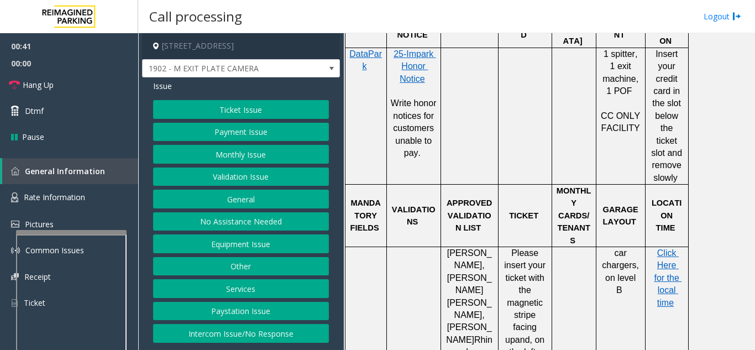
scroll to position [663, 0]
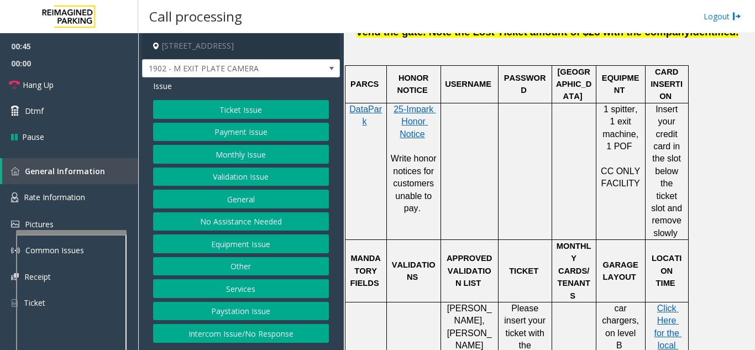
click at [261, 113] on button "Ticket Issue" at bounding box center [241, 109] width 176 height 19
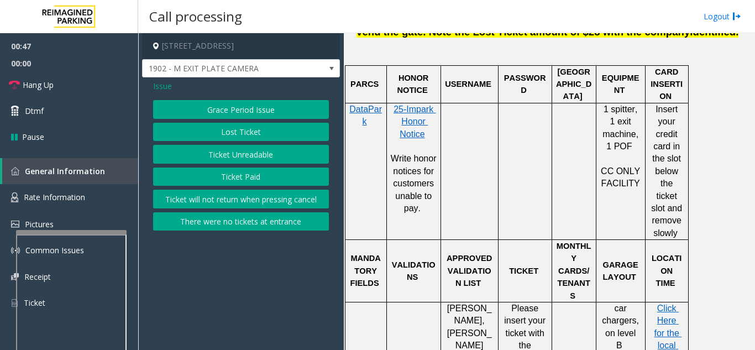
click at [165, 93] on div "Issue Grace Period Issue Lost Ticket Ticket Unreadable Ticket Paid Ticket will …" at bounding box center [241, 156] width 198 height 159
click at [161, 91] on span "Issue" at bounding box center [162, 86] width 19 height 12
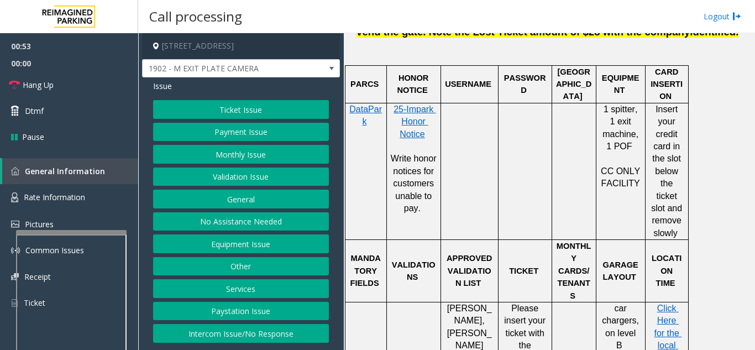
click at [260, 243] on button "Equipment Issue" at bounding box center [241, 243] width 176 height 19
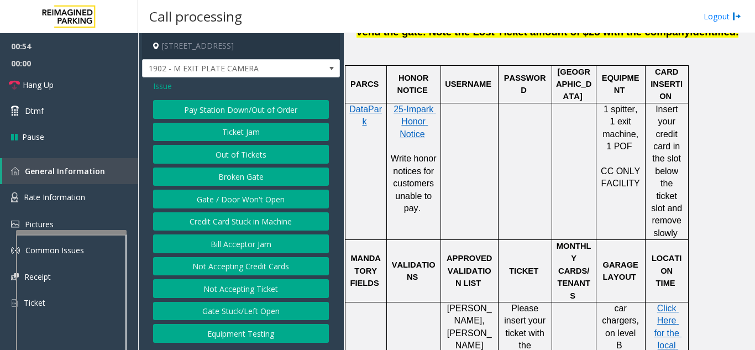
click at [231, 197] on button "Gate / Door Won't Open" at bounding box center [241, 199] width 176 height 19
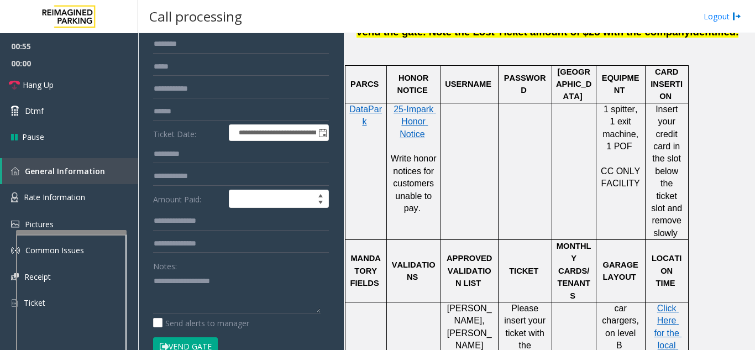
scroll to position [111, 0]
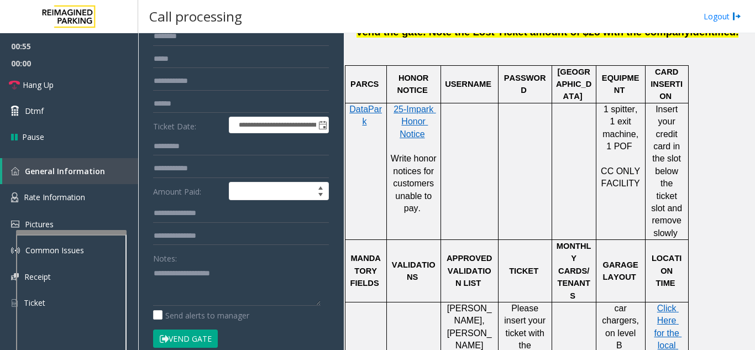
click at [189, 262] on div "Notes:" at bounding box center [241, 277] width 176 height 57
click at [192, 289] on textarea at bounding box center [237, 284] width 168 height 41
click at [665, 302] on p "Click Here for the local time" at bounding box center [667, 333] width 35 height 62
click at [667, 308] on span "Click Here for the local time" at bounding box center [668, 333] width 28 height 59
click at [175, 275] on textarea at bounding box center [237, 284] width 168 height 41
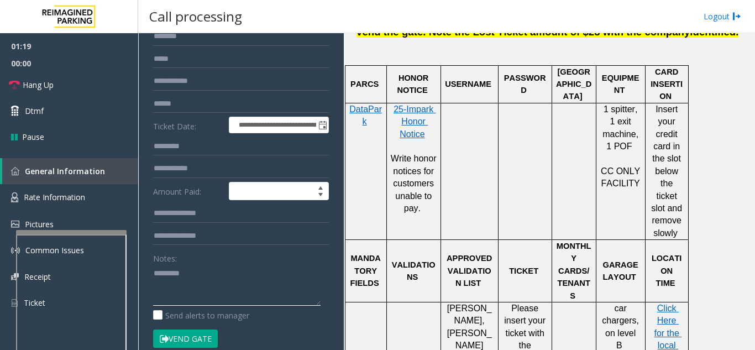
drag, startPoint x: 162, startPoint y: 275, endPoint x: 143, endPoint y: 275, distance: 18.8
click at [143, 275] on div "**********" at bounding box center [241, 252] width 198 height 571
type textarea "*********"
click at [226, 273] on textarea at bounding box center [237, 284] width 168 height 41
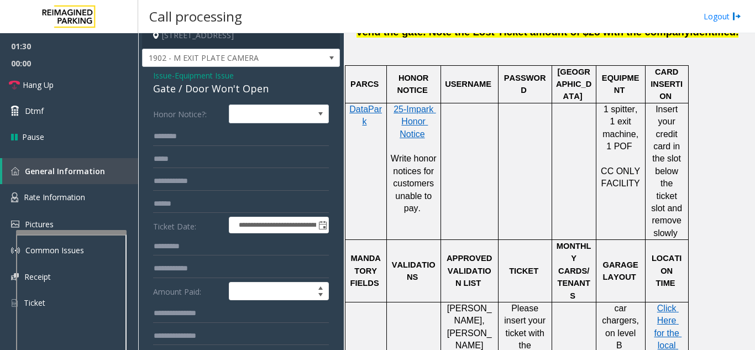
scroll to position [0, 0]
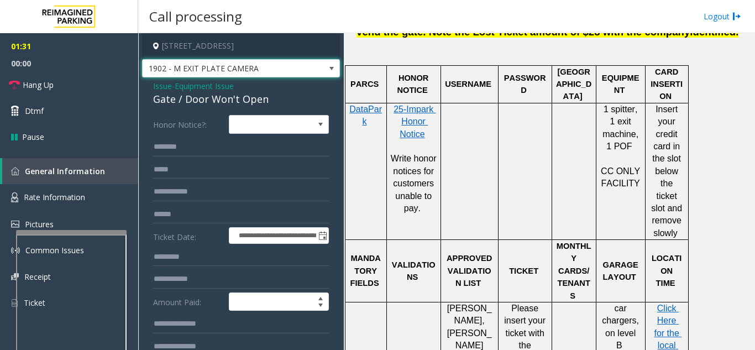
click at [260, 76] on span "1902 - M EXIT PLATE CAMERA" at bounding box center [222, 69] width 158 height 18
click at [186, 238] on label "Ticket Date:" at bounding box center [188, 235] width 76 height 17
click at [202, 88] on span "Equipment Issue" at bounding box center [204, 86] width 59 height 12
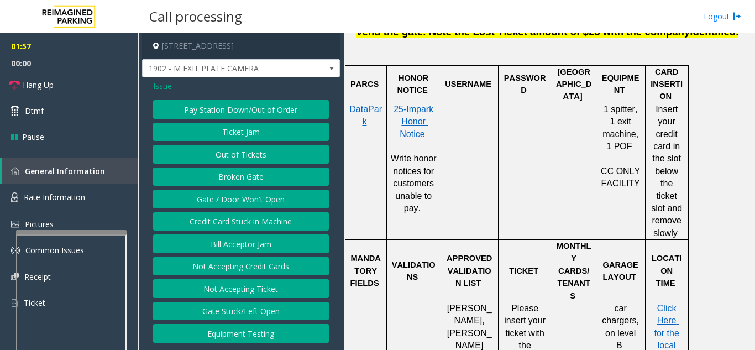
click at [161, 90] on span "Issue" at bounding box center [162, 86] width 19 height 12
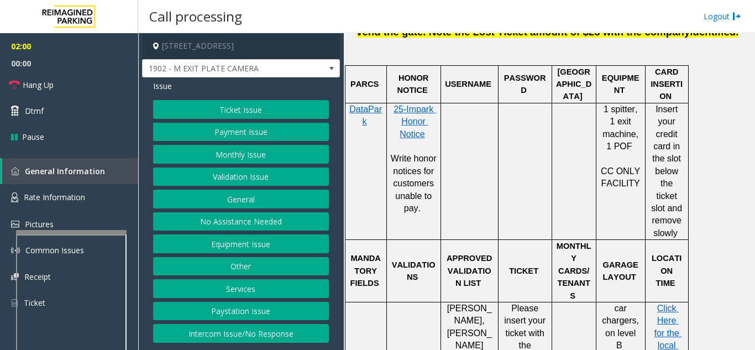
click at [250, 262] on button "Other" at bounding box center [241, 266] width 176 height 19
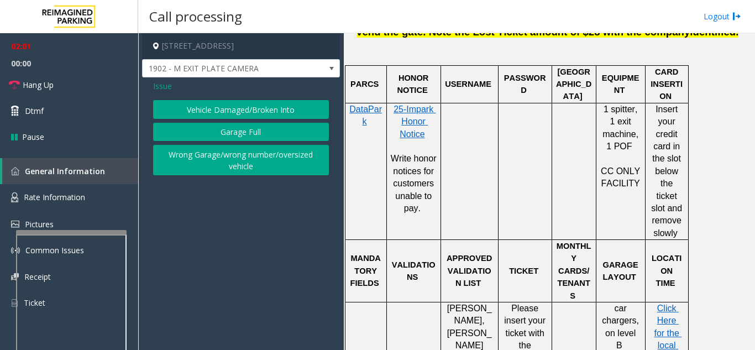
click at [166, 91] on span "Issue" at bounding box center [162, 86] width 19 height 12
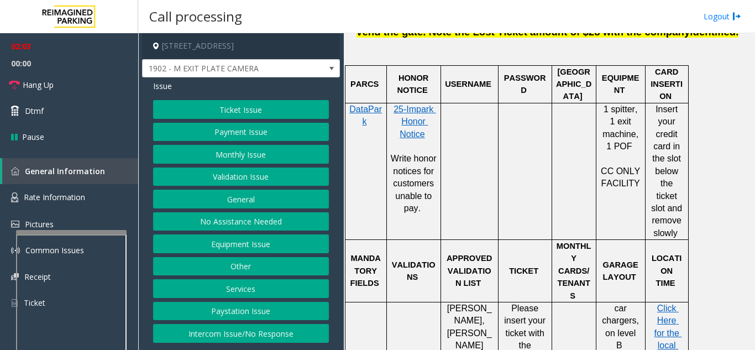
drag, startPoint x: 242, startPoint y: 138, endPoint x: 251, endPoint y: 144, distance: 10.7
click at [251, 144] on div "Ticket Issue Payment Issue Monthly Issue Validation Issue General No Assistance…" at bounding box center [241, 221] width 176 height 243
click at [252, 184] on button "Validation Issue" at bounding box center [241, 177] width 176 height 19
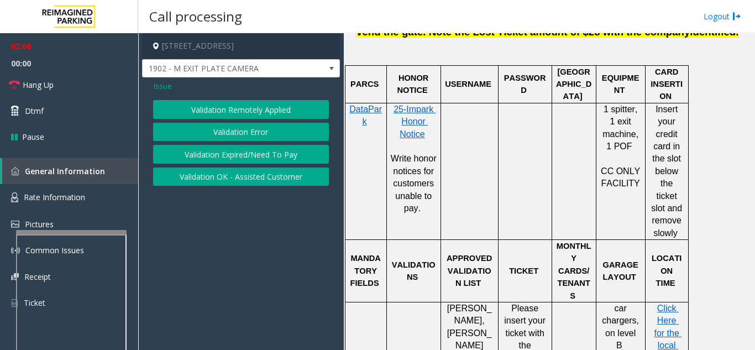
click at [164, 88] on span "Issue" at bounding box center [162, 86] width 19 height 12
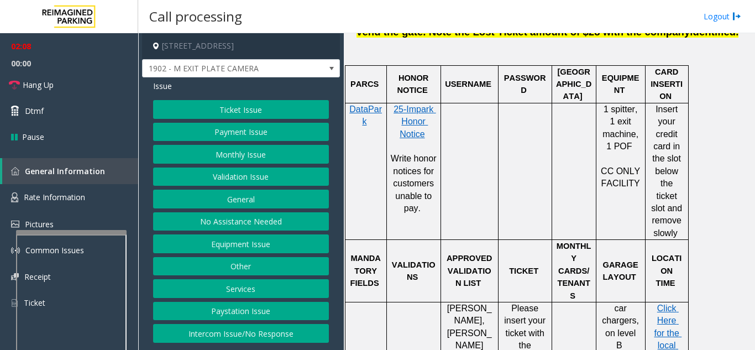
click at [267, 244] on button "Equipment Issue" at bounding box center [241, 243] width 176 height 19
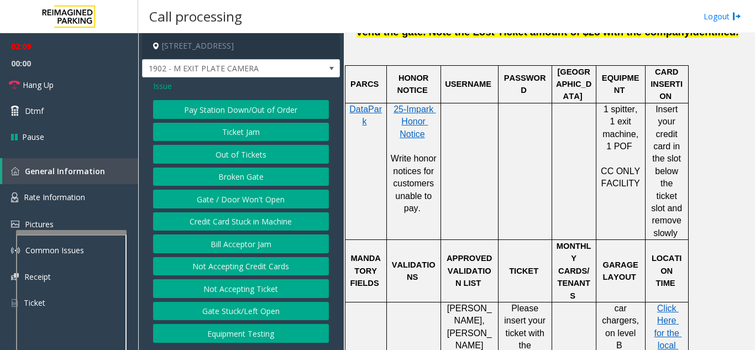
click at [248, 193] on button "Gate / Door Won't Open" at bounding box center [241, 199] width 176 height 19
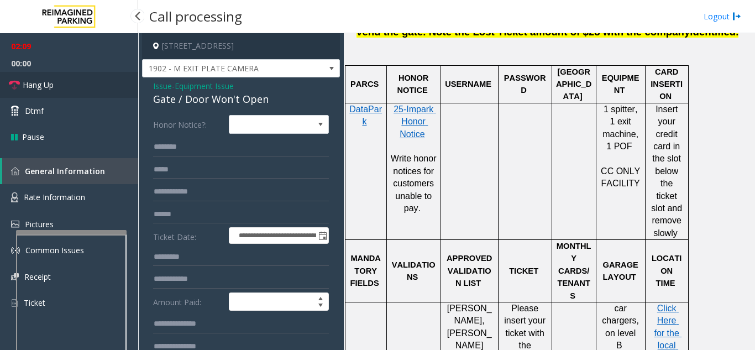
click at [97, 88] on link "Hang Up" at bounding box center [69, 85] width 138 height 26
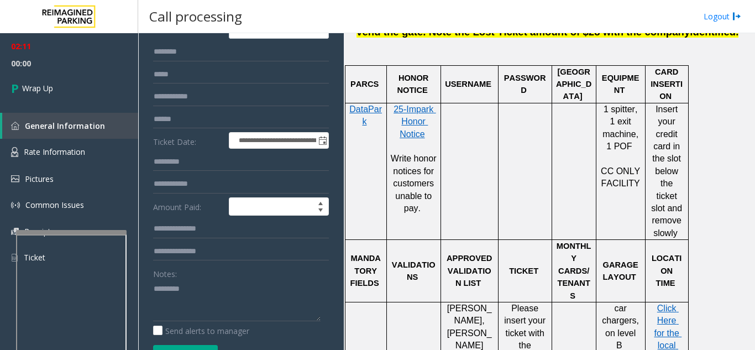
scroll to position [111, 0]
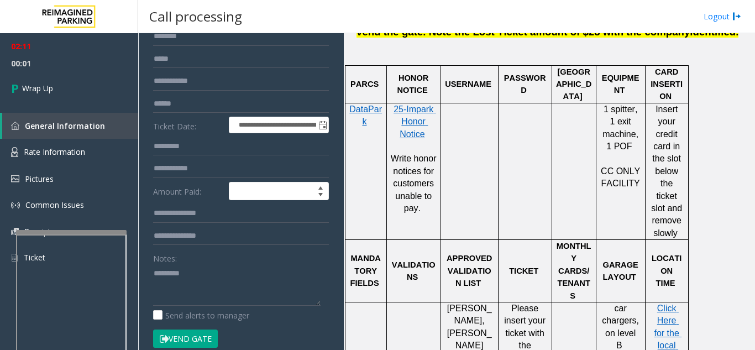
click at [153, 274] on div "**********" at bounding box center [241, 265] width 192 height 522
click at [155, 275] on textarea at bounding box center [237, 284] width 168 height 41
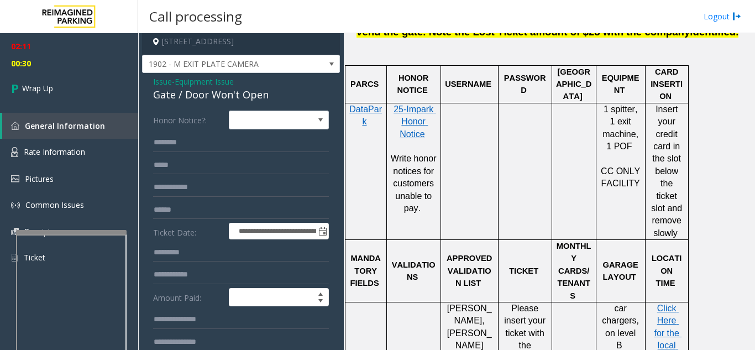
scroll to position [0, 0]
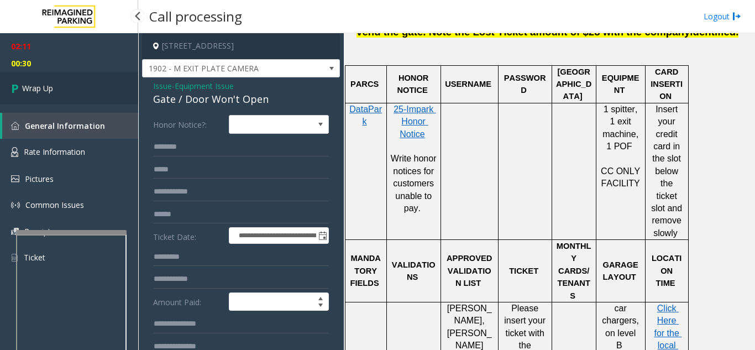
type textarea "**********"
click at [88, 91] on link "Wrap Up" at bounding box center [69, 88] width 138 height 33
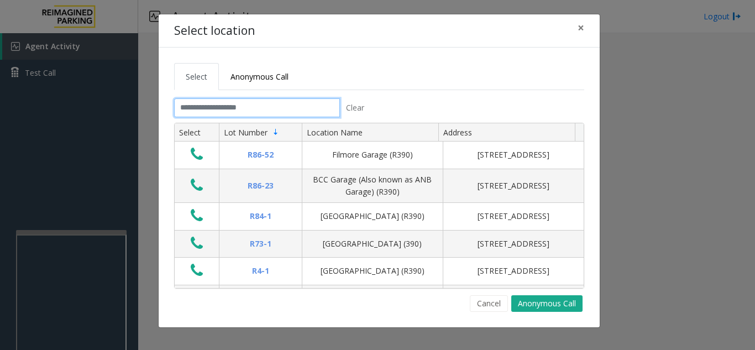
click at [284, 102] on input "text" at bounding box center [257, 107] width 166 height 19
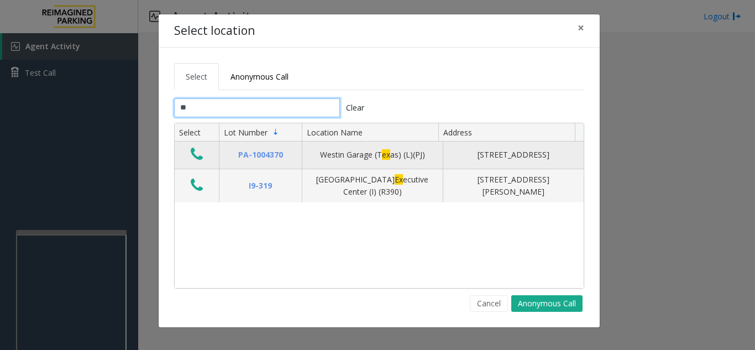
type input "*"
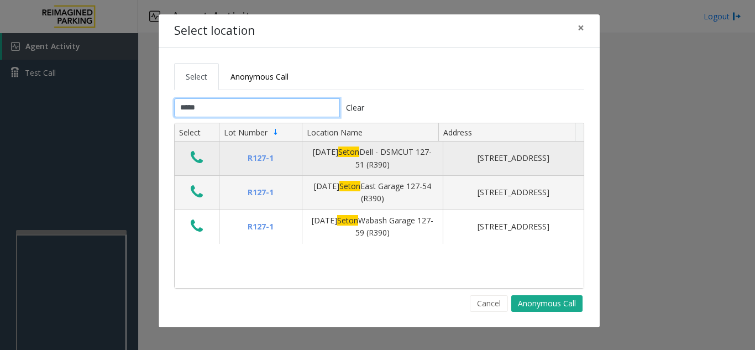
type input "*****"
click at [197, 157] on icon "Data table" at bounding box center [197, 157] width 12 height 15
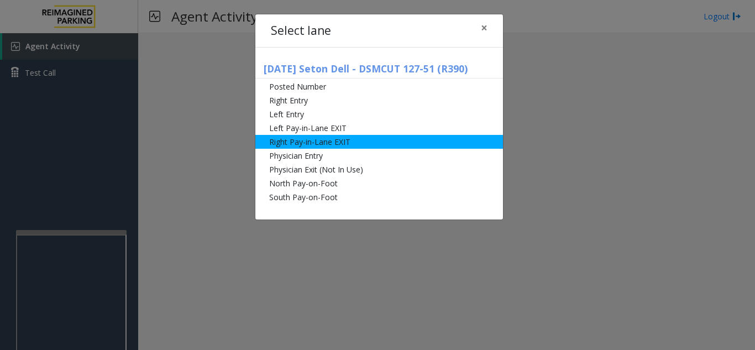
click at [341, 143] on li "Right Pay-in-Lane EXIT" at bounding box center [379, 142] width 248 height 14
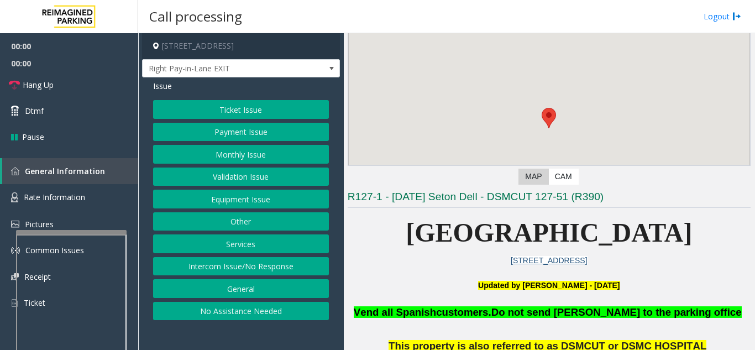
scroll to position [111, 0]
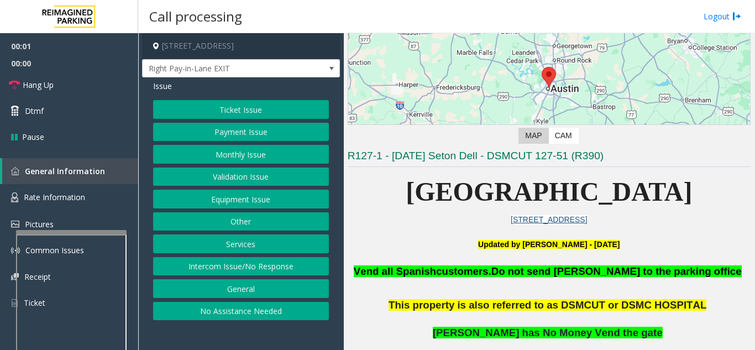
click at [243, 154] on button "Monthly Issue" at bounding box center [241, 154] width 176 height 19
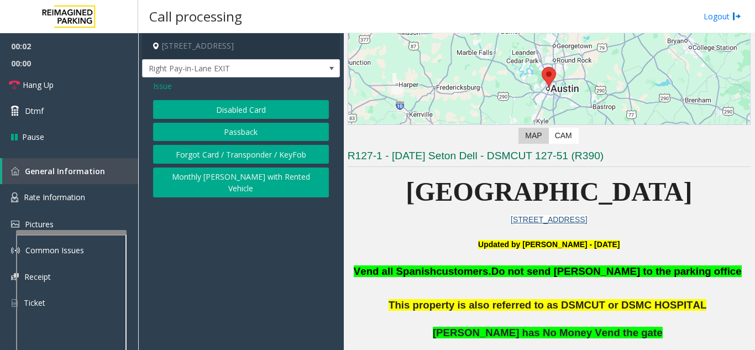
click at [219, 107] on button "Disabled Card" at bounding box center [241, 109] width 176 height 19
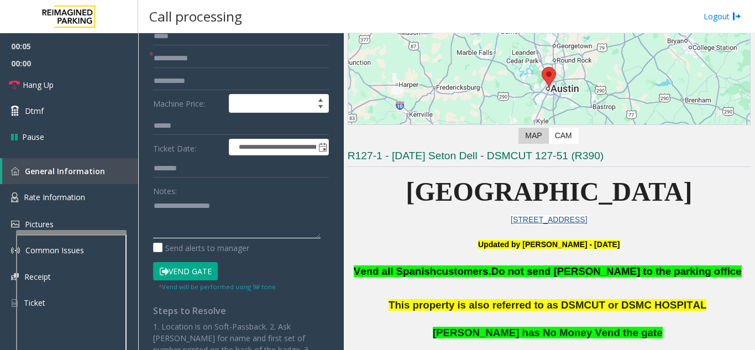
paste textarea "**********"
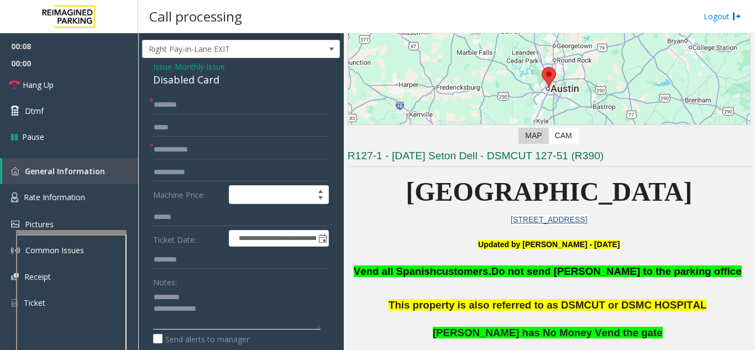
scroll to position [0, 0]
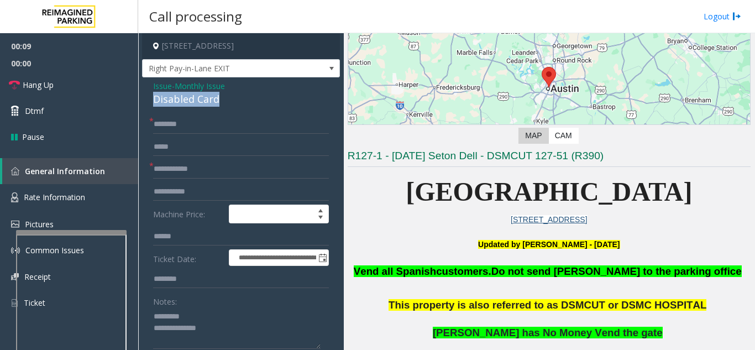
drag, startPoint x: 150, startPoint y: 98, endPoint x: 219, endPoint y: 100, distance: 69.7
click at [221, 99] on div "**********" at bounding box center [241, 340] width 198 height 527
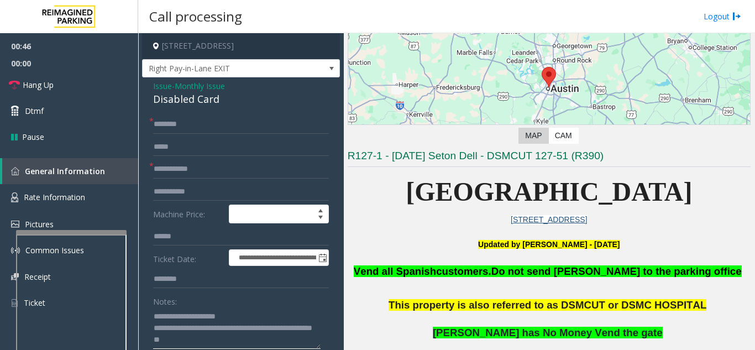
type textarea "**********"
click at [176, 168] on input "text" at bounding box center [241, 169] width 176 height 19
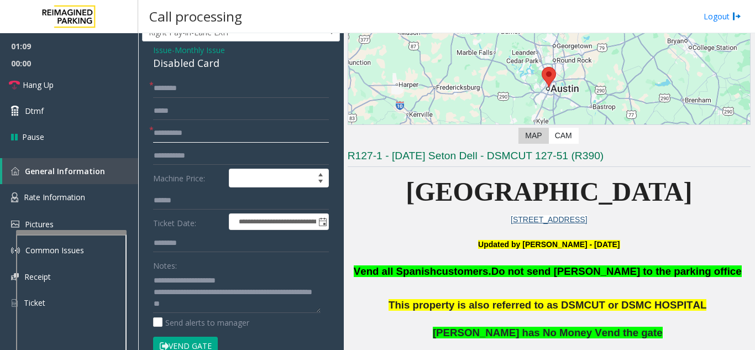
scroll to position [55, 0]
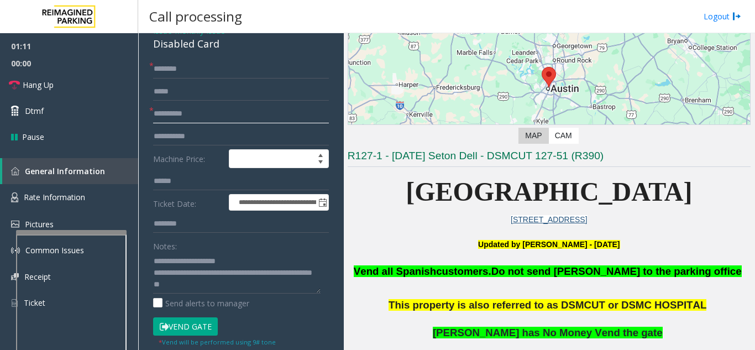
type input "**********"
click at [170, 66] on input "text" at bounding box center [241, 69] width 176 height 19
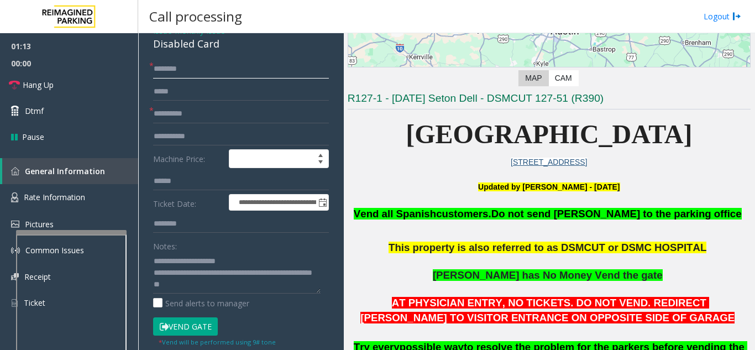
scroll to position [221, 0]
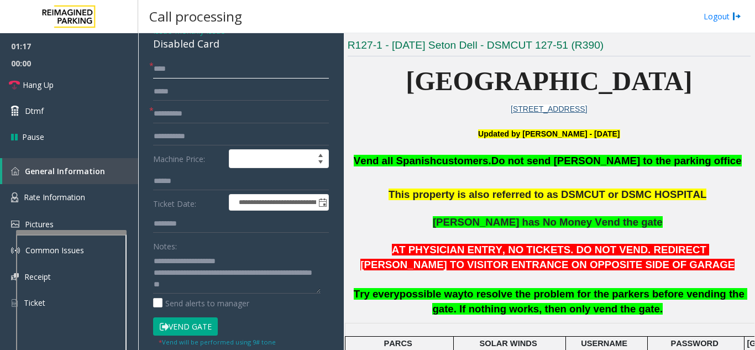
type input "****"
drag, startPoint x: 186, startPoint y: 74, endPoint x: 136, endPoint y: 77, distance: 49.9
click at [136, 77] on app-root "**********" at bounding box center [377, 175] width 755 height 350
click at [171, 324] on button "Vend Gate" at bounding box center [185, 326] width 65 height 19
click at [164, 61] on input "***" at bounding box center [241, 69] width 176 height 19
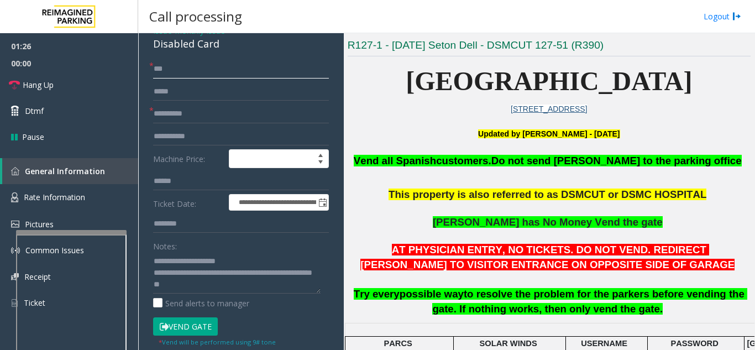
click at [170, 66] on input "***" at bounding box center [241, 69] width 176 height 19
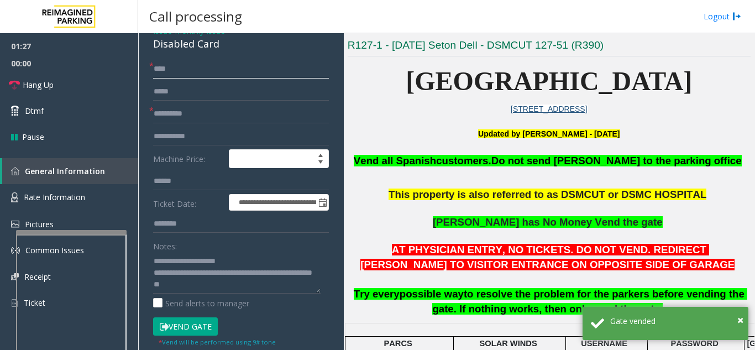
type input "****"
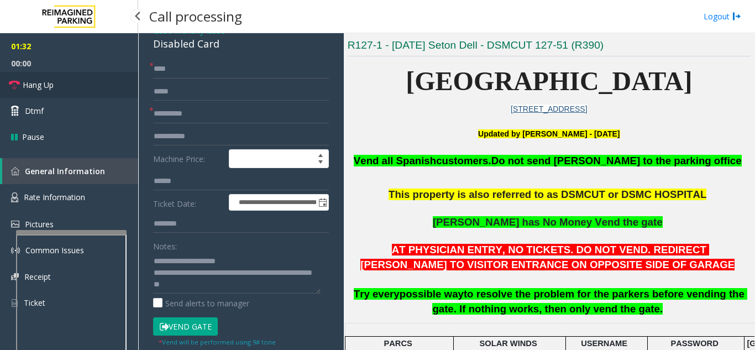
click at [50, 81] on span "Hang Up" at bounding box center [38, 85] width 31 height 12
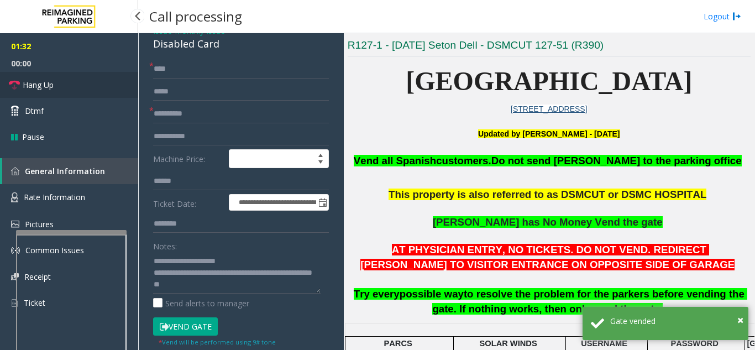
click at [50, 81] on span "Hang Up" at bounding box center [38, 85] width 31 height 12
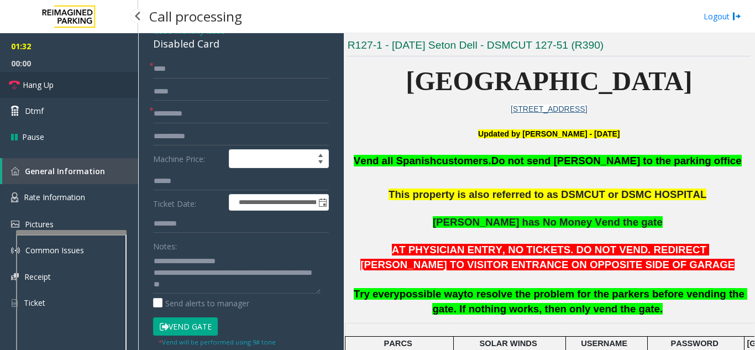
click at [50, 81] on span "Hang Up" at bounding box center [38, 85] width 31 height 12
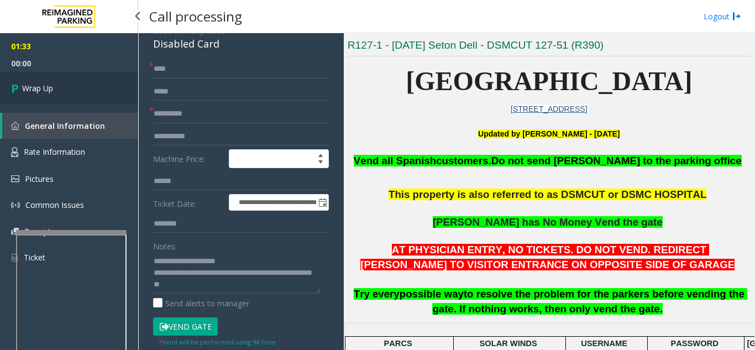
click at [50, 81] on link "Wrap Up" at bounding box center [69, 88] width 138 height 33
